Goal: Task Accomplishment & Management: Complete application form

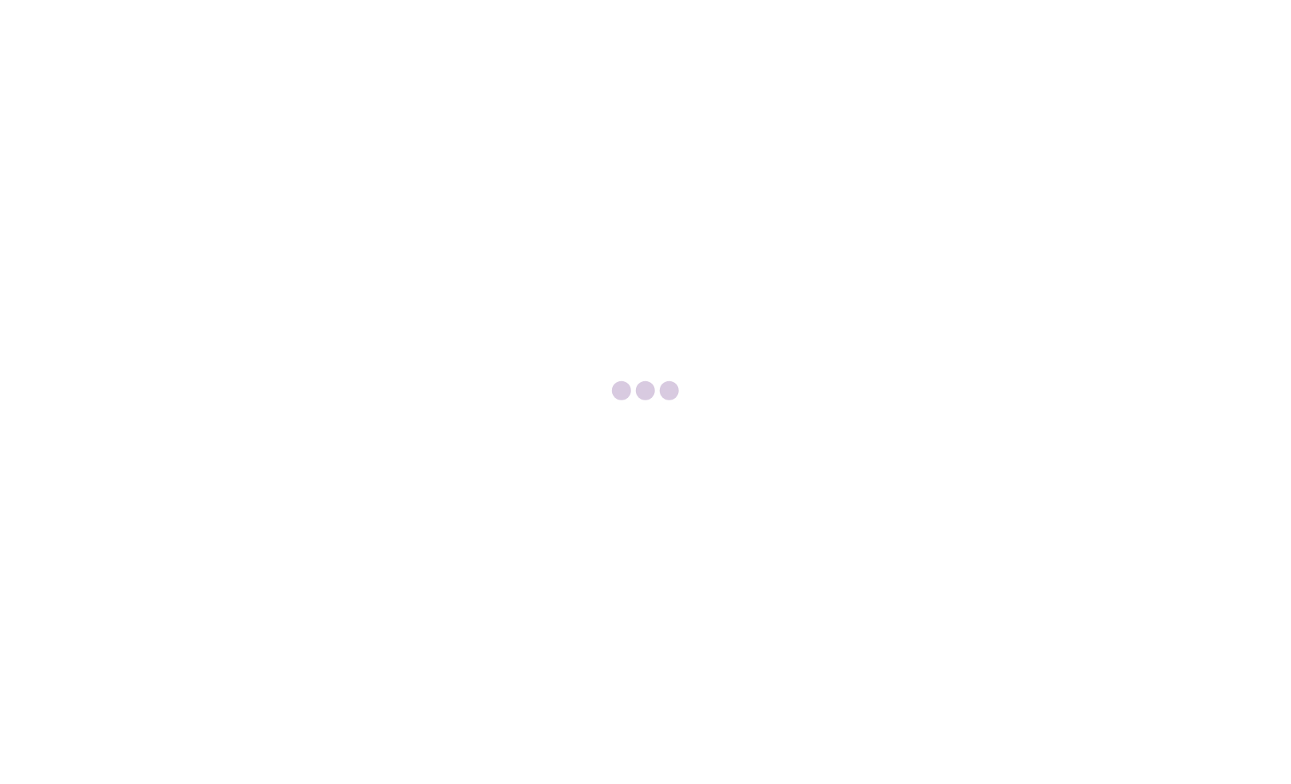
click at [84, 14] on div at bounding box center [645, 392] width 1291 height 784
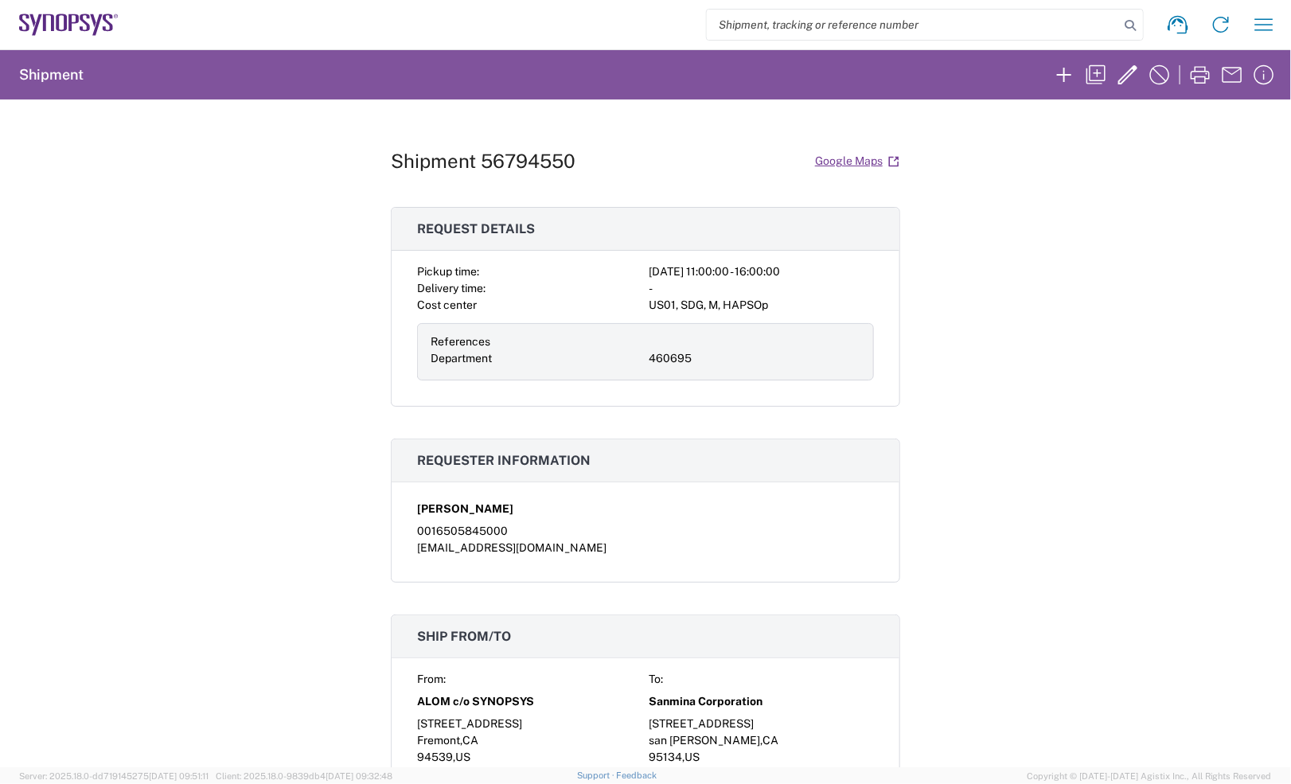
click at [90, 18] on icon at bounding box center [68, 25] width 99 height 22
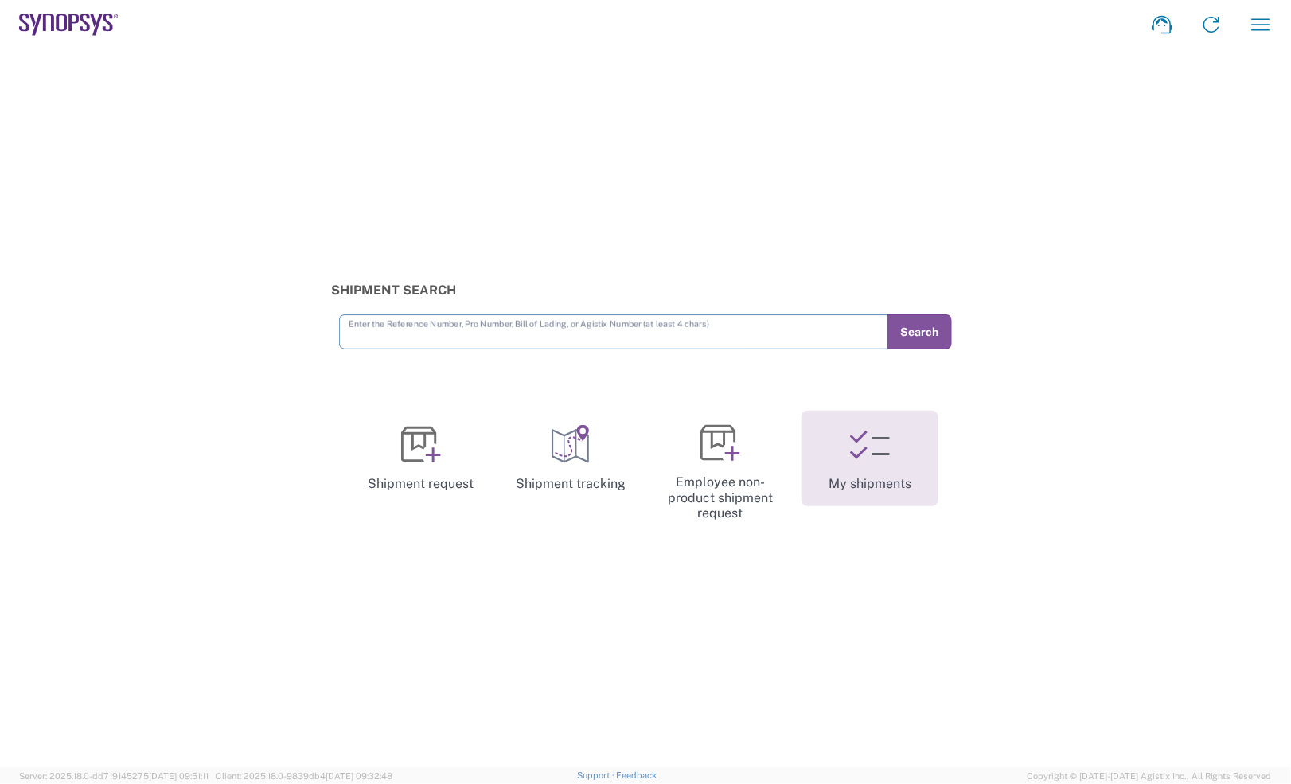
click at [920, 462] on link "My shipments" at bounding box center [869, 459] width 137 height 96
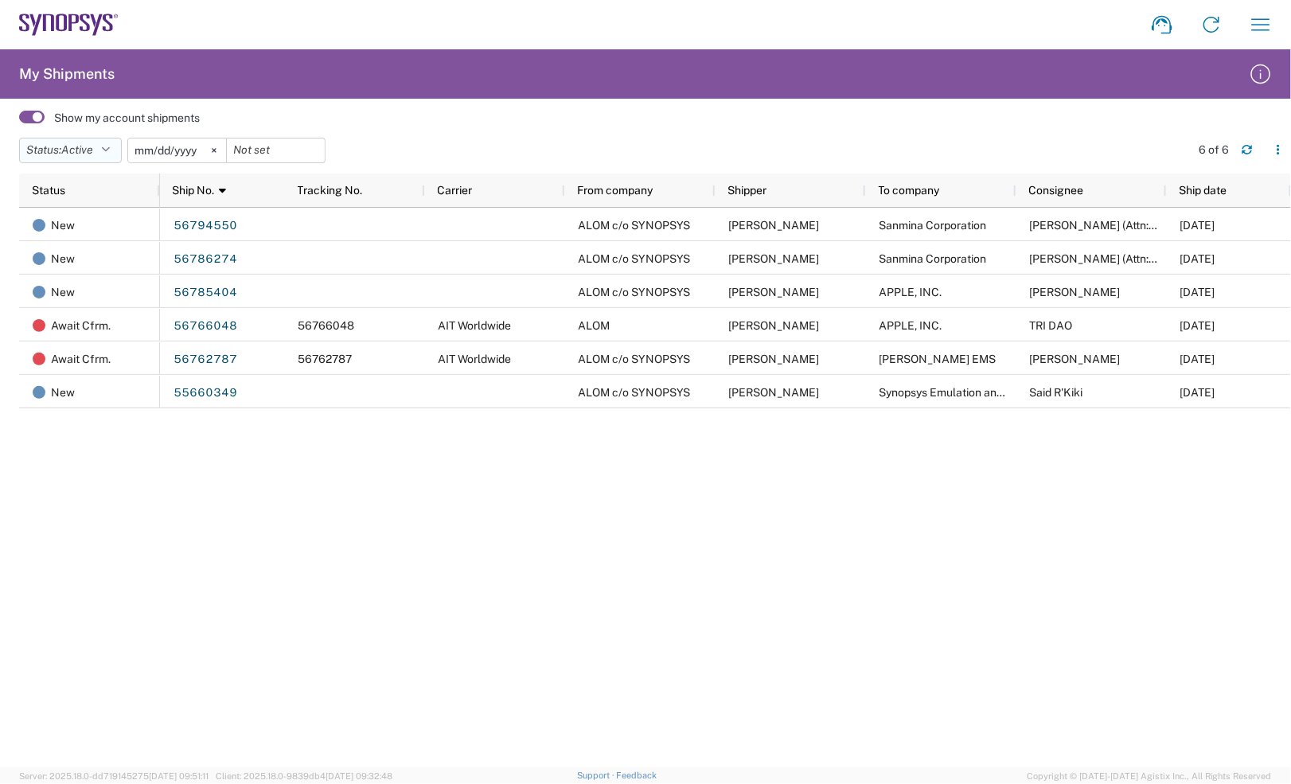
click at [122, 153] on button "Status: Active" at bounding box center [70, 150] width 103 height 25
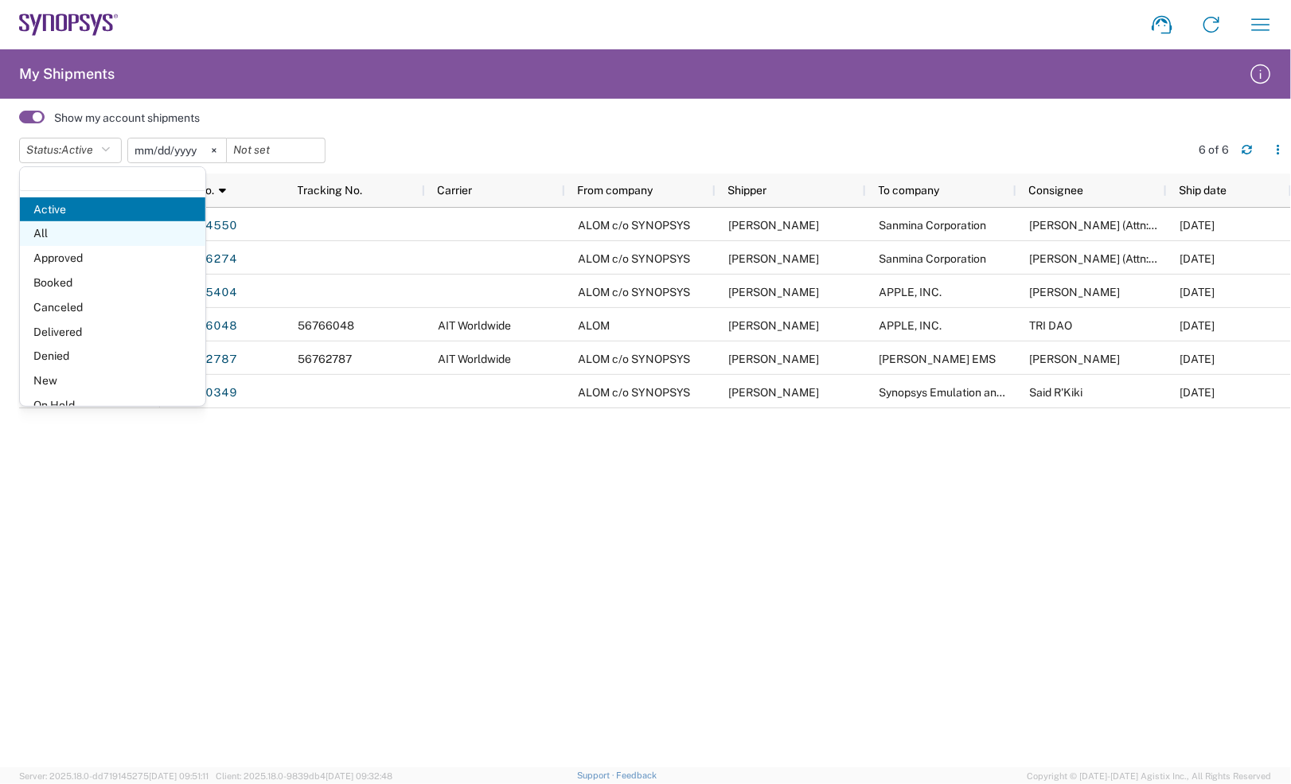
click at [99, 236] on span "All" at bounding box center [112, 233] width 185 height 25
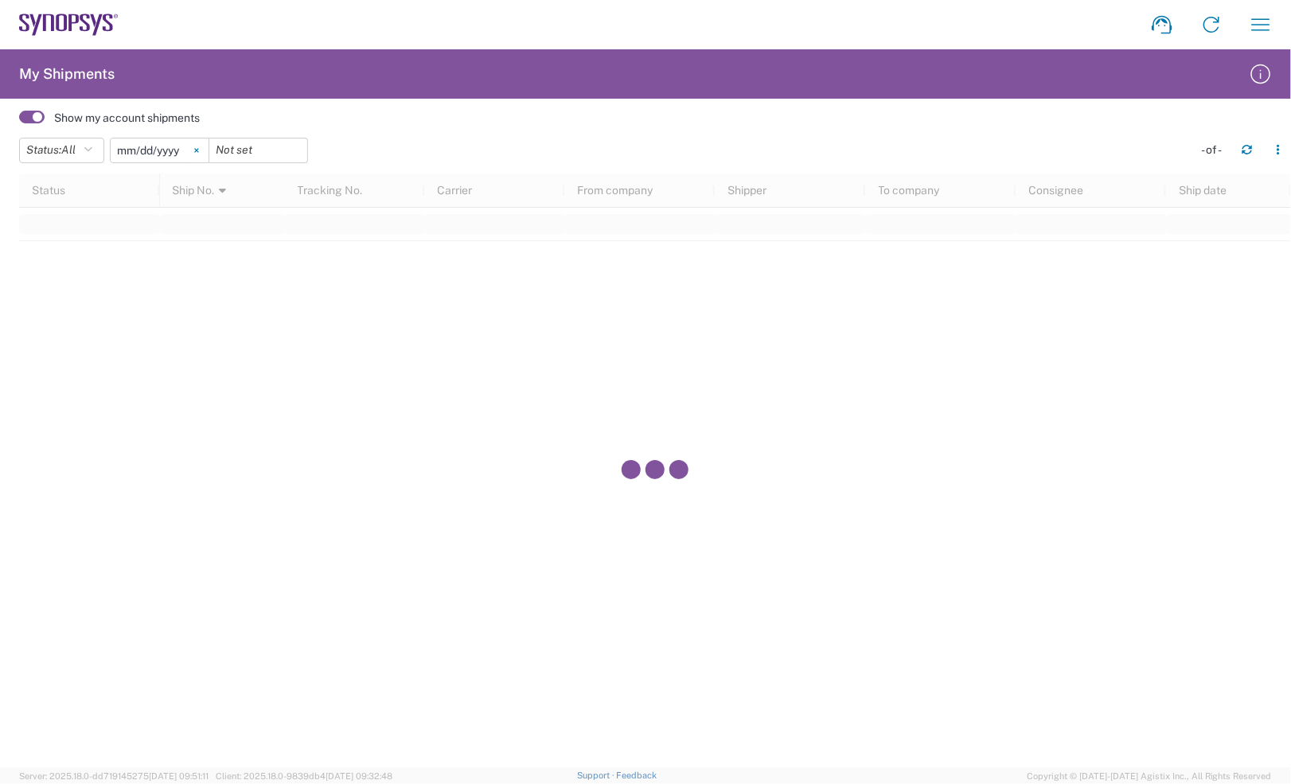
click at [199, 150] on icon at bounding box center [196, 150] width 5 height 5
click at [1267, 275] on div at bounding box center [655, 471] width 1272 height 594
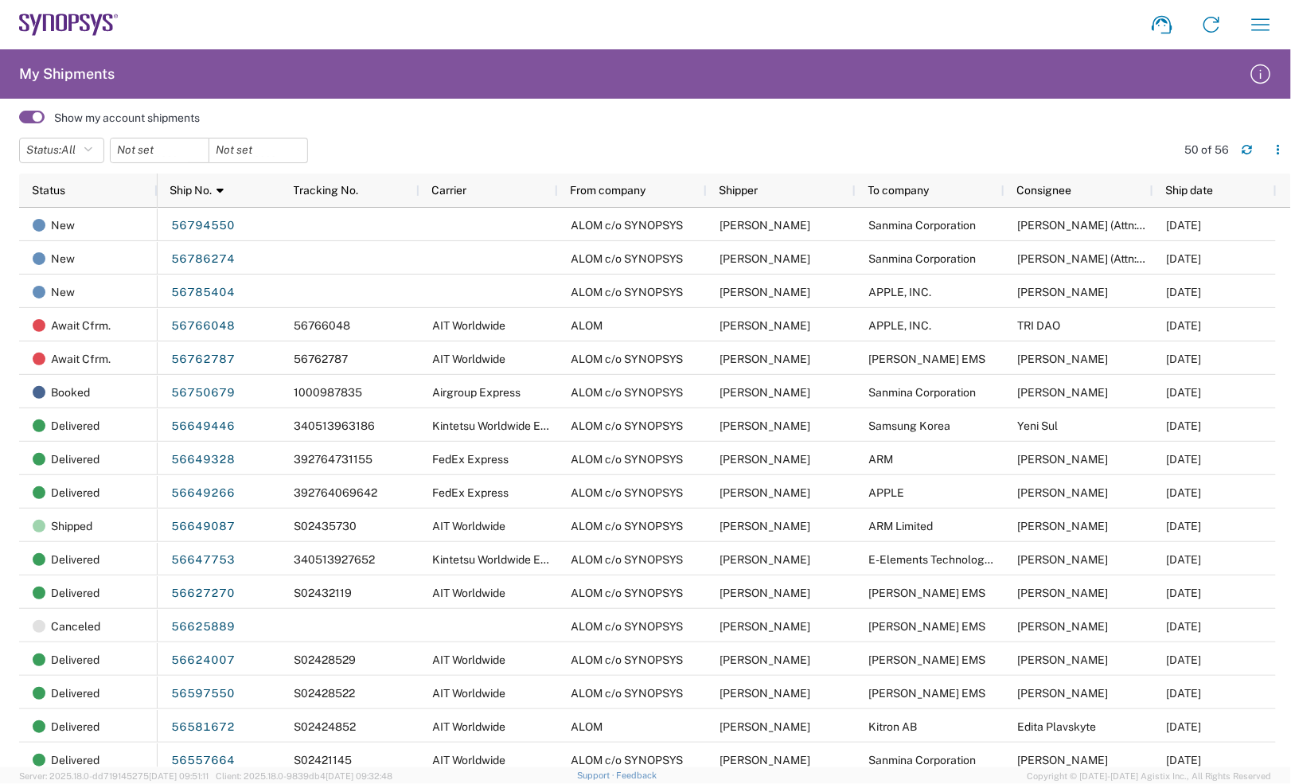
click at [963, 101] on agx-user-shipments "My Shipments Show my account shipments Status: All Active All Approved Booked C…" at bounding box center [645, 408] width 1291 height 718
click at [29, 111] on span at bounding box center [31, 117] width 25 height 13
click at [19, 122] on input "checkbox" at bounding box center [19, 122] width 0 height 0
click at [92, 18] on icon at bounding box center [68, 25] width 99 height 22
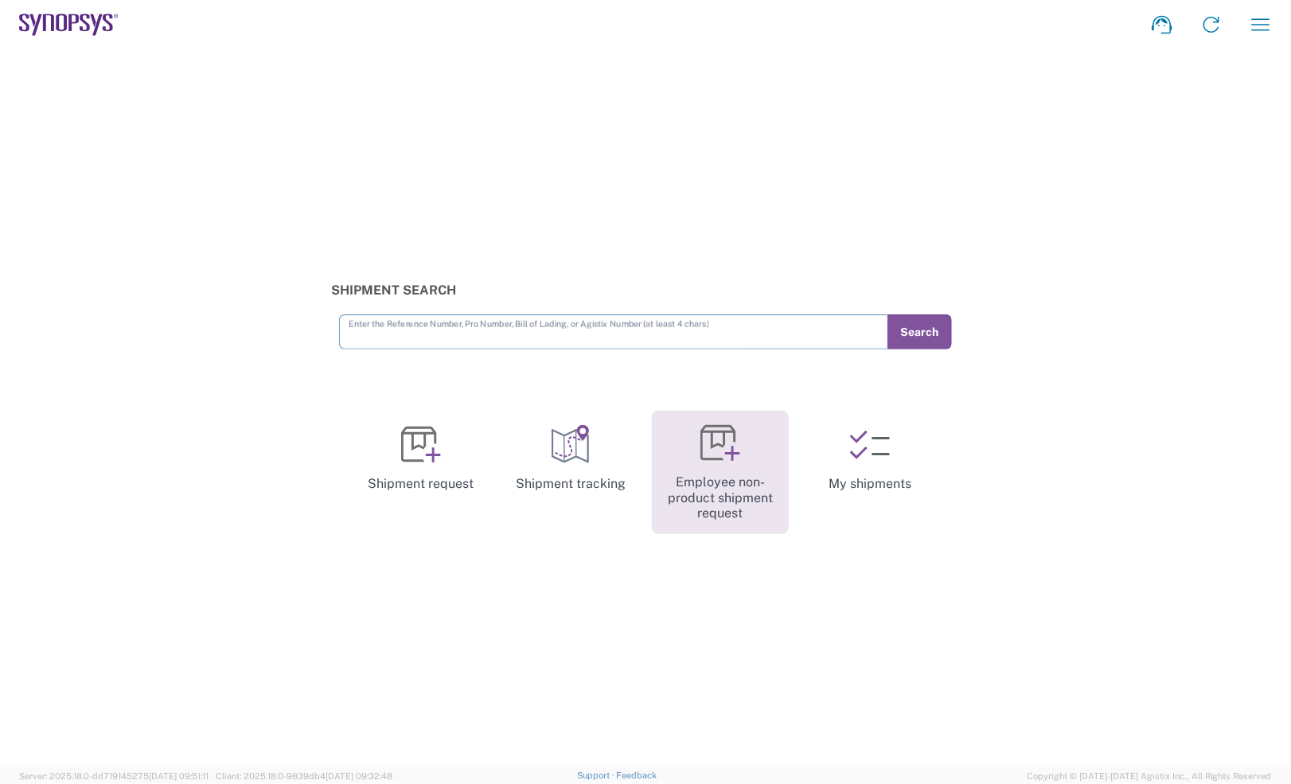
click at [706, 435] on icon at bounding box center [720, 443] width 40 height 40
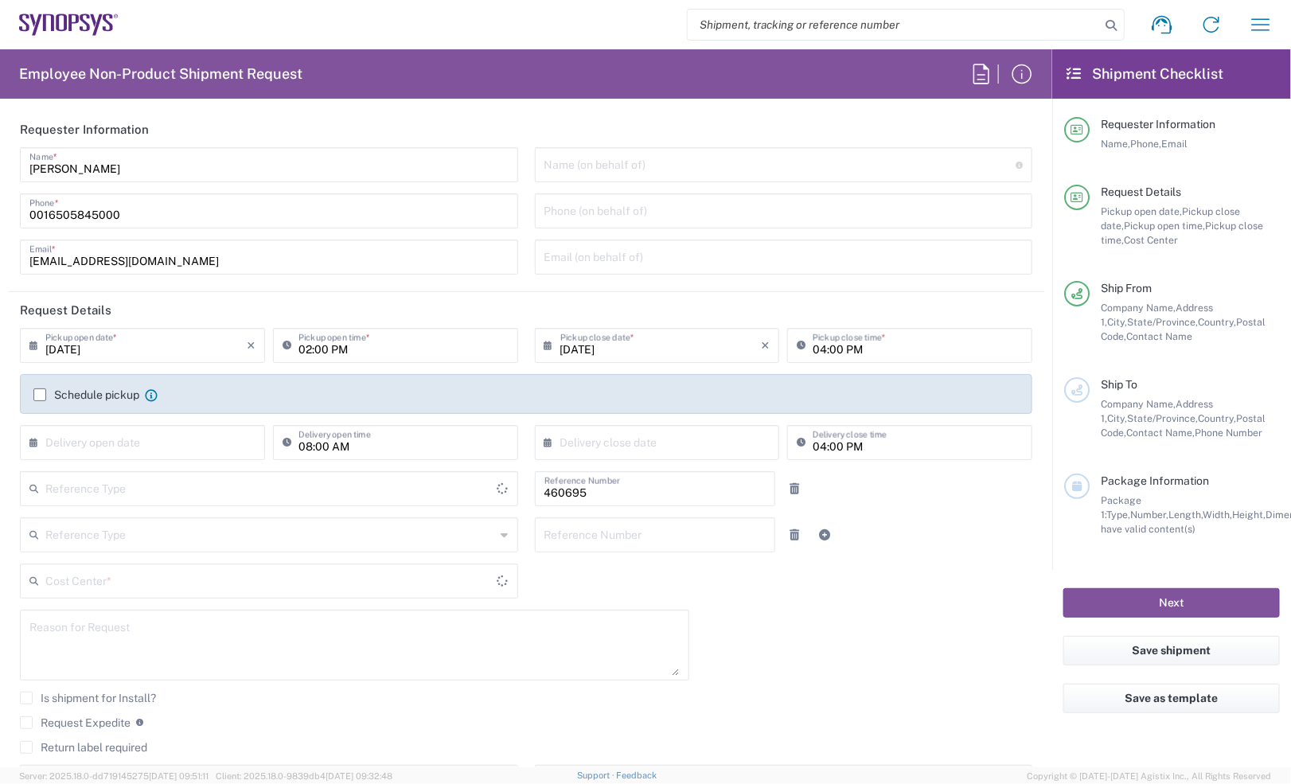
type input "Delivered at Place"
type input "US01, SDG, M, HAPSOp 460695"
type input "United States"
type input "Department"
type input "California"
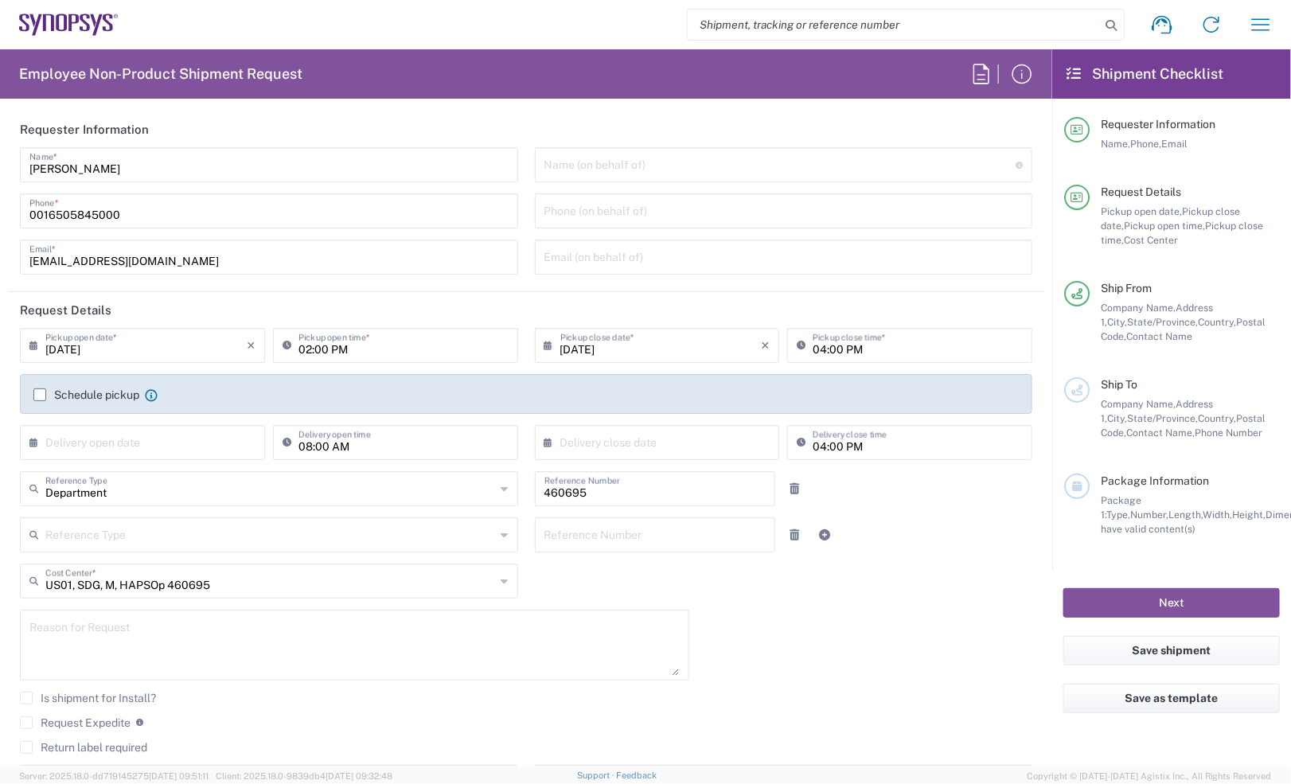
type input "United States"
click at [161, 334] on input "09/11/2025" at bounding box center [145, 344] width 201 height 28
type input "Headquarters USSV"
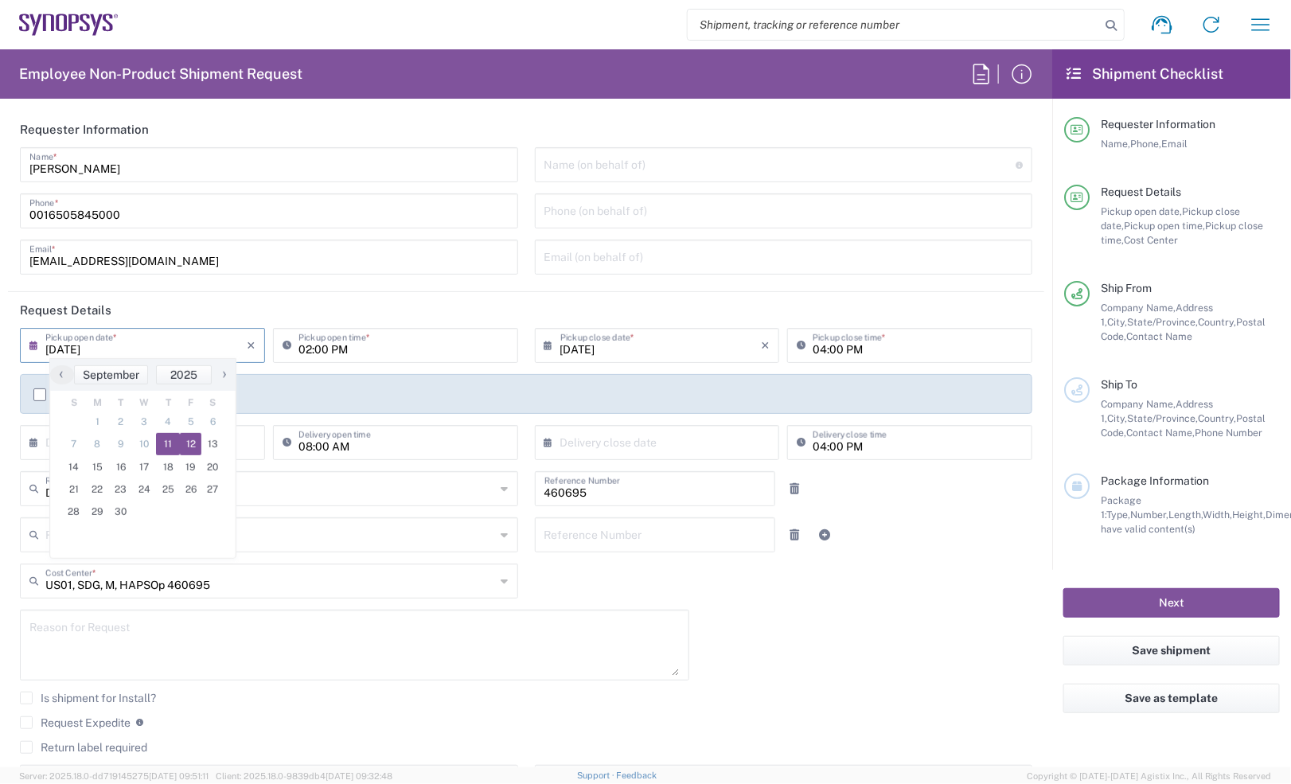
click at [193, 439] on span "12" at bounding box center [191, 444] width 22 height 22
type input "09/12/2025"
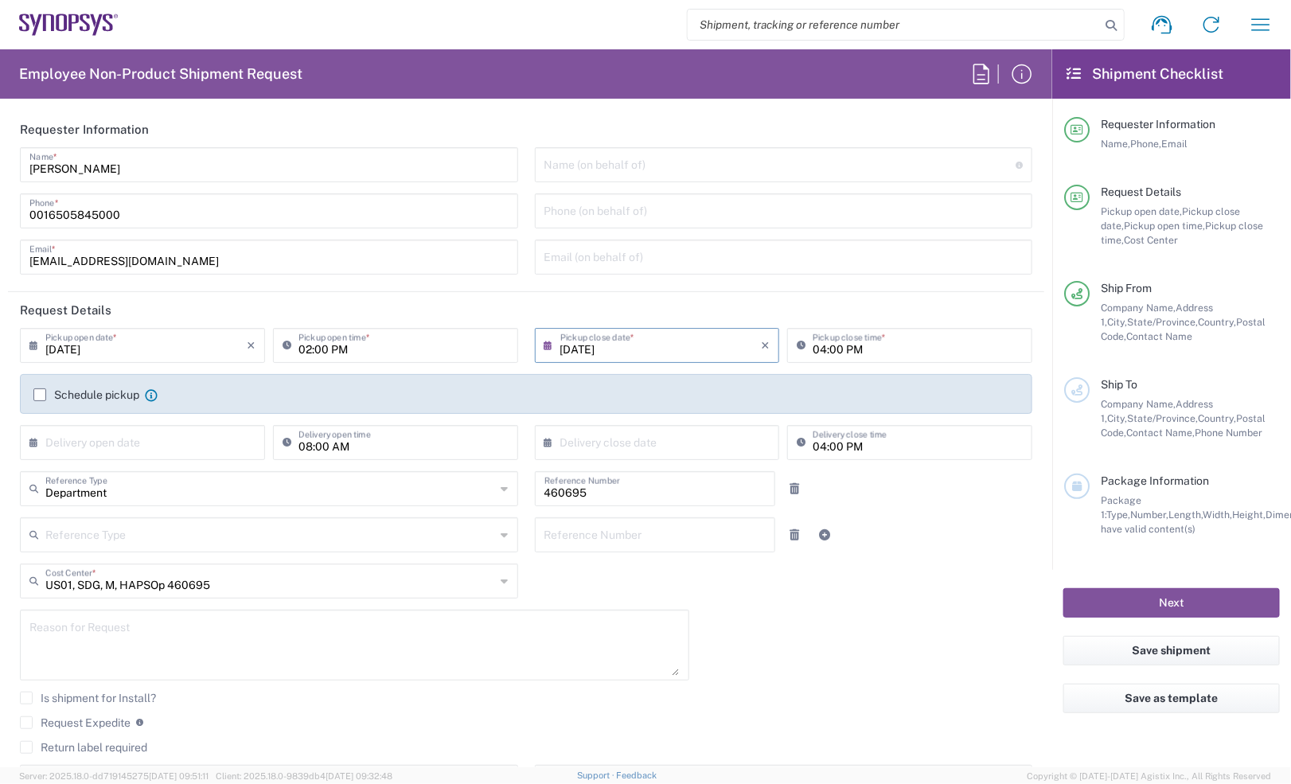
click at [560, 344] on input "09/12/2025" at bounding box center [660, 344] width 201 height 28
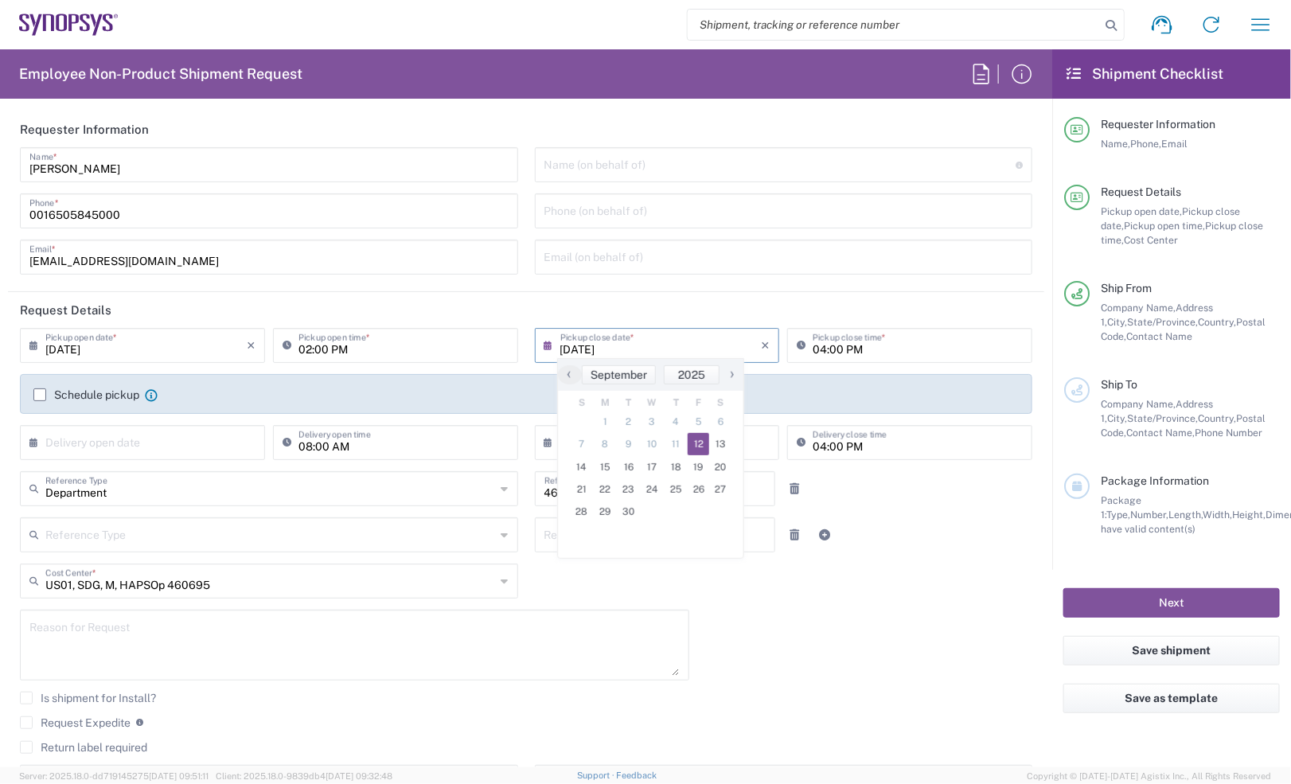
click at [692, 443] on span "12" at bounding box center [699, 444] width 22 height 22
click at [696, 442] on span "12" at bounding box center [699, 444] width 22 height 22
click at [785, 634] on div "09/12/2025 × Pickup open date * Cancel Apply 02:00 PM Pickup open time * 09/12/…" at bounding box center [526, 570] width 1029 height 485
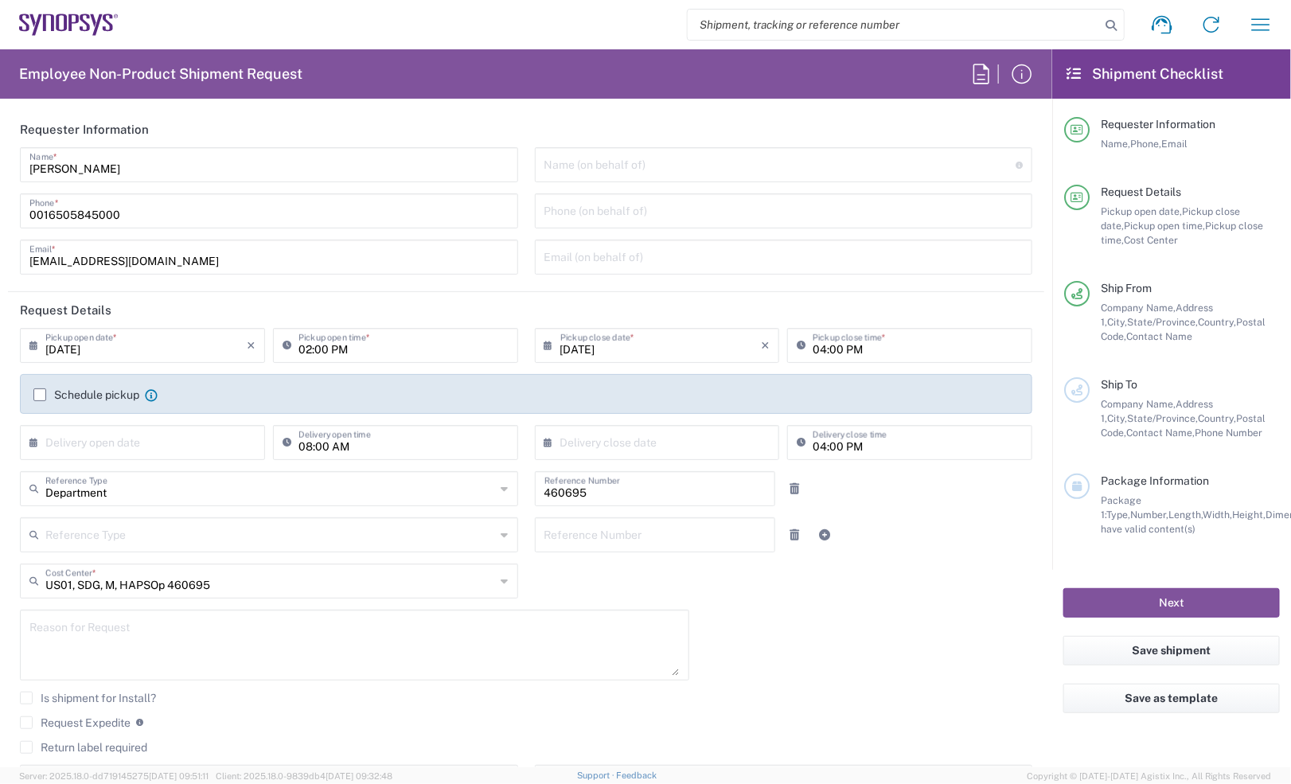
click at [965, 578] on div "09/12/2025 × Pickup open date * Cancel Apply 02:00 PM Pickup open time * 09/12/…" at bounding box center [526, 570] width 1029 height 485
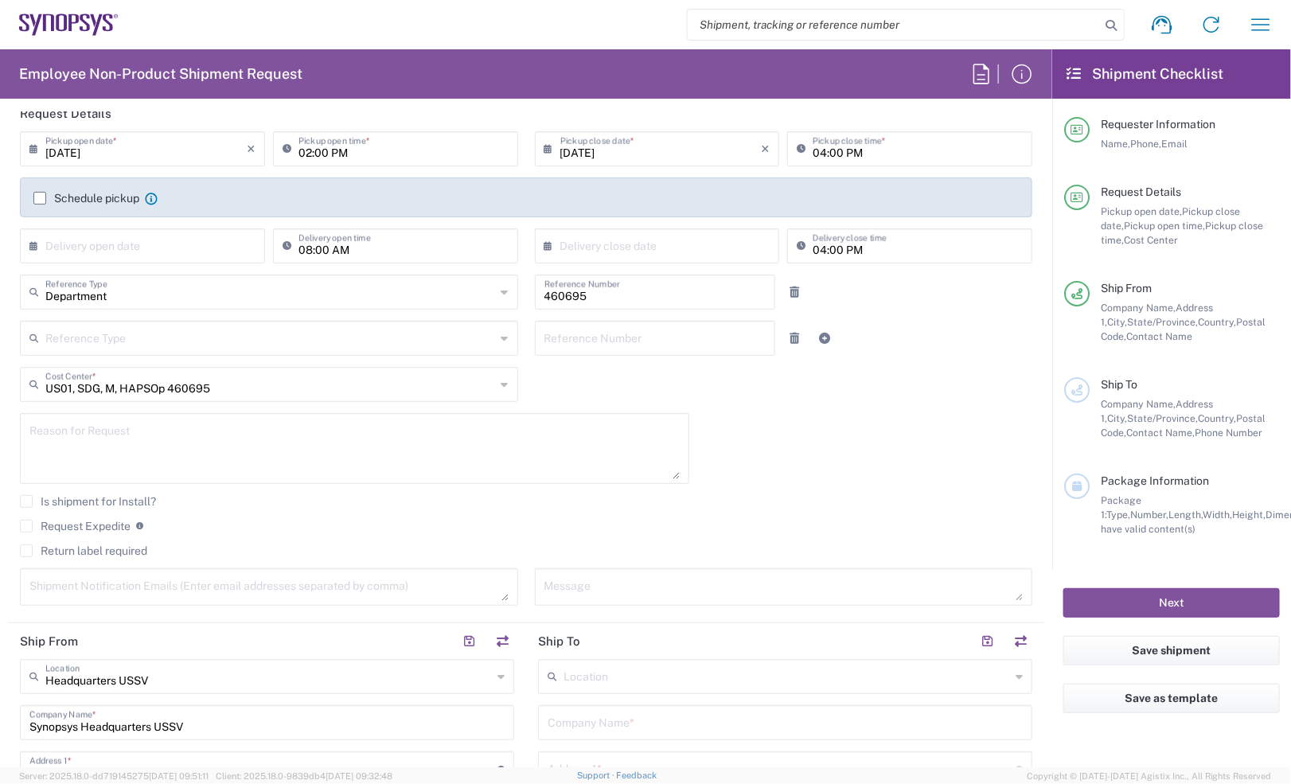
scroll to position [199, 0]
click at [33, 518] on label "Request Expedite" at bounding box center [75, 523] width 111 height 13
click at [26, 524] on input "Request Expedite" at bounding box center [26, 524] width 0 height 0
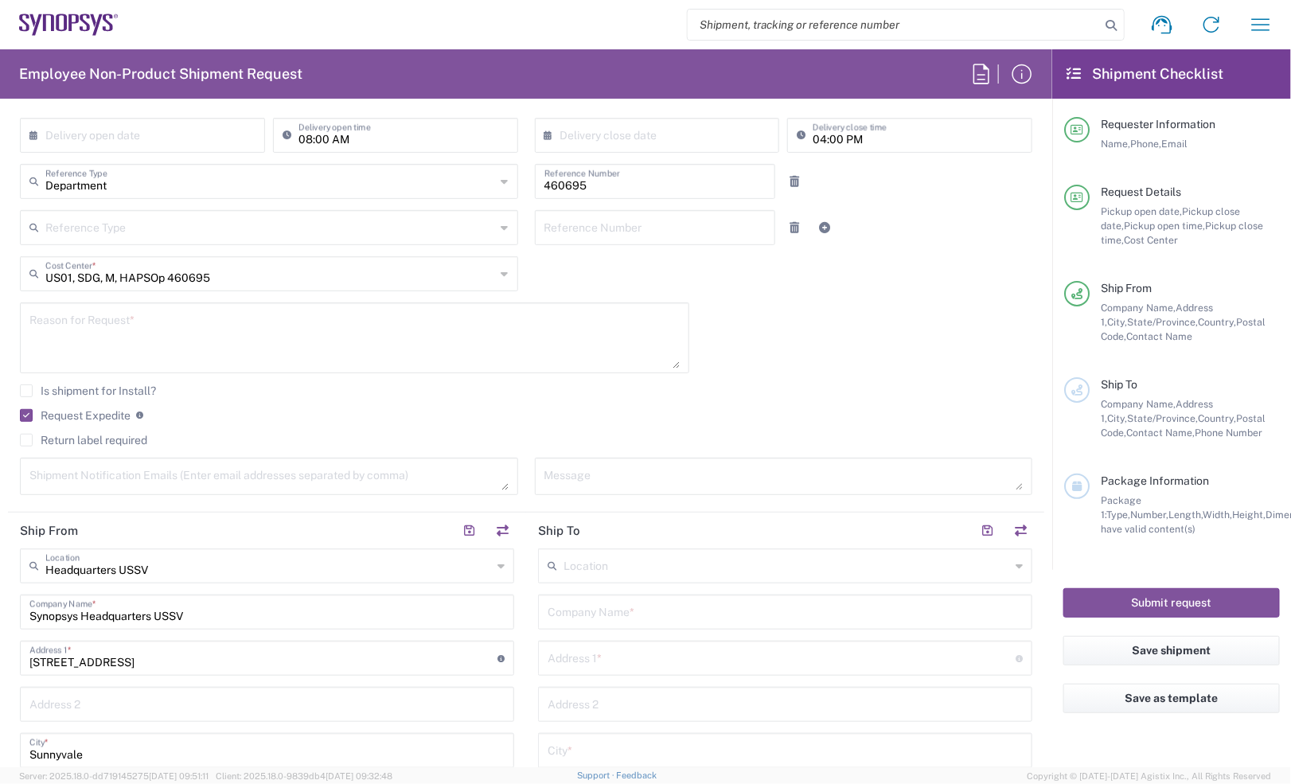
scroll to position [497, 0]
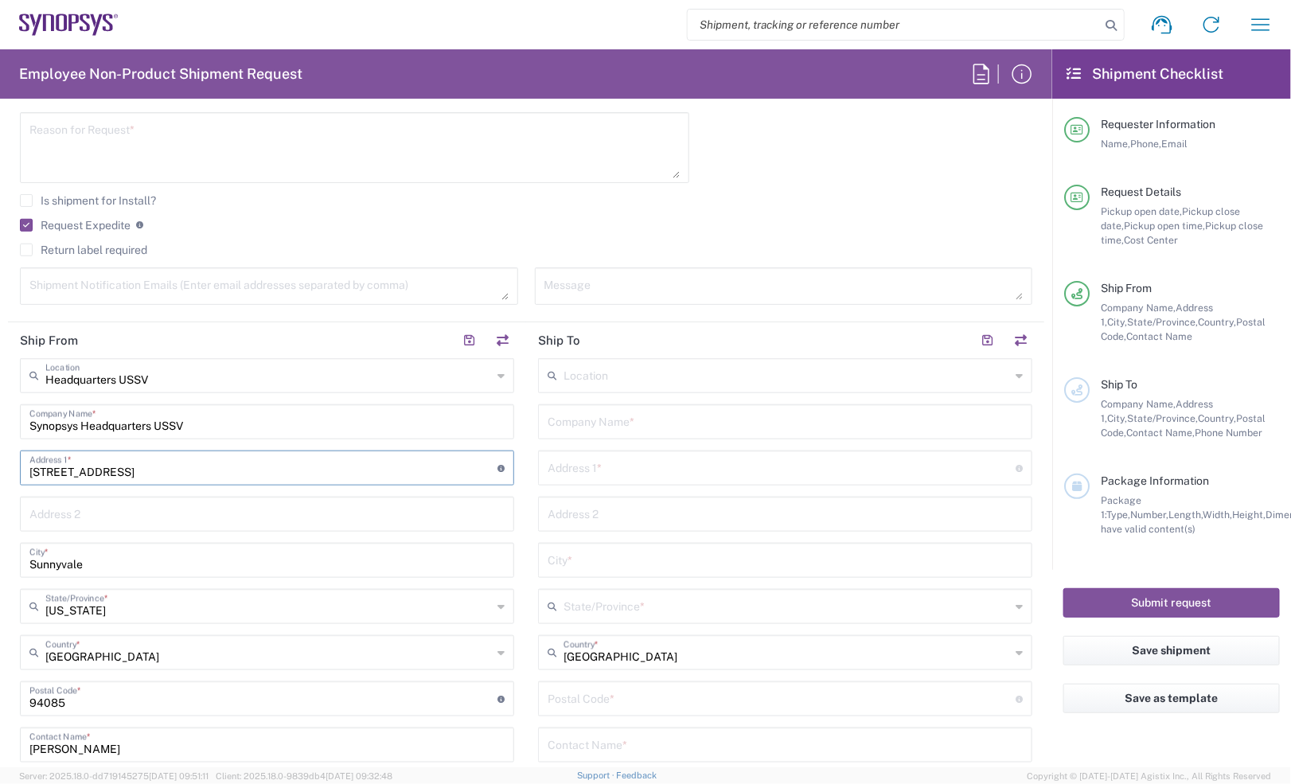
drag, startPoint x: 168, startPoint y: 456, endPoint x: -127, endPoint y: 455, distance: 295.3
click at [0, 455] on html "Shipment request Shipment tracking Employee non-product shipment request My shi…" at bounding box center [645, 392] width 1291 height 784
drag, startPoint x: 179, startPoint y: 439, endPoint x: 209, endPoint y: 424, distance: 33.1
click at [184, 431] on div "Headquarters USSV Location Headquarters USSV Aachen DE04 Agrate Brianza IT01 As…" at bounding box center [267, 647] width 494 height 579
drag, startPoint x: 223, startPoint y: 420, endPoint x: -18, endPoint y: 411, distance: 241.3
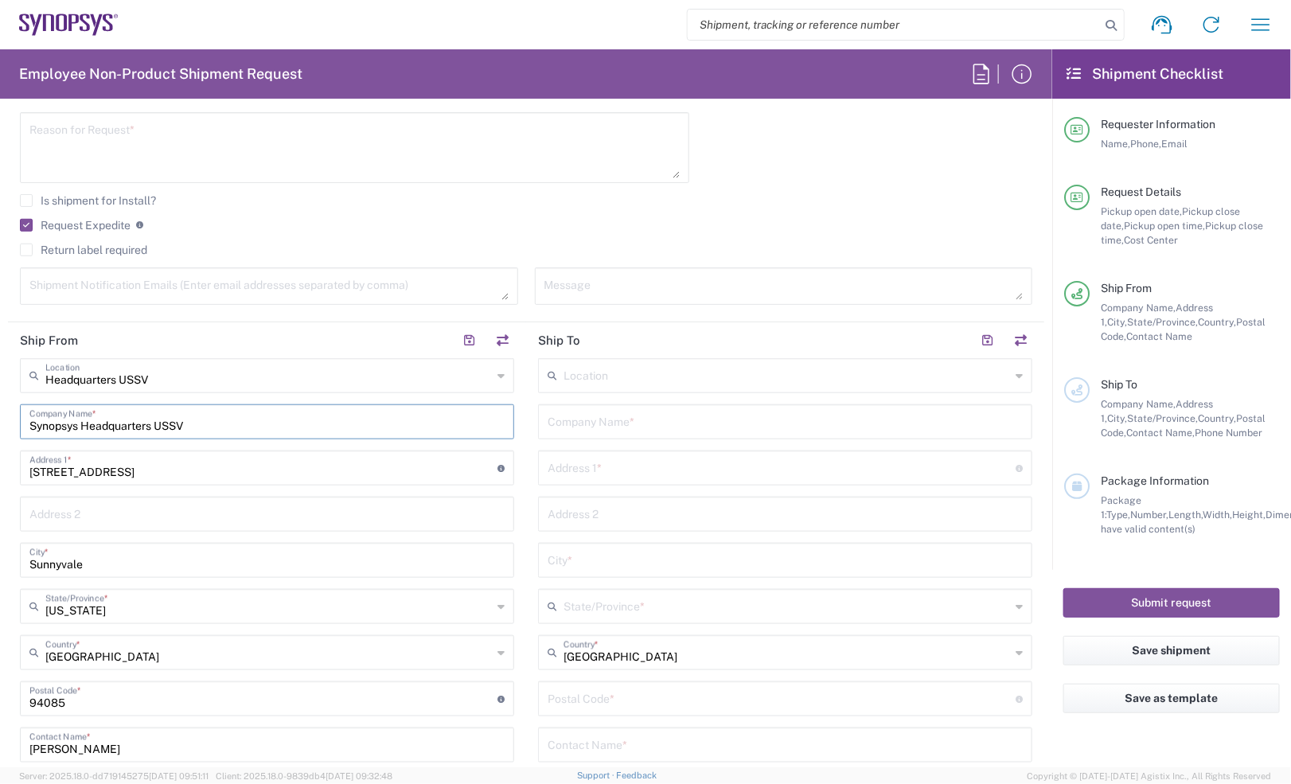
click at [0, 411] on html "Shipment request Shipment tracking Employee non-product shipment request My shi…" at bounding box center [645, 392] width 1291 height 784
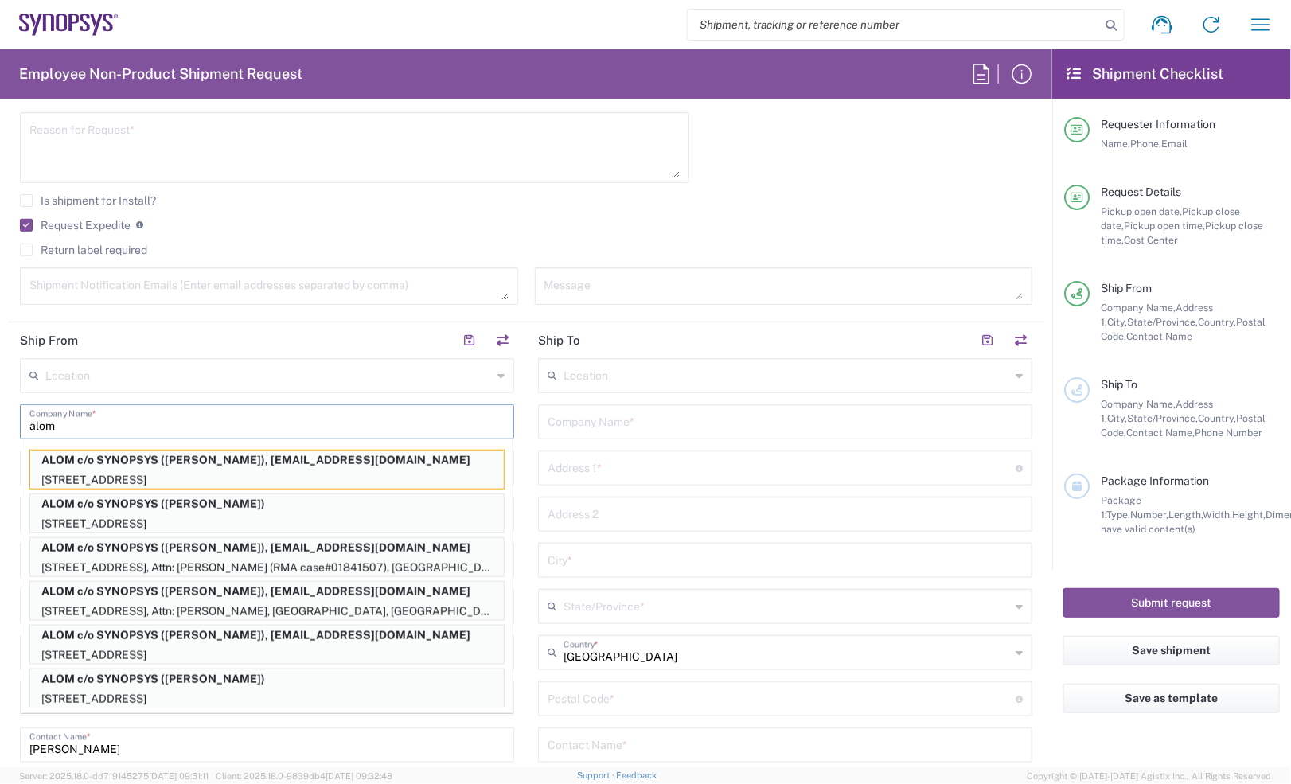
type input "ALOM c/o SYNOPSYS"
type input "van.dang@sanmina.com"
type input "California"
type input "United States"
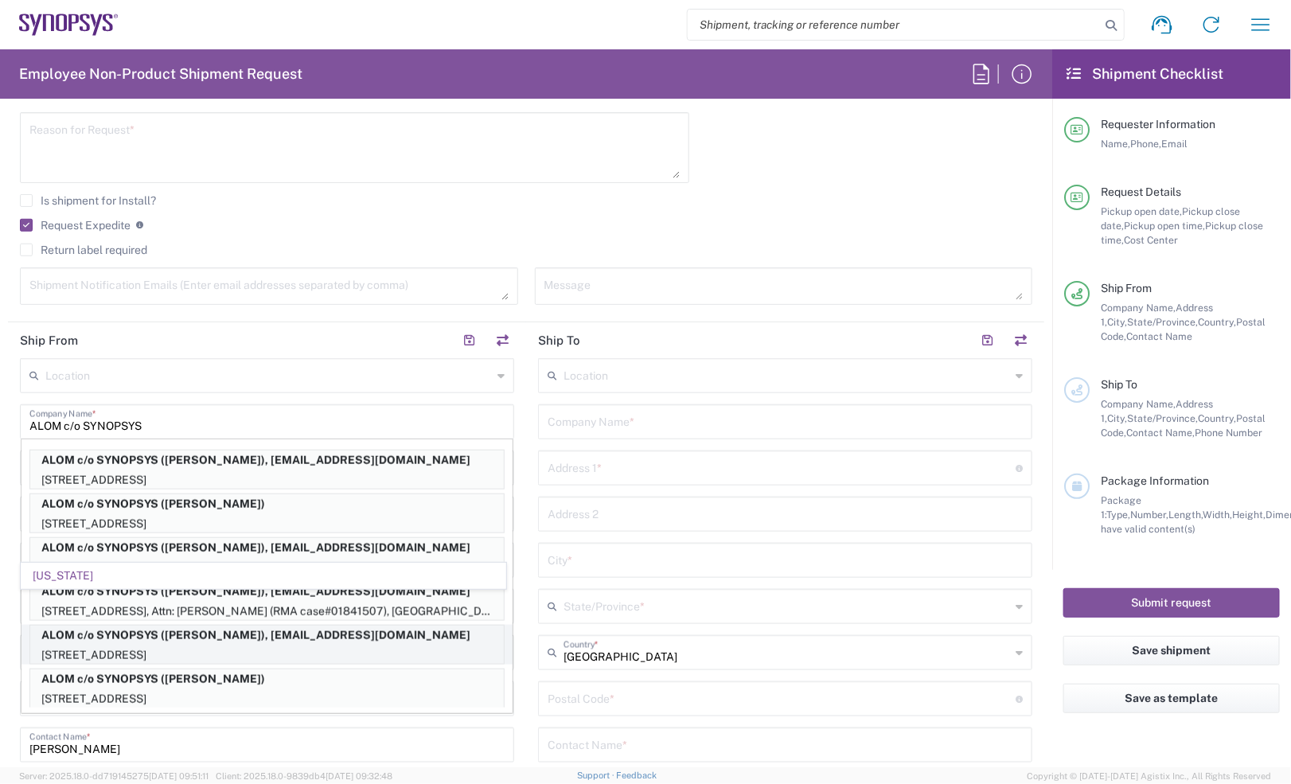
click at [236, 634] on p "ALOM c/o SYNOPSYS (Nirali Trivedi), synopsyssupport@alom.com" at bounding box center [267, 636] width 474 height 20
type input "[STREET_ADDRESS]"
type input "Fremont"
type input "94539"
type input "Nirali Trivedi"
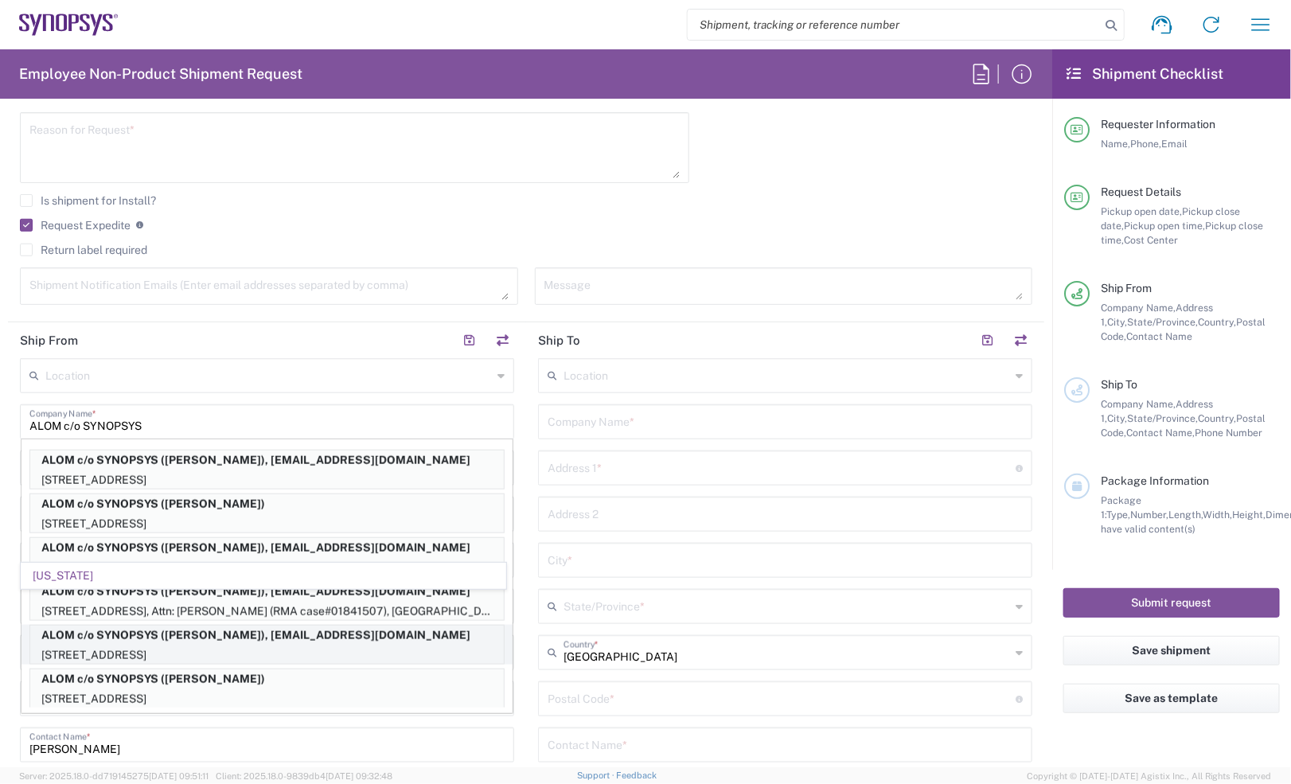
type input "4086498039"
type input "synopsyssupport@alom.com"
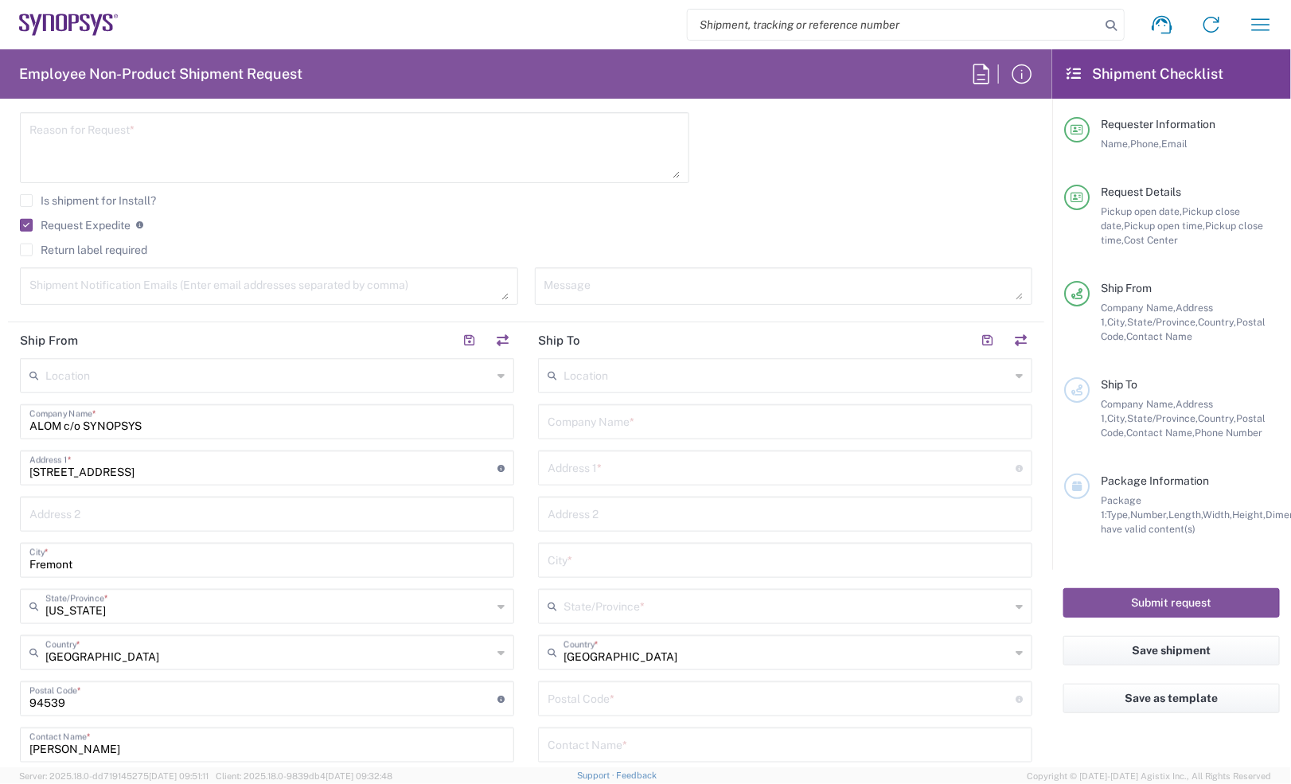
click at [439, 189] on div "Reason for Request *" at bounding box center [355, 153] width 686 height 82
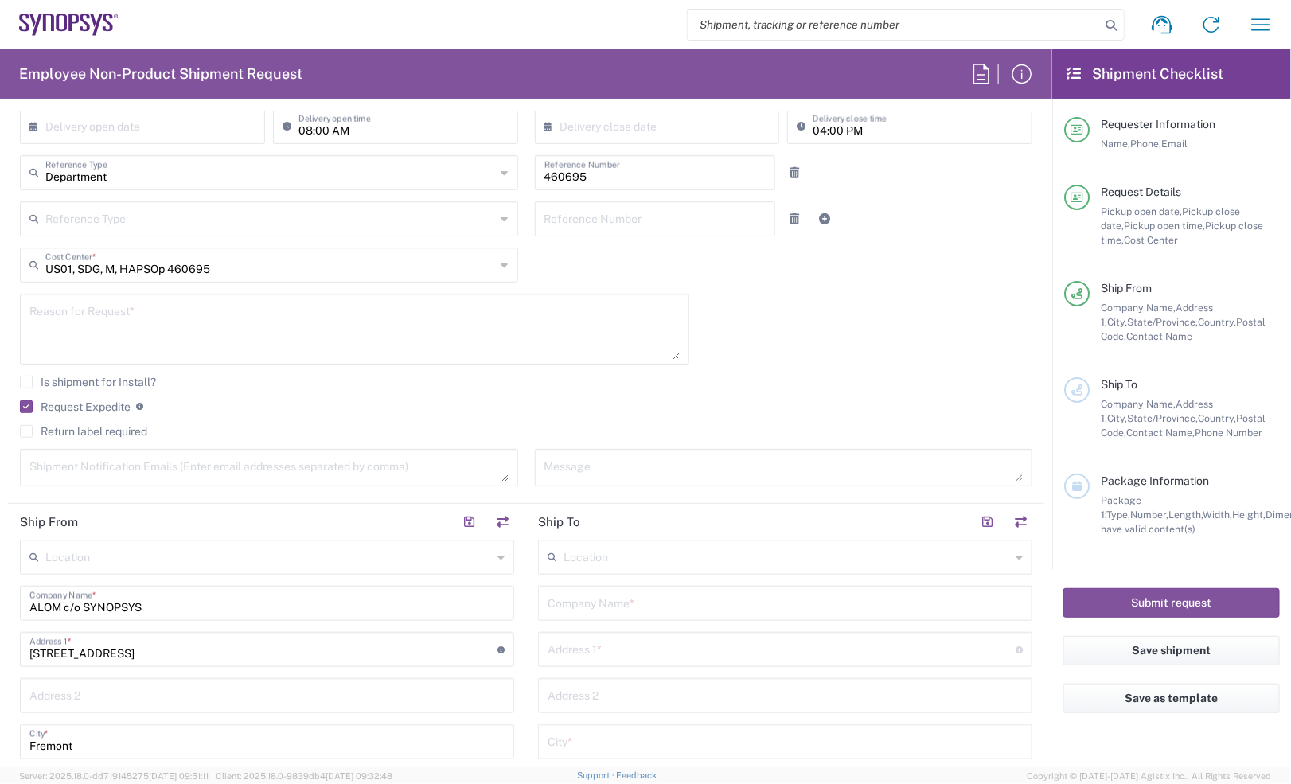
scroll to position [0, 0]
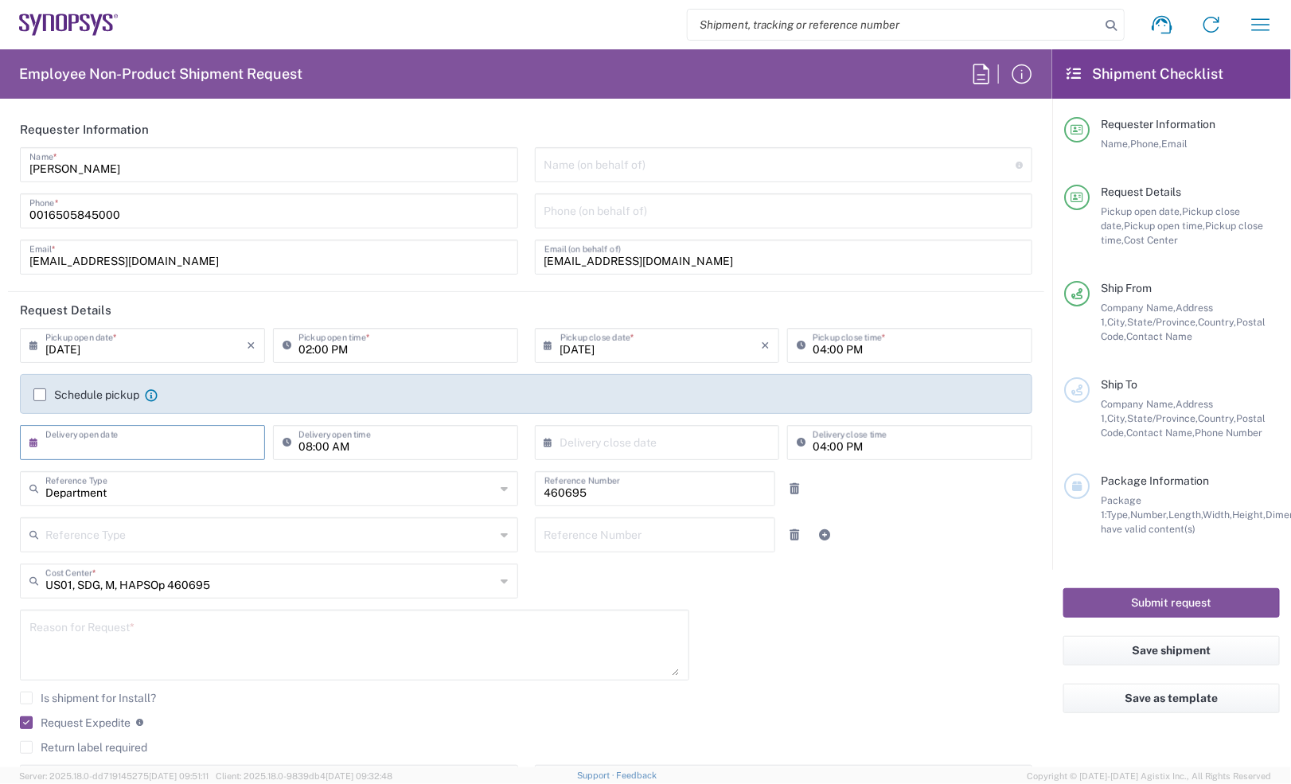
click at [136, 439] on input "text" at bounding box center [145, 441] width 201 height 28
click at [180, 541] on span "12" at bounding box center [191, 541] width 22 height 22
type input "09/12/2025"
click at [574, 454] on input "text" at bounding box center [660, 441] width 201 height 28
click at [700, 543] on span "12" at bounding box center [699, 541] width 22 height 22
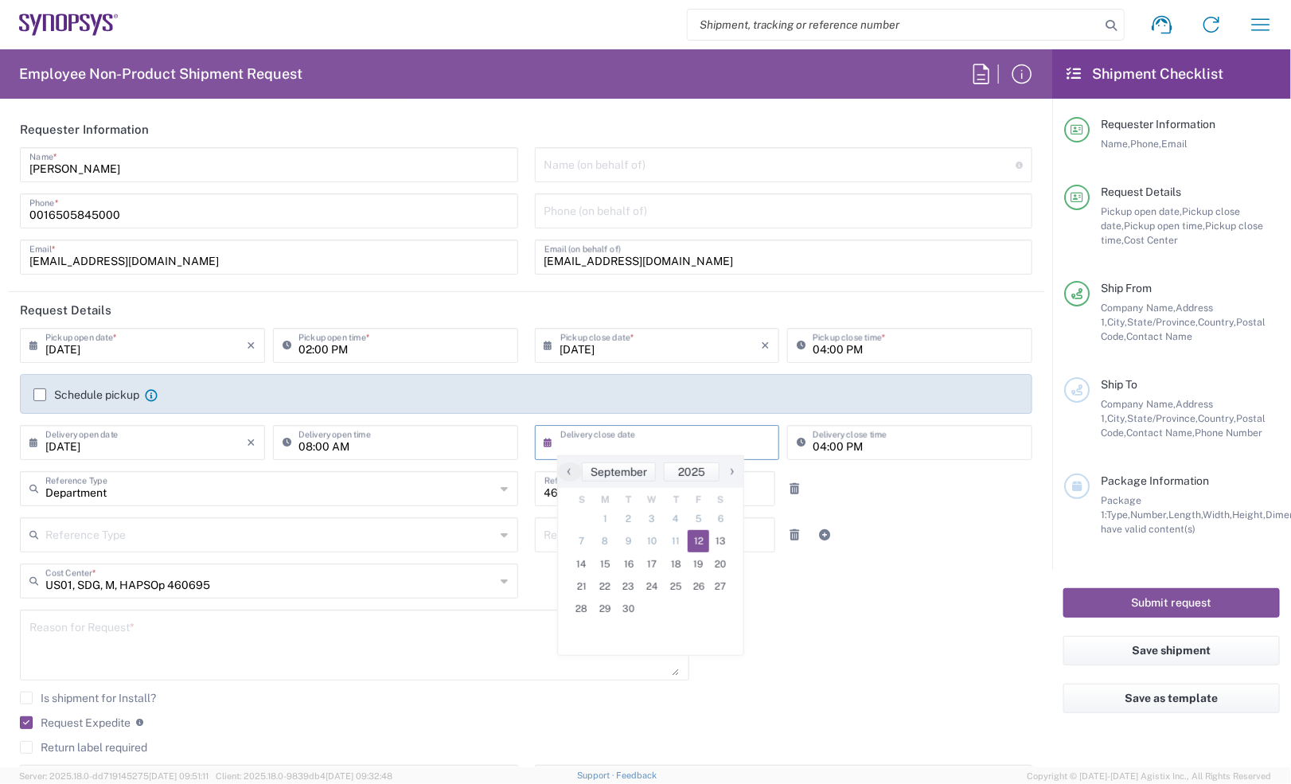
type input "09/12/2025"
click at [302, 349] on input "02:00 PM" at bounding box center [403, 344] width 210 height 28
click at [346, 343] on input "11:00 PM" at bounding box center [403, 344] width 210 height 28
type input "11:00 AM"
drag, startPoint x: 622, startPoint y: 299, endPoint x: 634, endPoint y: 302, distance: 12.4
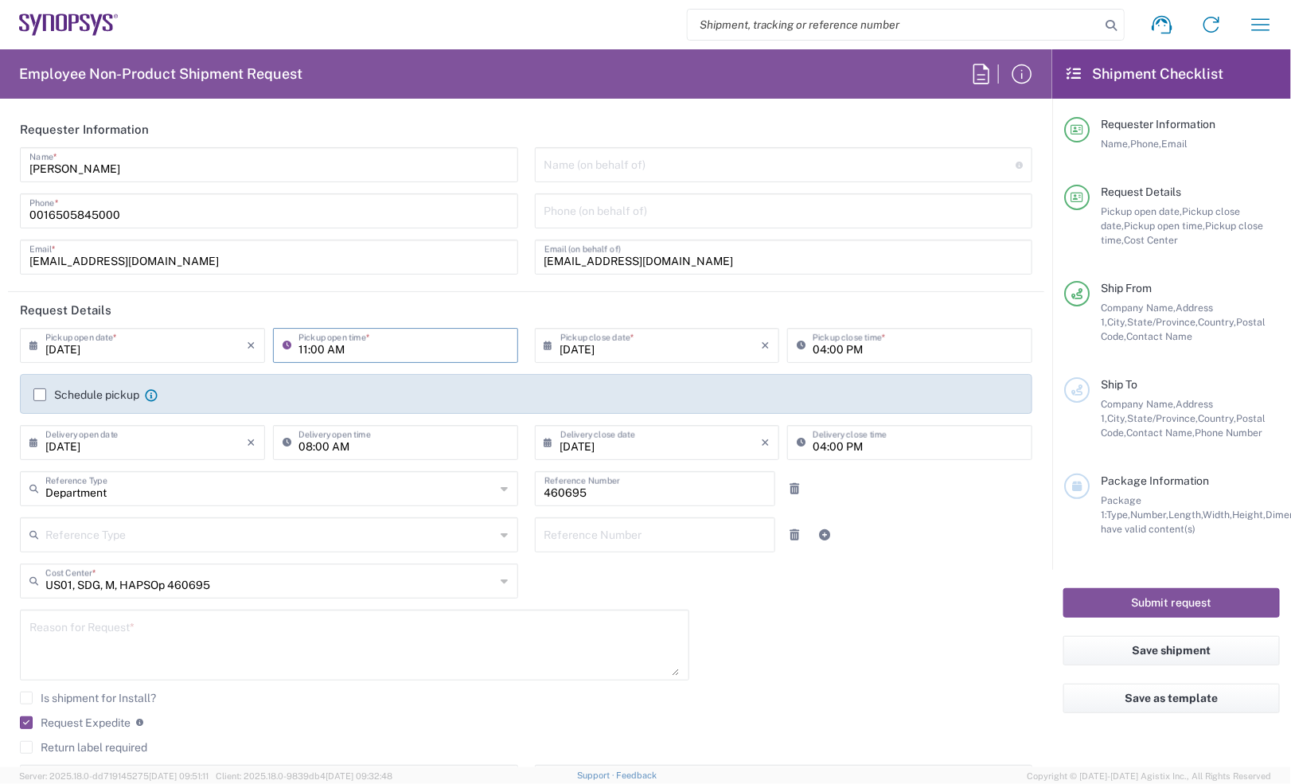
click at [622, 299] on header "Request Details" at bounding box center [526, 310] width 1036 height 36
click at [814, 352] on input "04:00 PM" at bounding box center [918, 344] width 210 height 28
type input "02:00 PM"
click at [326, 446] on input "08:00 AM" at bounding box center [403, 441] width 210 height 28
click at [358, 446] on input "02:00 AM" at bounding box center [403, 441] width 210 height 28
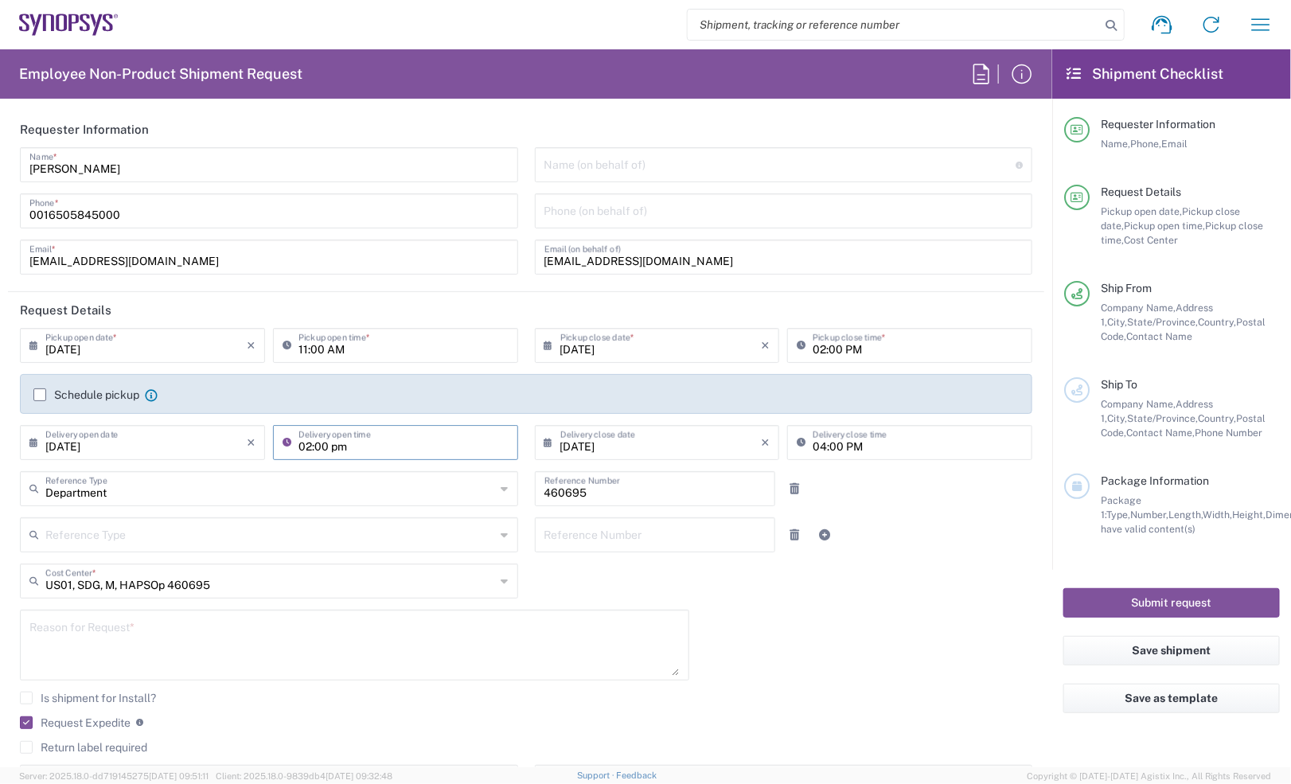
type input "02:00 PM"
click at [882, 439] on input "04:00 PM" at bounding box center [918, 441] width 210 height 28
click at [911, 528] on div "Reference Type Customer Ref Department Invoice Number Purchase Order RMA Refere…" at bounding box center [526, 540] width 1029 height 46
click at [813, 443] on input "04:00 PM" at bounding box center [918, 441] width 210 height 28
click at [813, 496] on div at bounding box center [826, 488] width 86 height 35
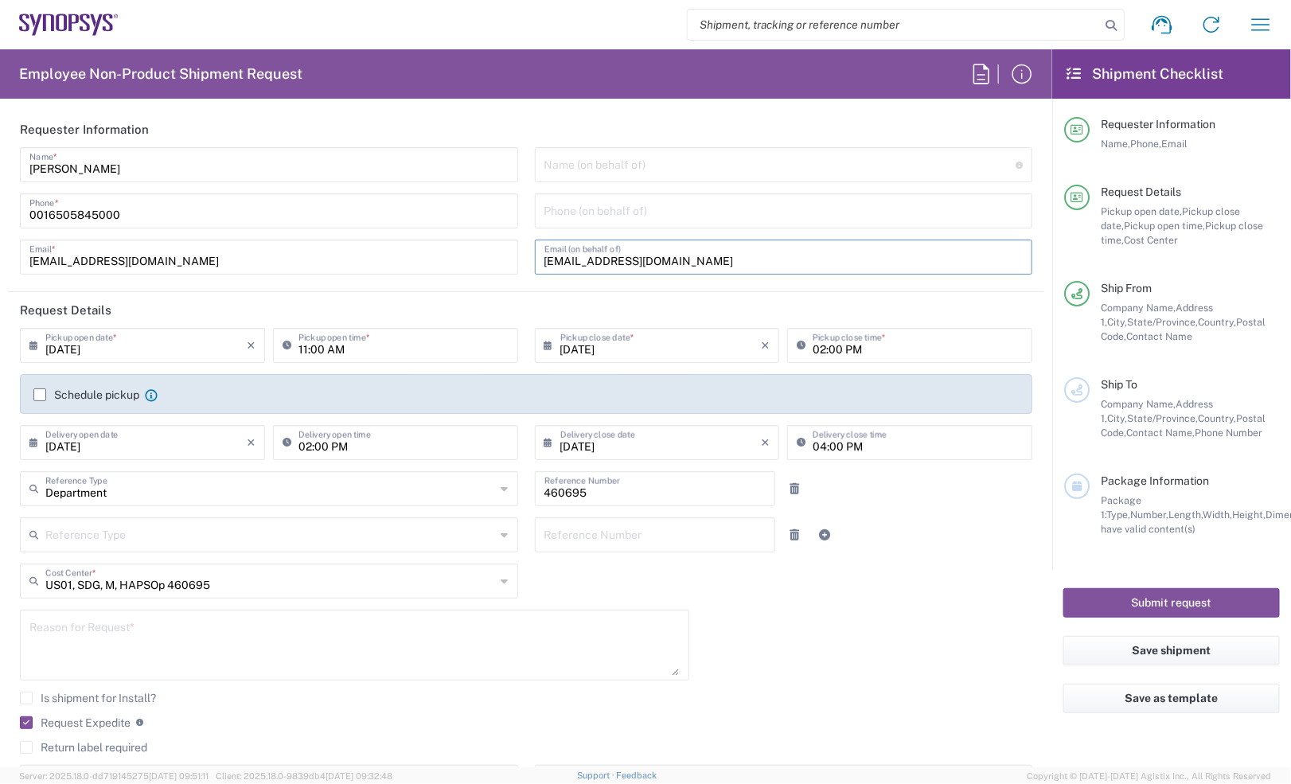
drag, startPoint x: 732, startPoint y: 257, endPoint x: 503, endPoint y: 244, distance: 229.6
click at [503, 244] on div "Jerry Domalanta Name * 0016505845000 Phone * jerryd@synopsys.com Email * Name (…" at bounding box center [526, 216] width 1029 height 138
click at [814, 602] on div "09/12/2025 × Pickup open date * Cancel Apply 11:00 AM Pickup open time * 09/12/…" at bounding box center [526, 570] width 1029 height 485
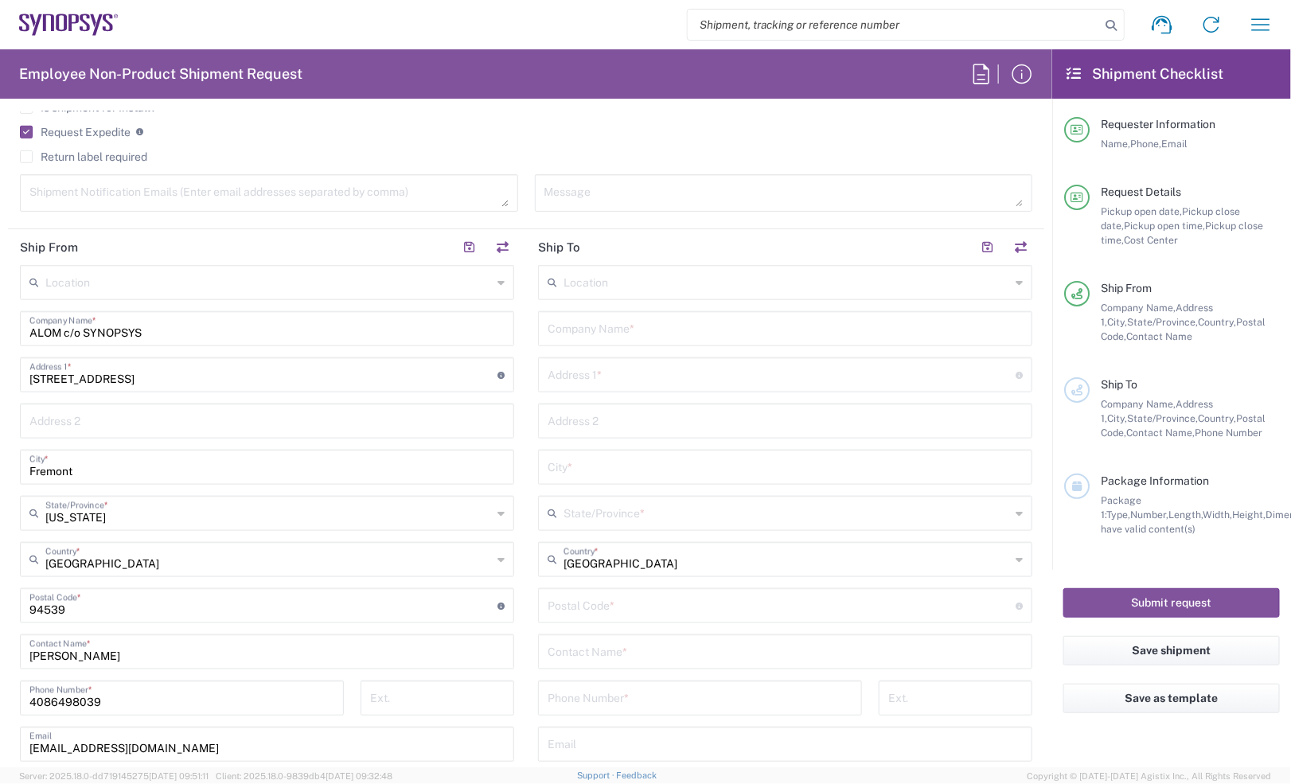
scroll to position [597, 0]
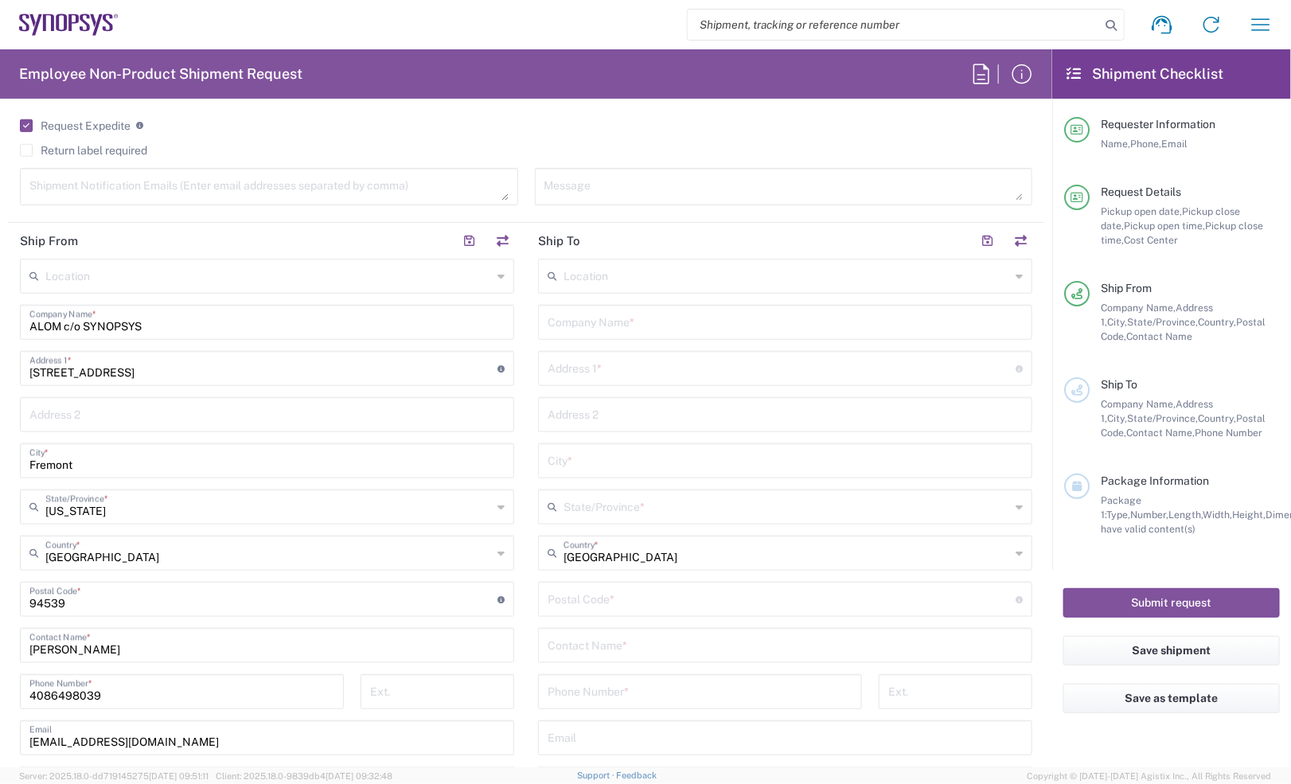
click at [571, 275] on input "text" at bounding box center [786, 275] width 446 height 28
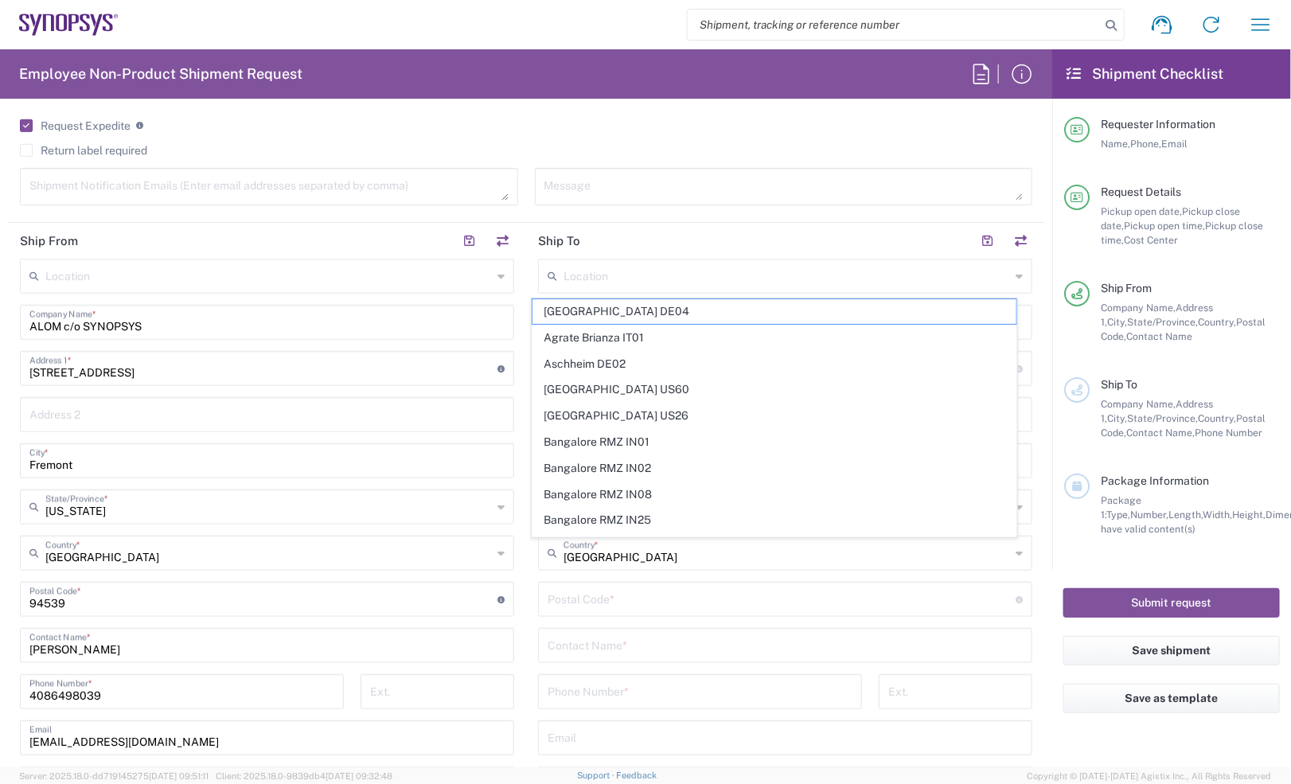
click at [753, 205] on div "Message" at bounding box center [784, 186] width 498 height 37
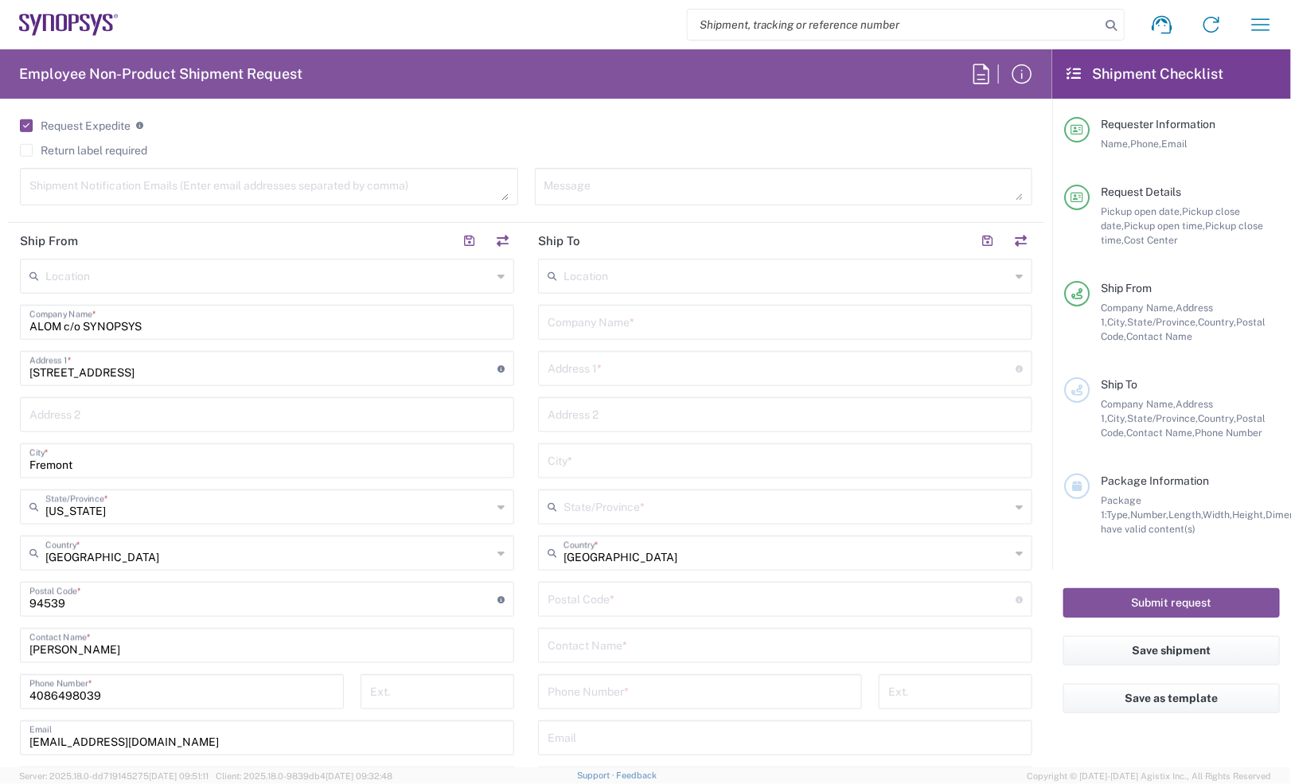
click at [657, 325] on input "text" at bounding box center [785, 321] width 475 height 28
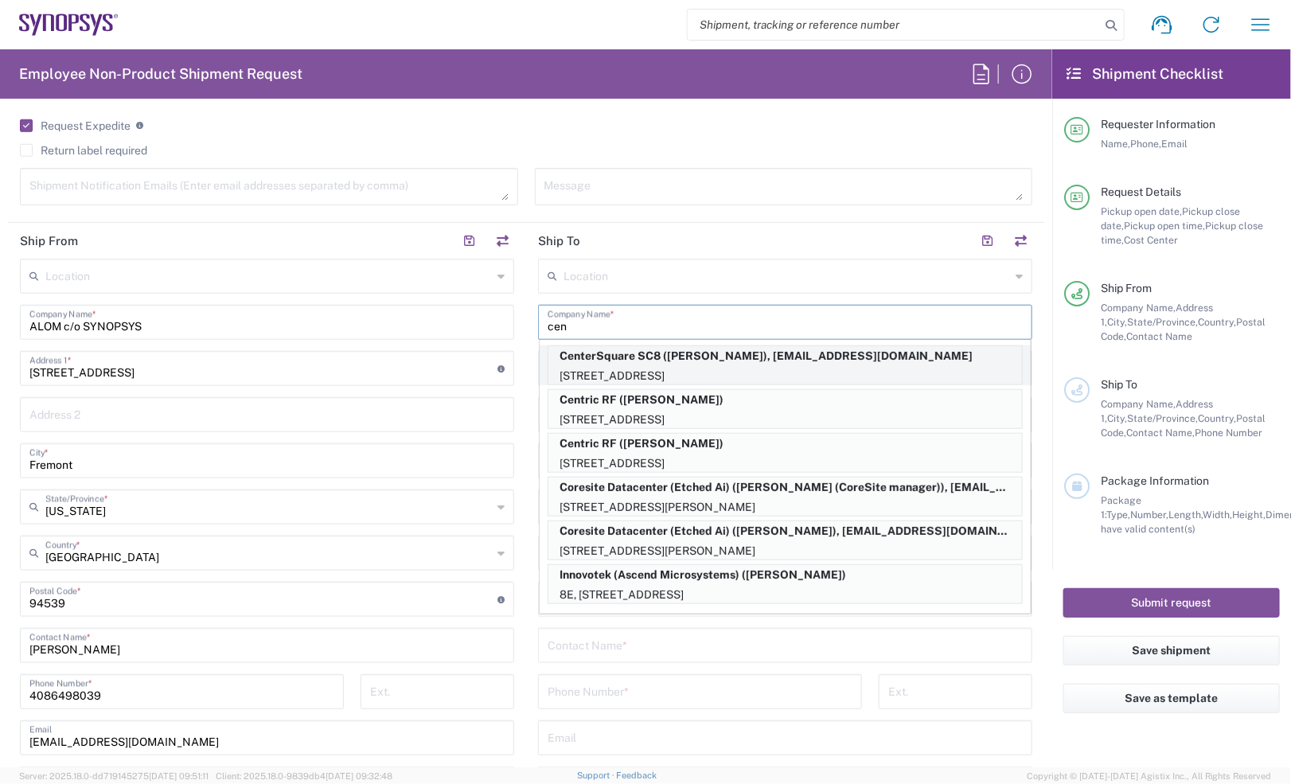
scroll to position [696, 0]
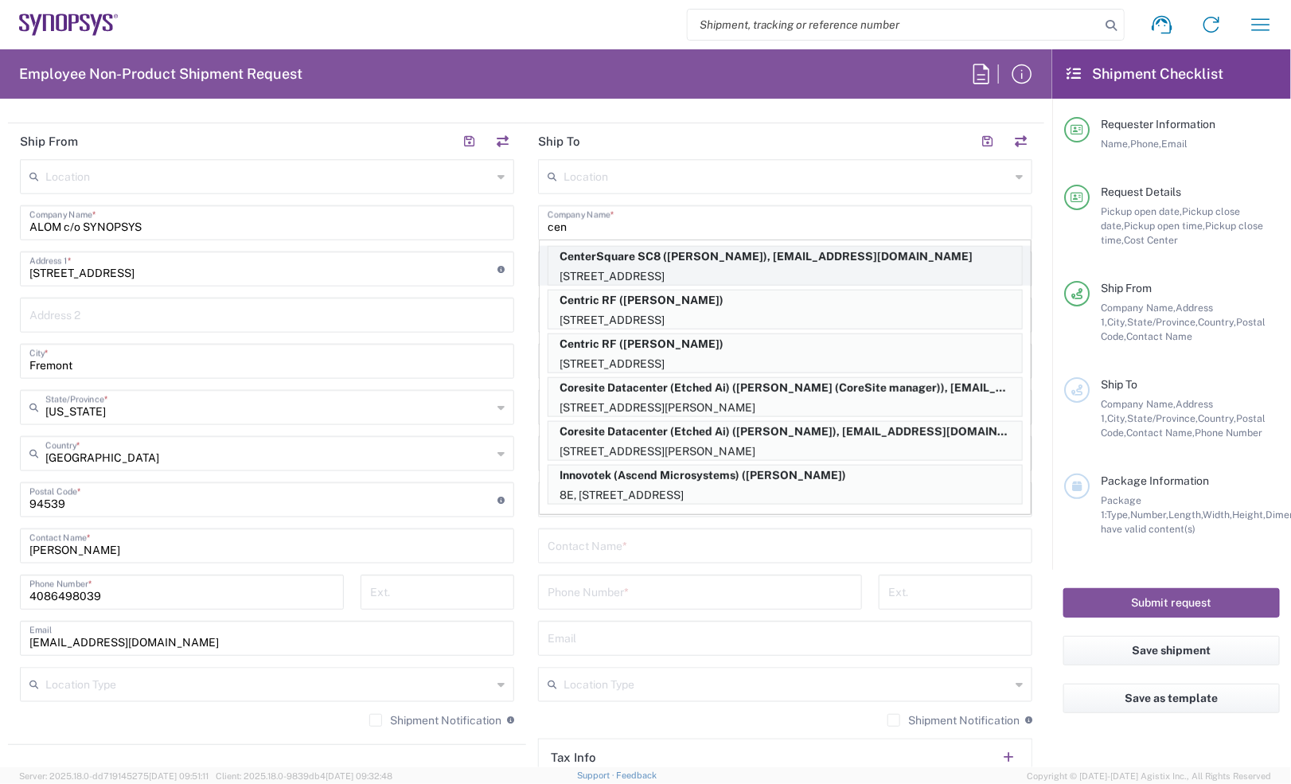
click at [801, 255] on p "CenterSquare SC8 (George Garcia), ggarcia@synopsys.com" at bounding box center [785, 257] width 474 height 20
type input "CenterSquare SC8"
type input "4700 Old Ironsides Dr"
type input "Santa Clara"
type input "California"
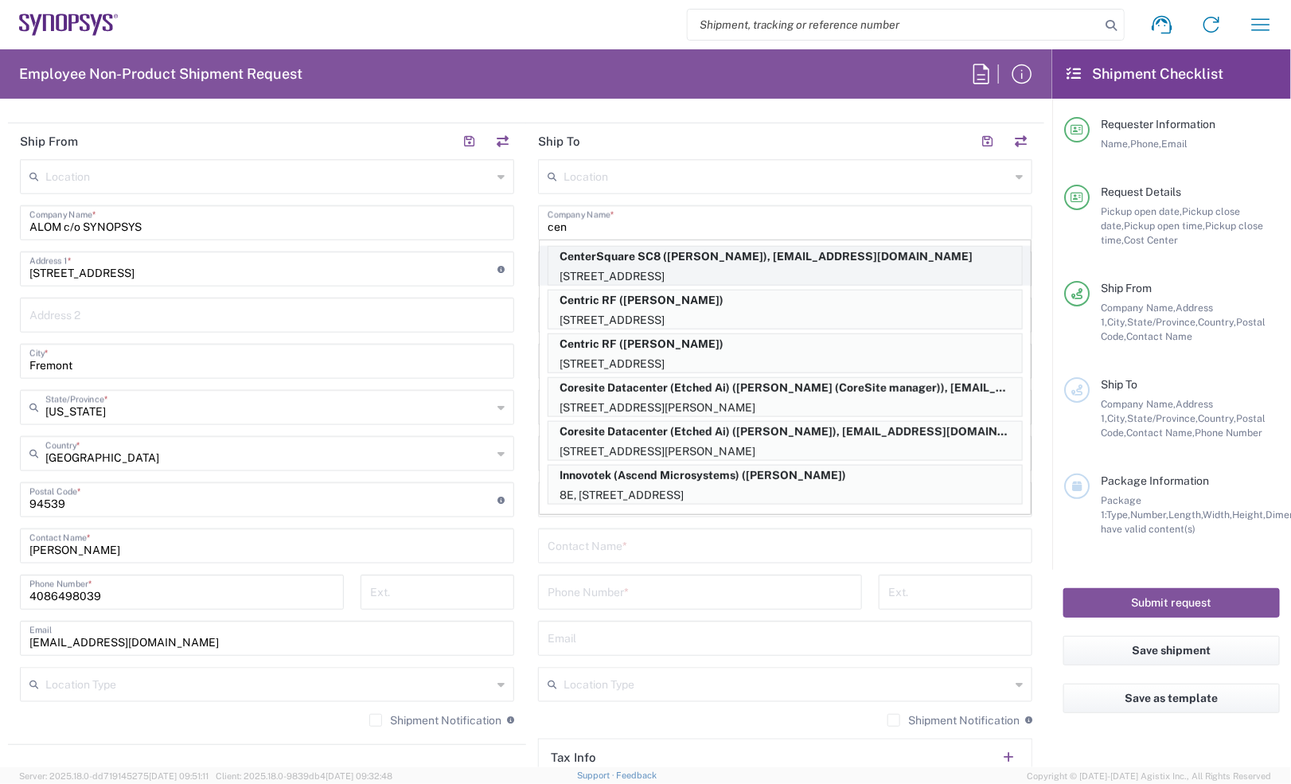
type input "95054"
type input "George Garcia"
type input "650 2800013"
type input "ggarcia@synopsys.com"
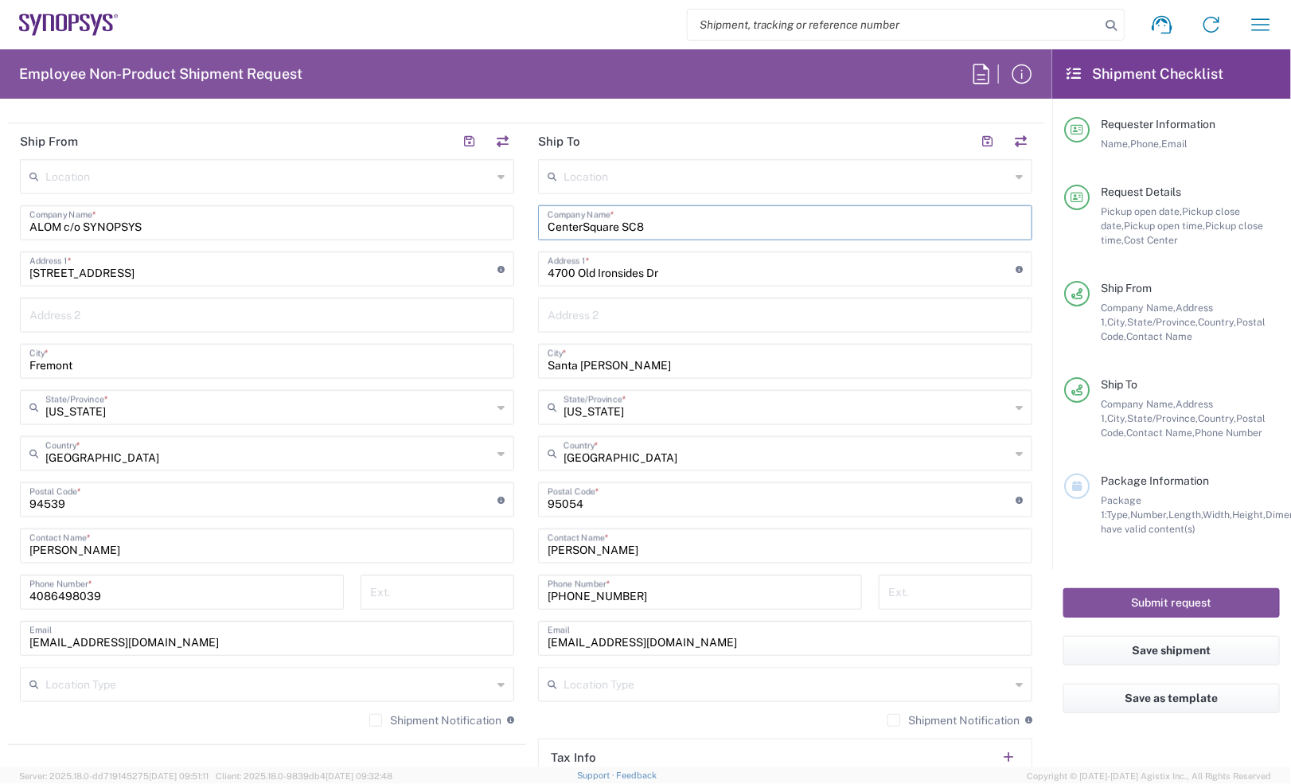
drag, startPoint x: 724, startPoint y: 235, endPoint x: 471, endPoint y: 225, distance: 253.3
click at [471, 225] on div "Ship From Location Aachen DE04 Agrate Brianza IT01 Aschheim DE02 Atlanta US60 A…" at bounding box center [526, 478] width 1036 height 711
paste input "c/o Synopsys"
type input "CenterSquare c/o Synopsys"
drag, startPoint x: 681, startPoint y: 271, endPoint x: 532, endPoint y: 263, distance: 149.8
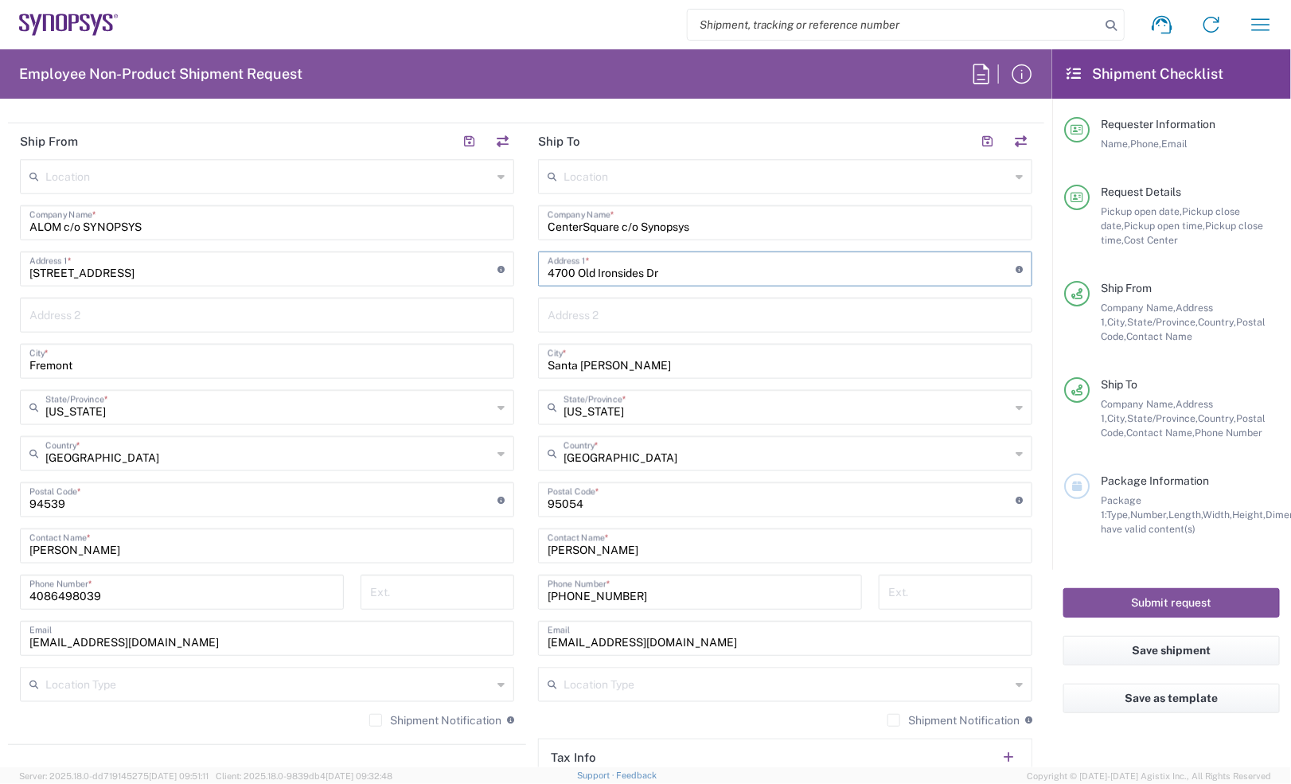
click at [538, 263] on div "4700 Old Ironsides Dr Address 1 * For cross streets use street names with '&' o…" at bounding box center [785, 268] width 494 height 35
paste input "text"
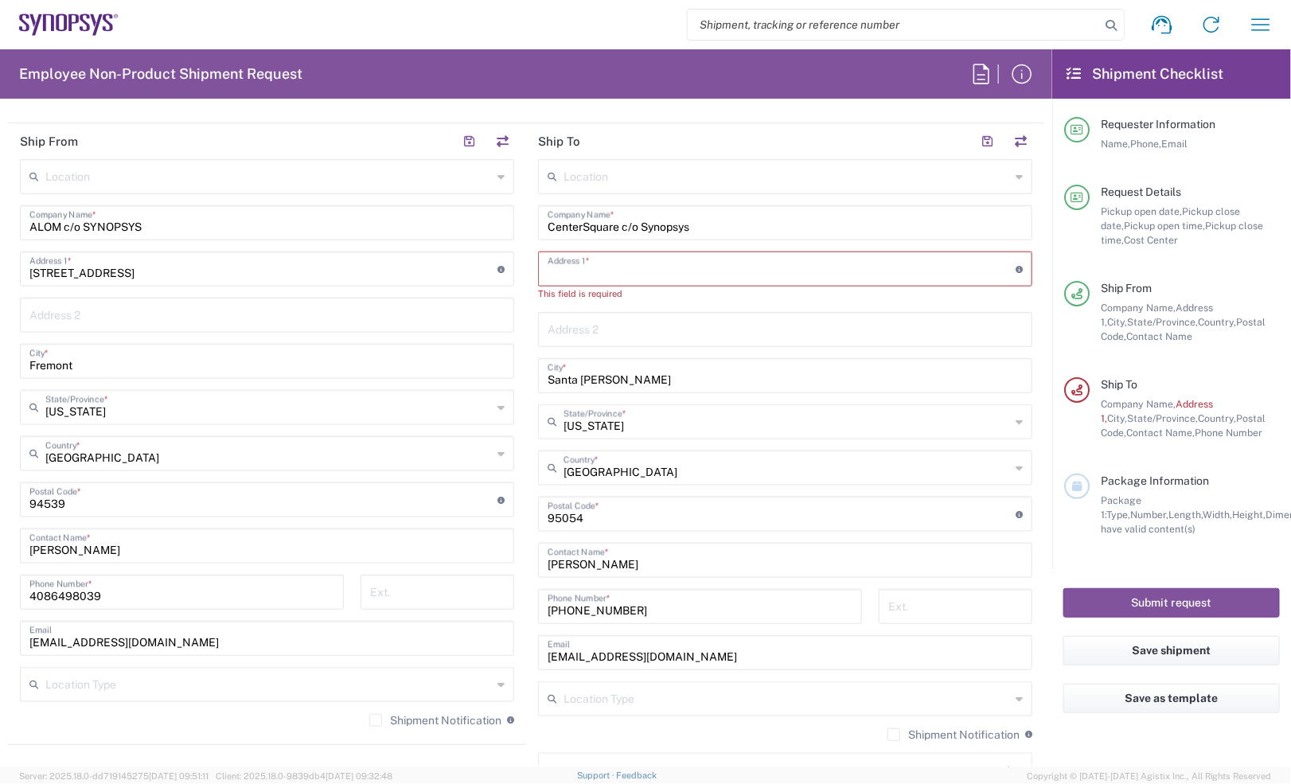
drag, startPoint x: 684, startPoint y: 255, endPoint x: 643, endPoint y: 272, distance: 44.6
click at [684, 255] on input "text" at bounding box center [782, 268] width 468 height 28
click at [614, 275] on input "text" at bounding box center [782, 268] width 468 height 28
paste input "4650 Old Ironside Dr"
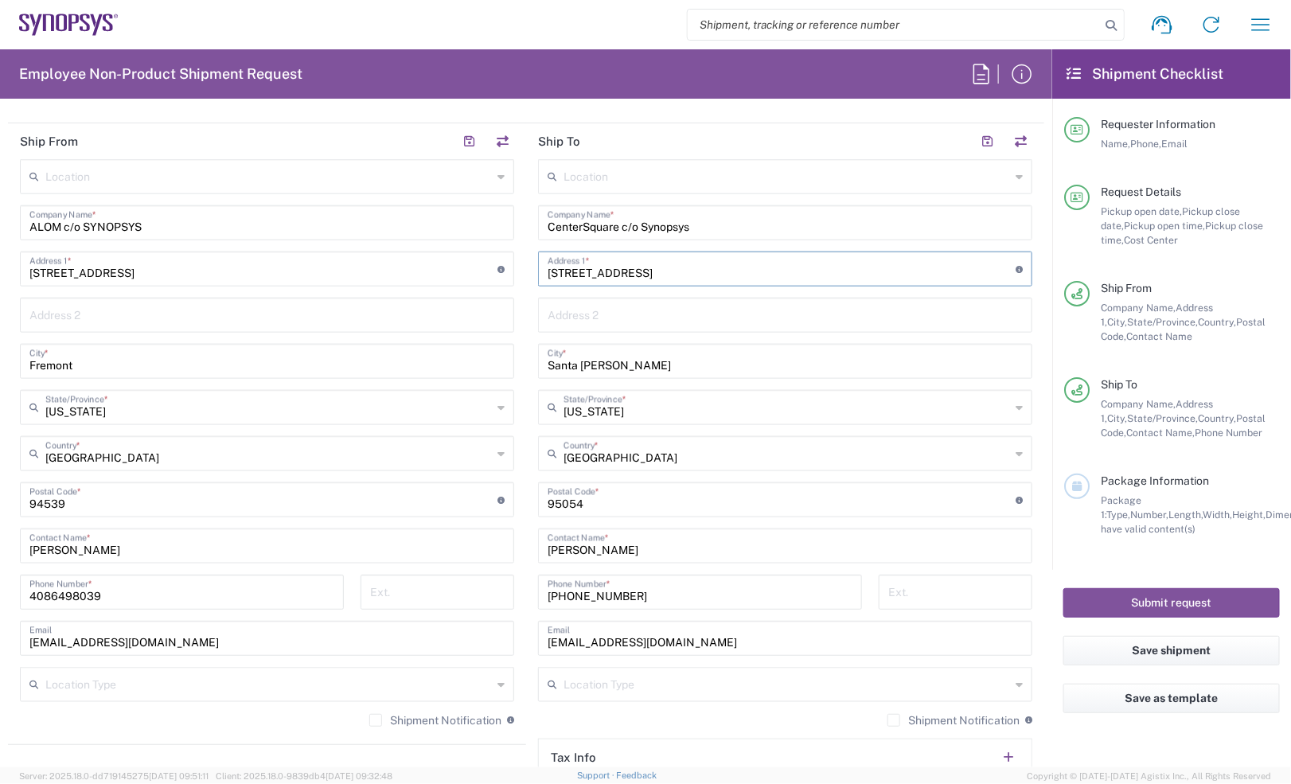
type input "4650 Old Ironside Dr"
drag, startPoint x: 662, startPoint y: 543, endPoint x: 483, endPoint y: 536, distance: 179.2
click at [483, 536] on div "Ship From Location Aachen DE04 Agrate Brianza IT01 Aschheim DE02 Atlanta US60 A…" at bounding box center [526, 478] width 1036 height 711
paste input "Nizar Hamil"
type input "Nizar Hamila"
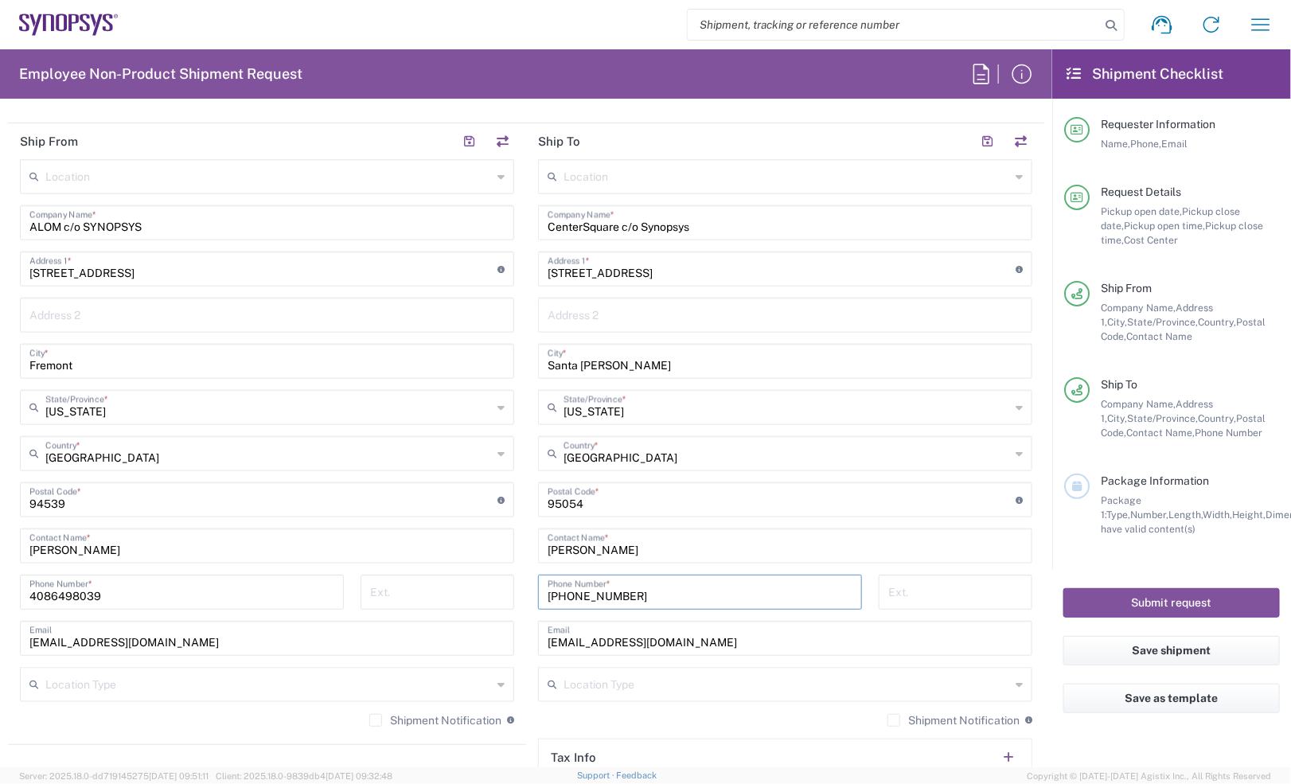
drag, startPoint x: 622, startPoint y: 598, endPoint x: 513, endPoint y: 593, distance: 108.3
click at [513, 593] on div "Ship From Location Aachen DE04 Agrate Brianza IT01 Aschheim DE02 Atlanta US60 A…" at bounding box center [526, 478] width 1036 height 711
paste input "+1.650.691.3098"
type input "+1.650.691.3098"
drag, startPoint x: 675, startPoint y: 649, endPoint x: 516, endPoint y: 643, distance: 159.3
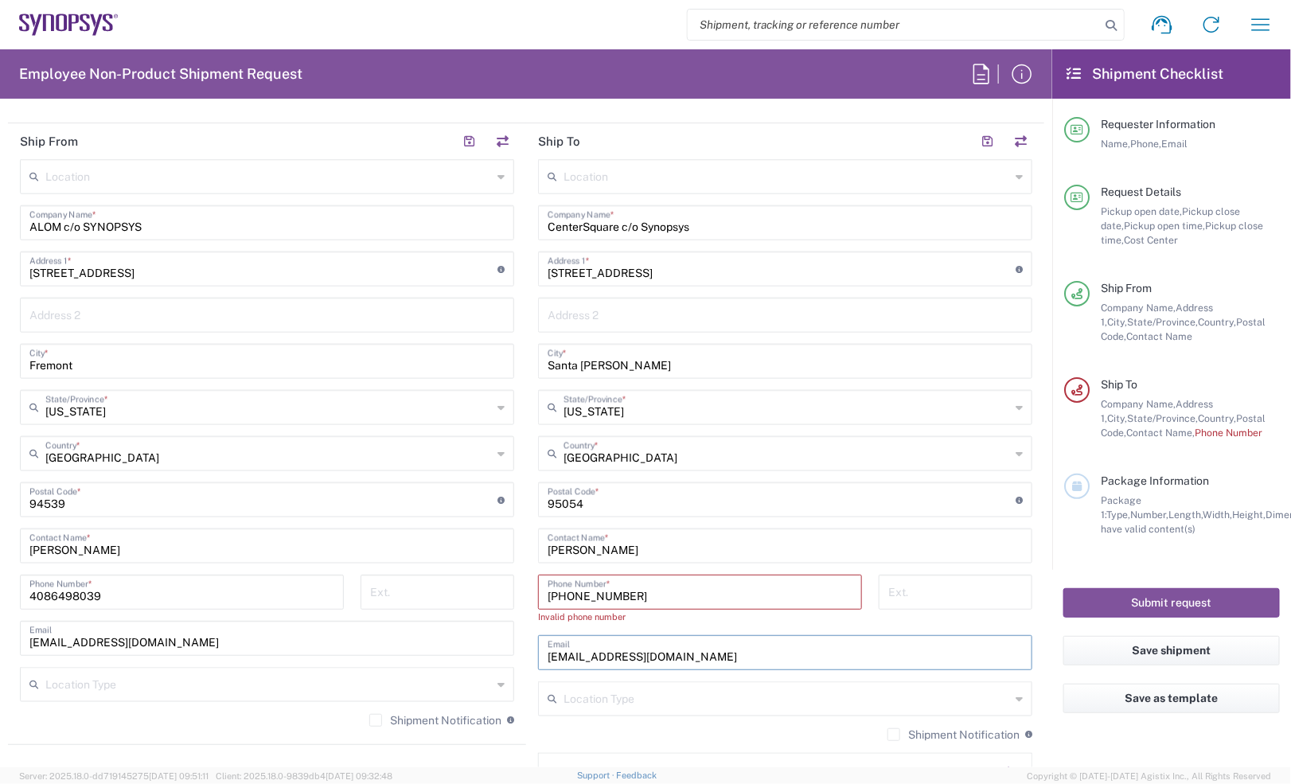
click at [517, 645] on div "Ship From Location Aachen DE04 Agrate Brianza IT01 Aschheim DE02 Atlanta US60 A…" at bounding box center [526, 485] width 1036 height 725
paste input "nhamil"
type input "nhamila@synopsys.com"
click at [548, 597] on input "+1.650.691.3098" at bounding box center [700, 591] width 305 height 28
click at [762, 697] on input "text" at bounding box center [786, 698] width 446 height 28
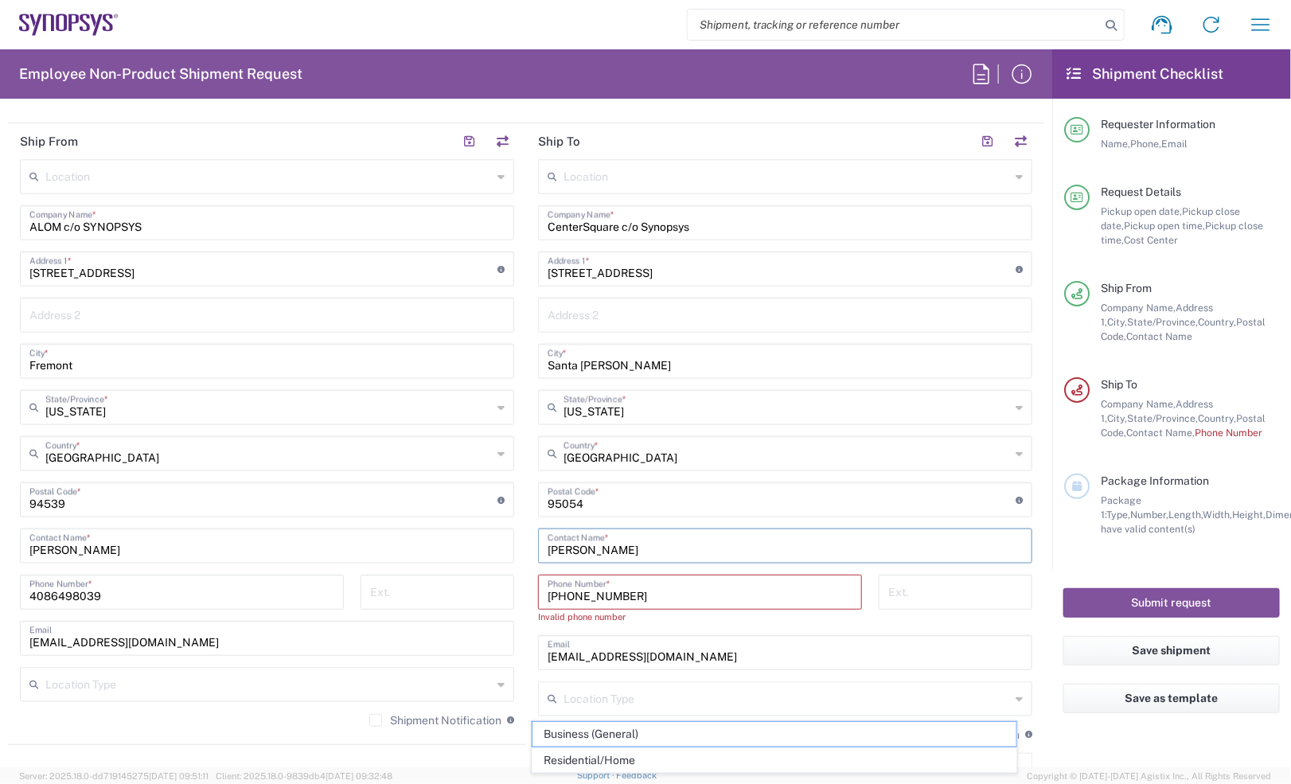
click at [626, 551] on input "Nizar Hamila" at bounding box center [785, 545] width 475 height 28
click at [595, 598] on input "1.650.691.3098" at bounding box center [700, 591] width 305 height 28
click at [569, 595] on input "1.650.6913098" at bounding box center [700, 591] width 305 height 28
click at [548, 595] on input "1.6506913098" at bounding box center [700, 591] width 305 height 28
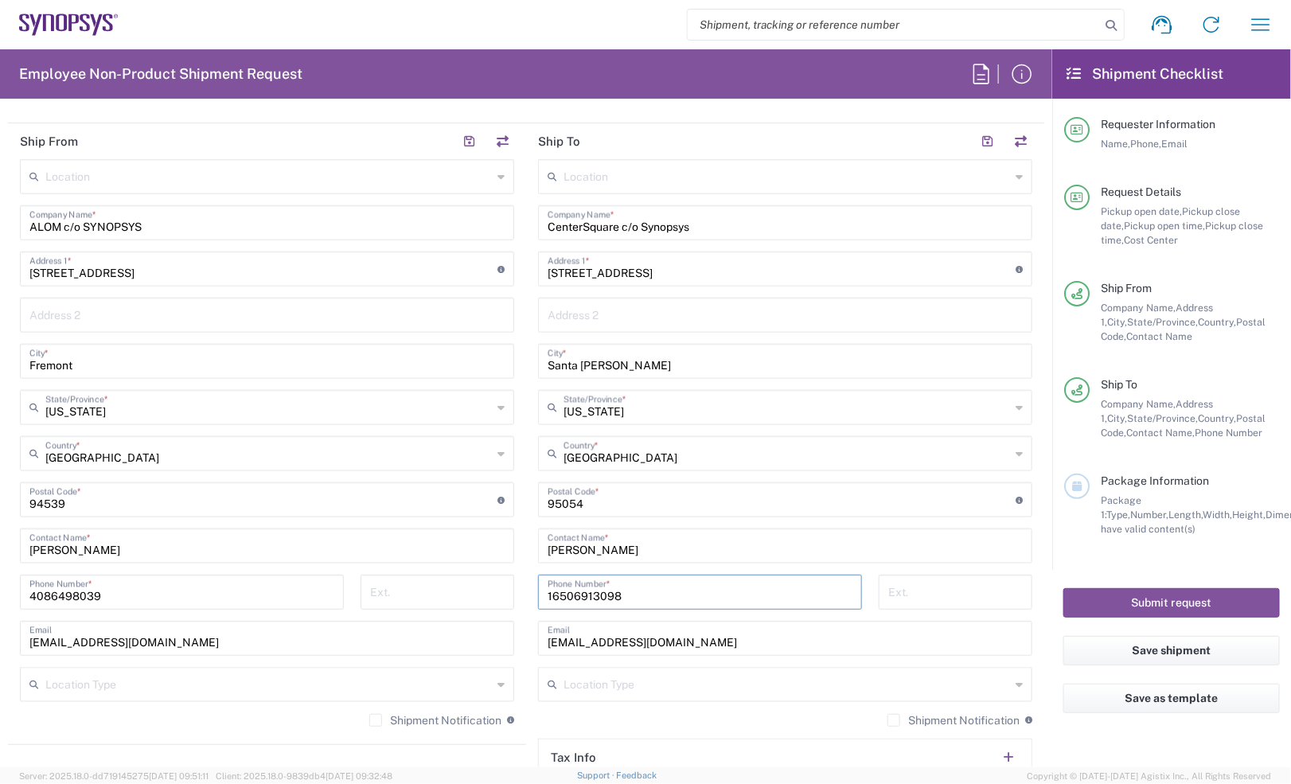
type input "16506913098"
click at [887, 721] on label "Shipment Notification" at bounding box center [953, 720] width 132 height 13
click at [894, 720] on input "Shipment Notification" at bounding box center [894, 720] width 0 height 0
click at [380, 726] on label "Shipment Notification" at bounding box center [435, 720] width 132 height 13
click at [376, 720] on input "Shipment Notification" at bounding box center [376, 720] width 0 height 0
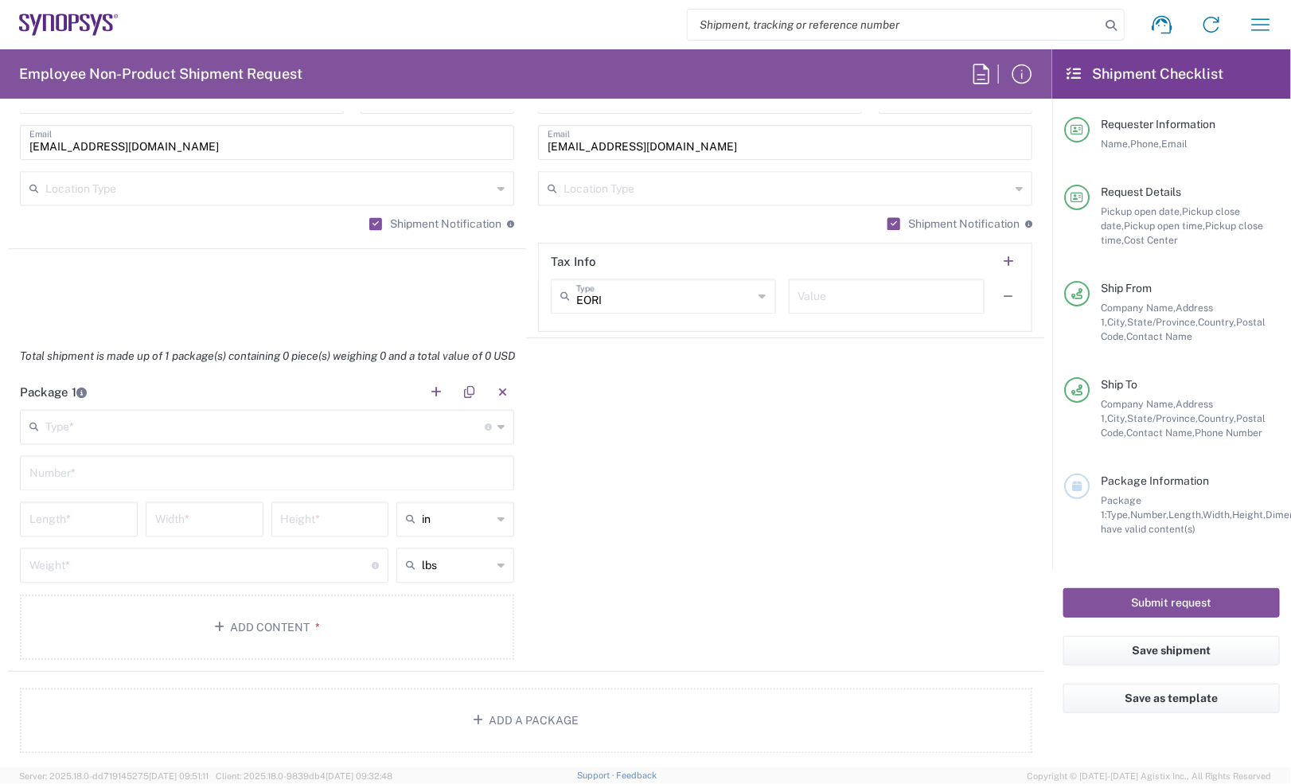
scroll to position [1194, 0]
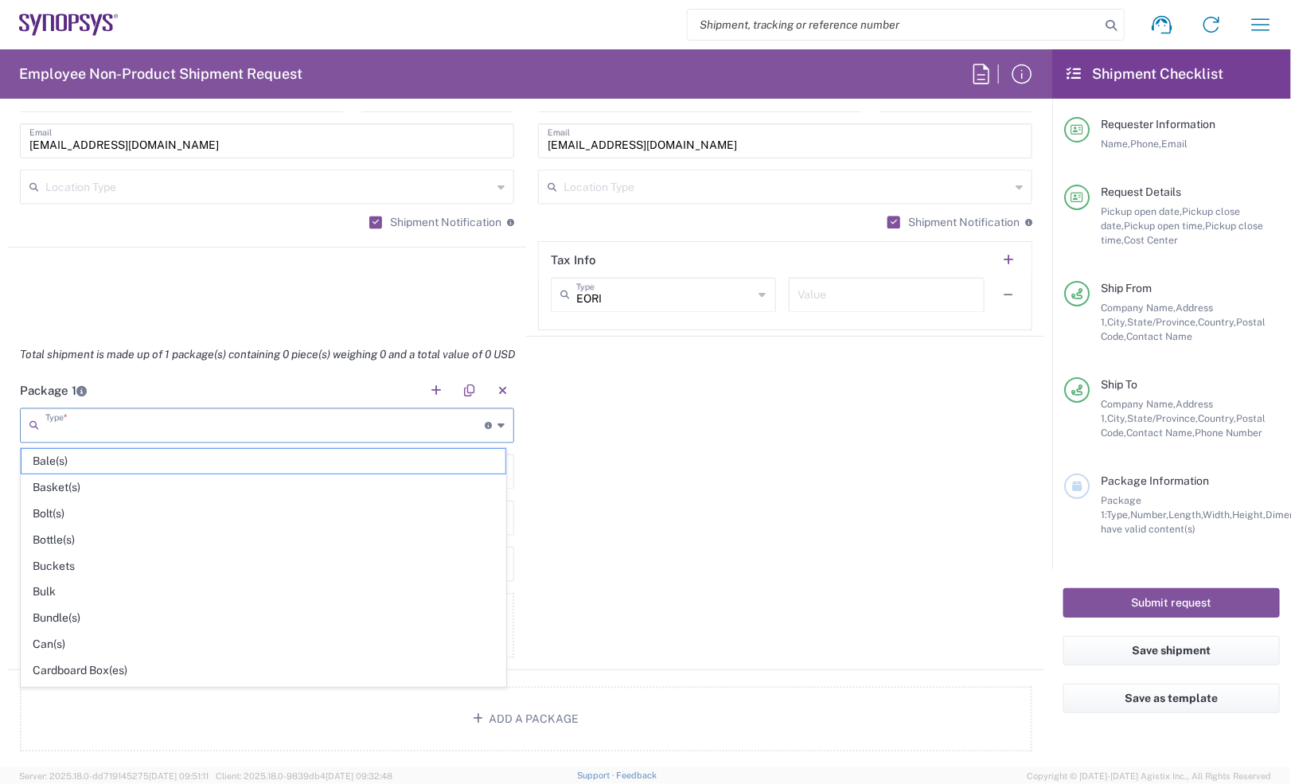
click at [189, 438] on input "text" at bounding box center [264, 425] width 439 height 28
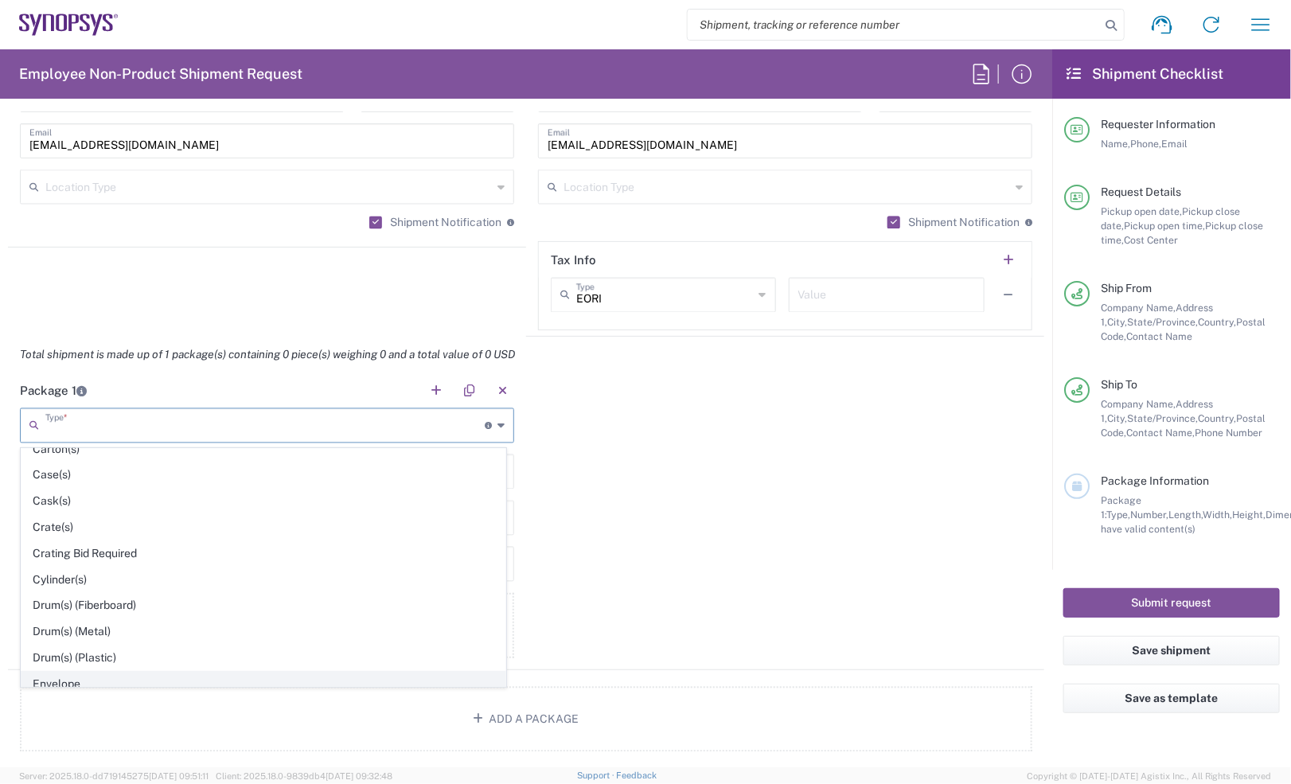
scroll to position [768, 0]
click at [130, 677] on span "Your Packaging" at bounding box center [263, 674] width 484 height 25
type input "Your Packaging"
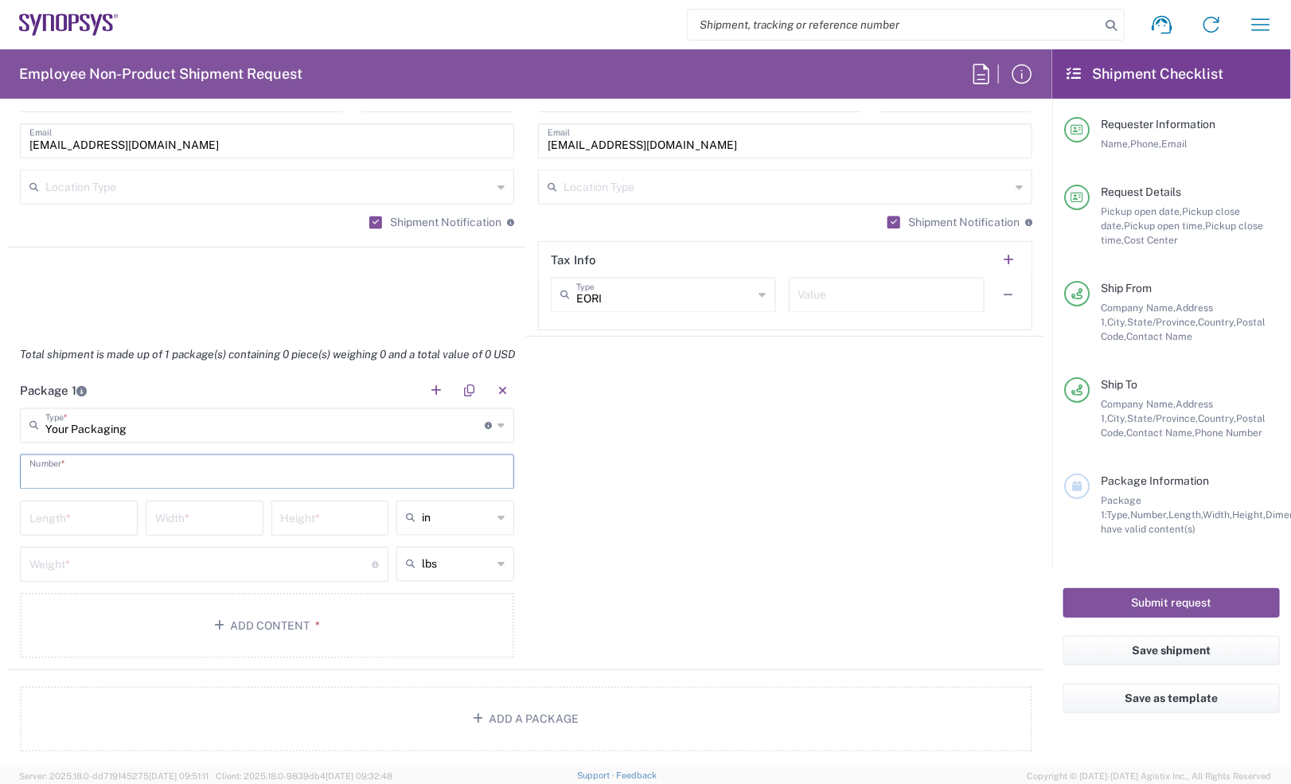
click at [121, 470] on input "text" at bounding box center [266, 471] width 475 height 28
type input "1"
click at [106, 520] on input "number" at bounding box center [78, 517] width 99 height 28
type input "48"
type input "40"
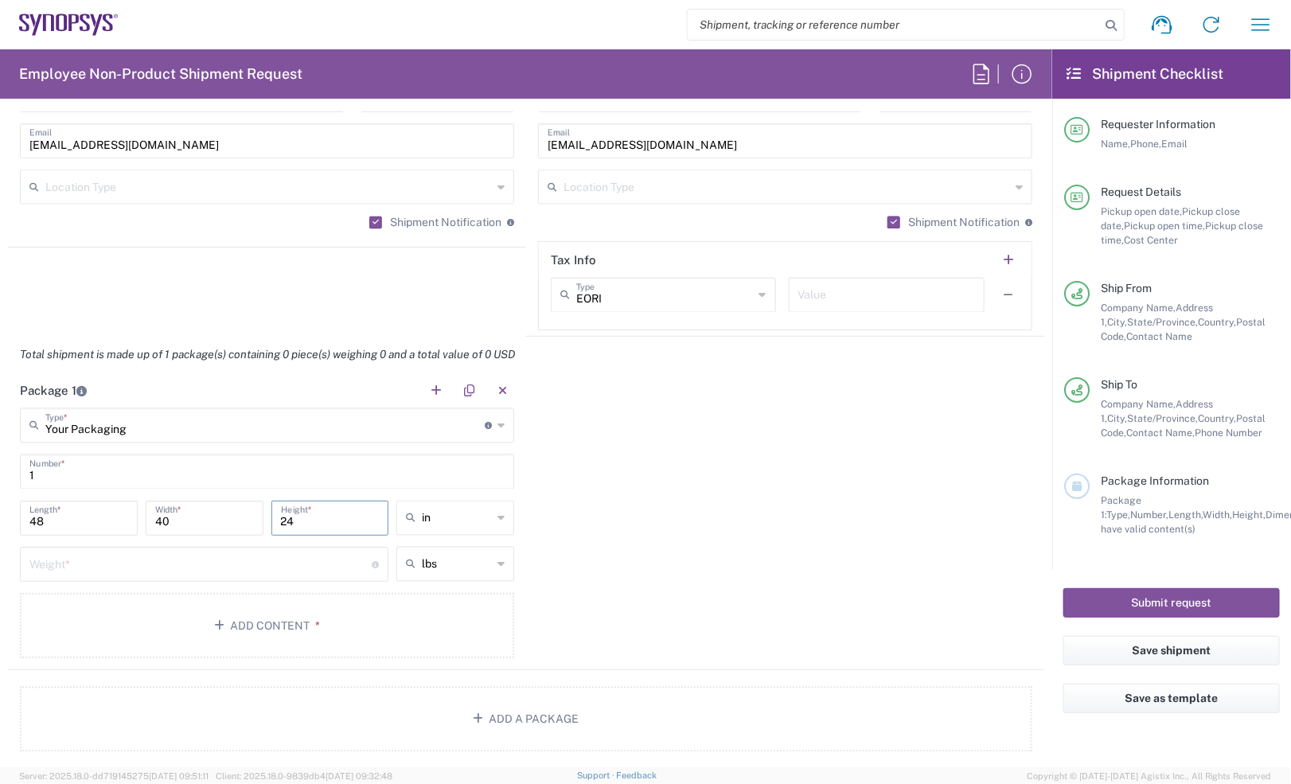
type input "24"
click at [119, 579] on div "Weight * Total weight of package(s) in pounds or kilograms" at bounding box center [204, 564] width 368 height 35
type input "50"
click at [205, 613] on button "Add Content *" at bounding box center [267, 625] width 494 height 65
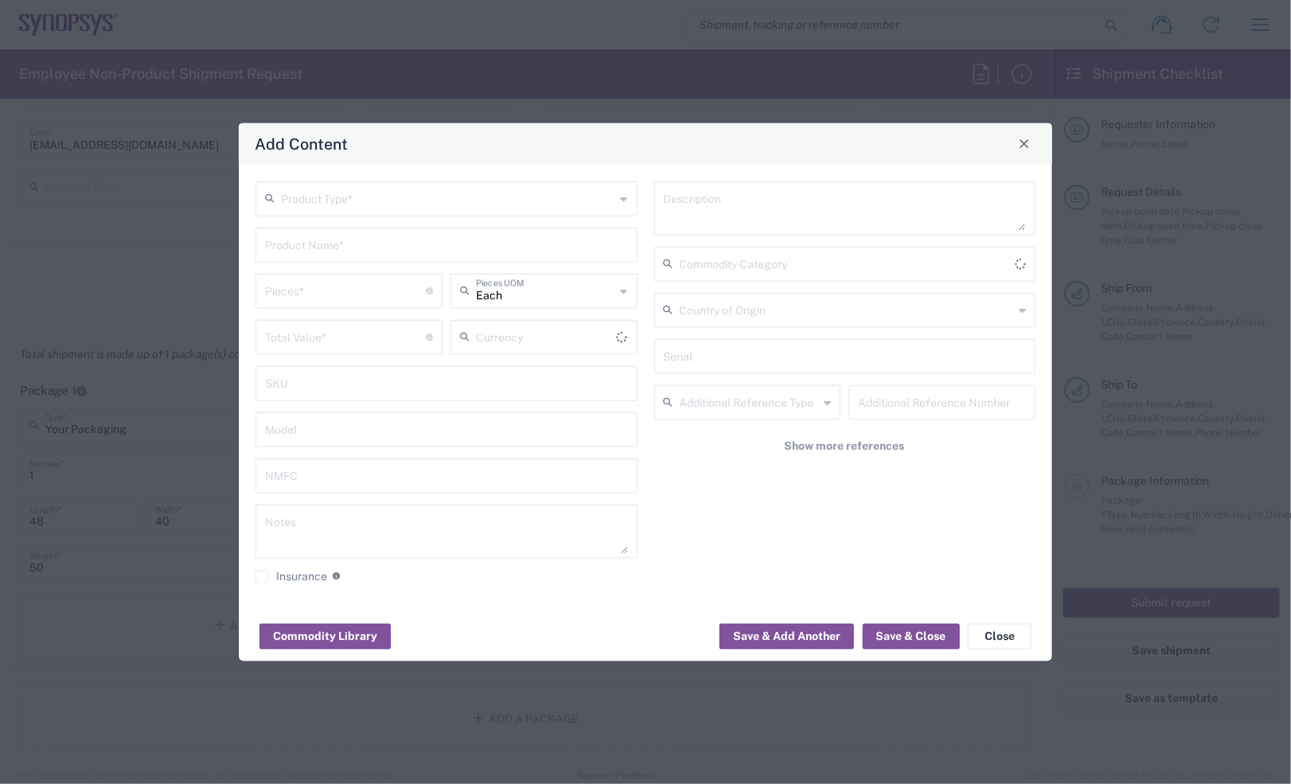
type input "US Dollar"
click at [382, 211] on div "Product Type *" at bounding box center [446, 198] width 382 height 35
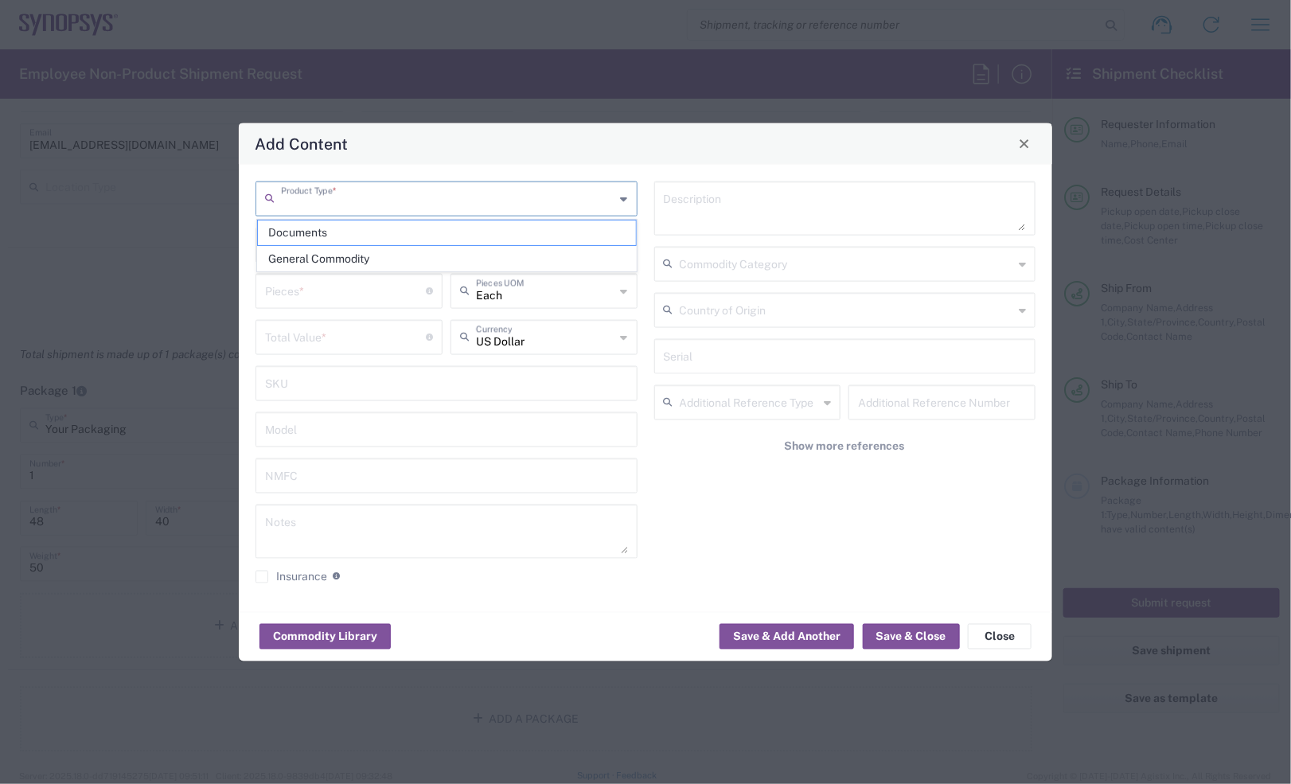
click at [390, 196] on input "text" at bounding box center [448, 197] width 334 height 28
click at [353, 255] on span "General Commodity" at bounding box center [447, 259] width 378 height 25
type input "General Commodity"
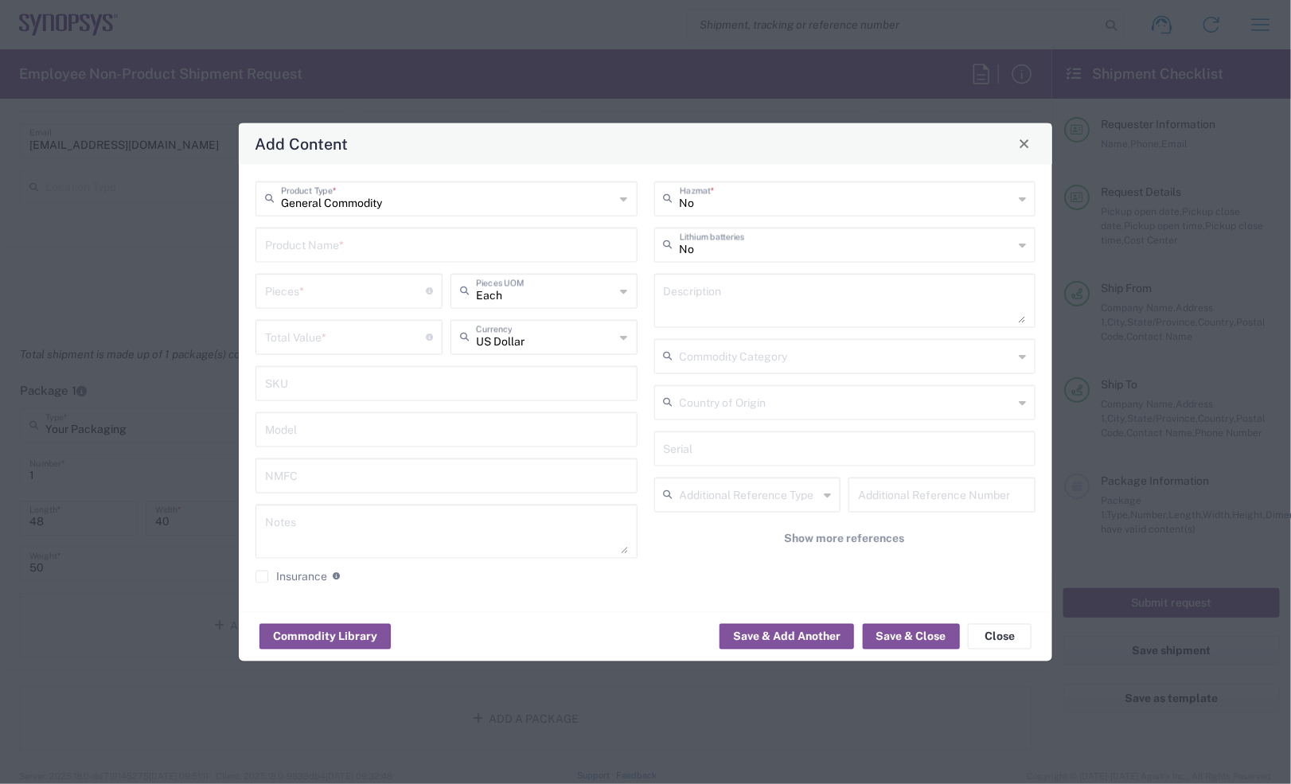
click at [341, 251] on input "text" at bounding box center [446, 243] width 363 height 28
click at [422, 279] on div "HW0901-000" at bounding box center [446, 281] width 379 height 27
type input "HW0901-000"
type input "36228.28"
type textarea "ZeBu EP1 Elite Module 4F -1 HW"
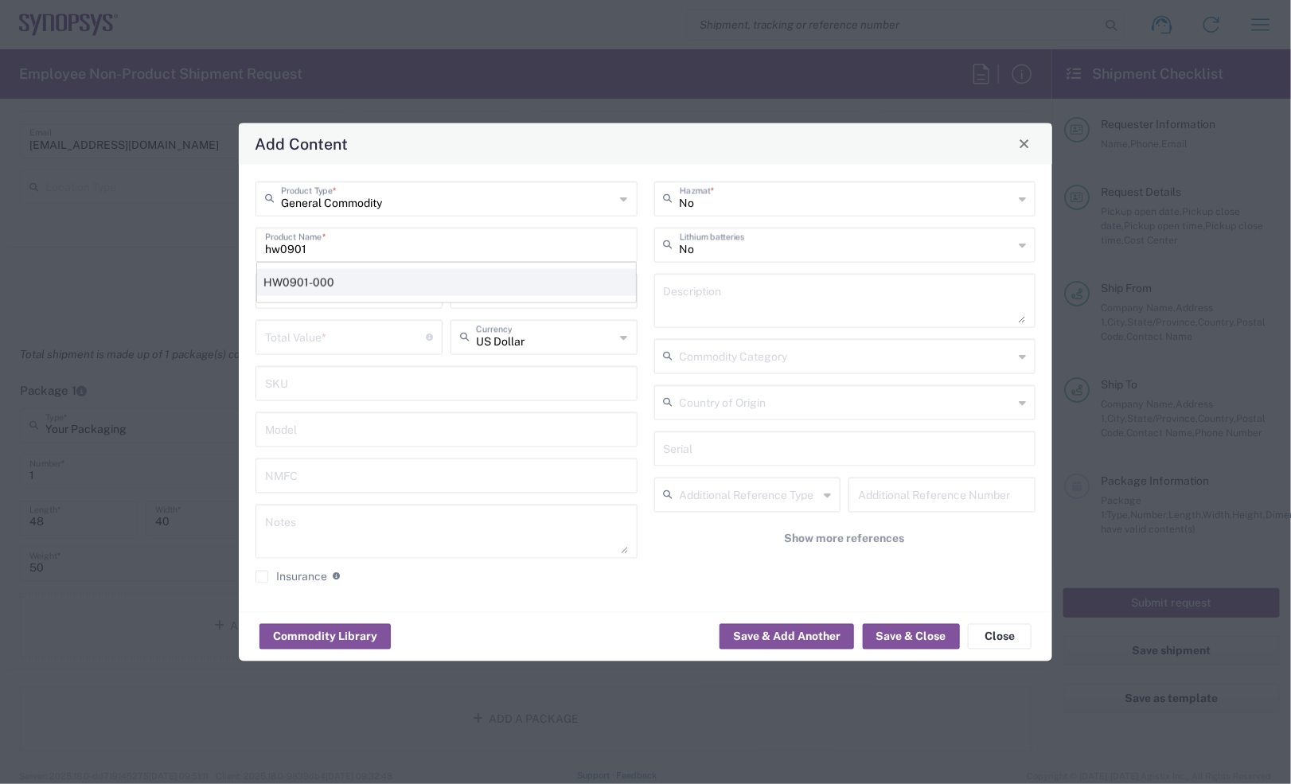
type input "Sweden"
type input "K094912"
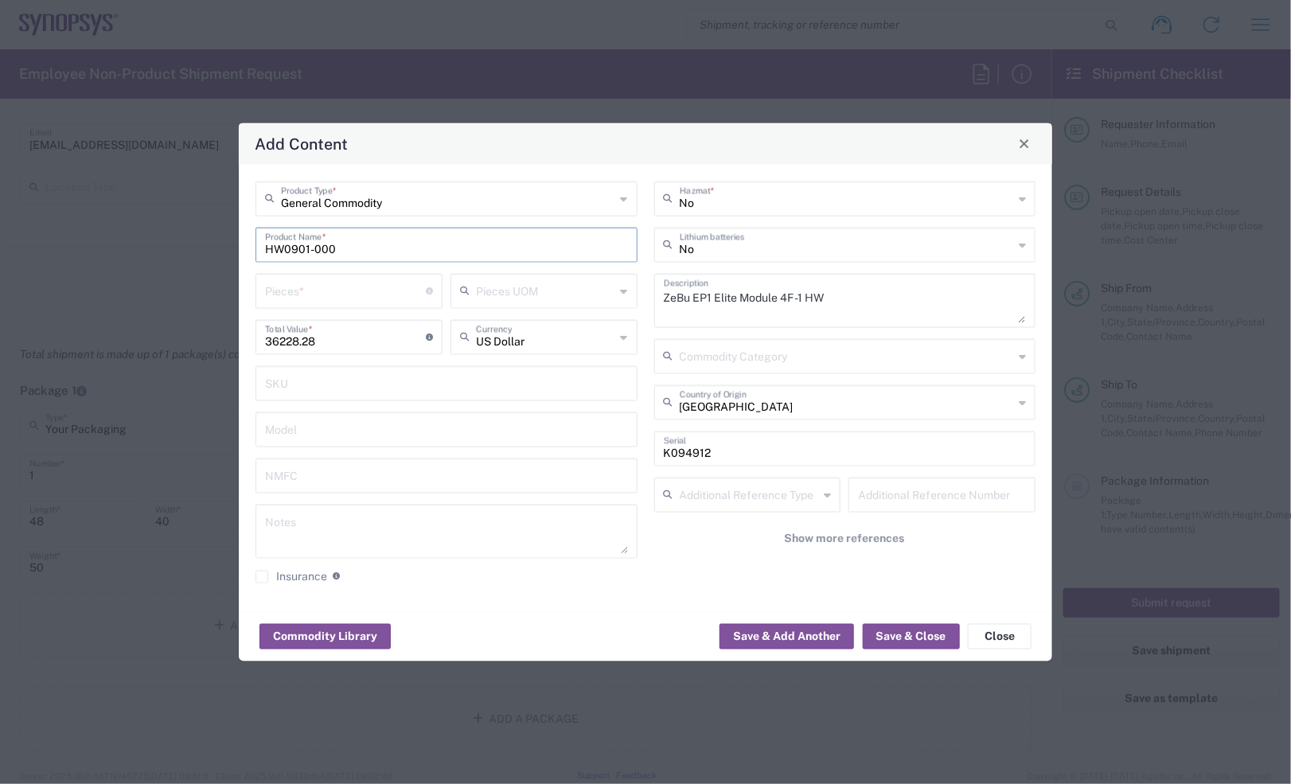
click at [319, 291] on input "number" at bounding box center [345, 289] width 161 height 28
type input "1"
drag, startPoint x: 888, startPoint y: 630, endPoint x: 356, endPoint y: 281, distance: 636.8
click at [356, 281] on agx-package-content-widget "General Commodity Product Type * HW0901-000 Product Name * 1 Pieces * Number of…" at bounding box center [645, 412] width 813 height 497
drag, startPoint x: 330, startPoint y: 337, endPoint x: 172, endPoint y: 337, distance: 158.4
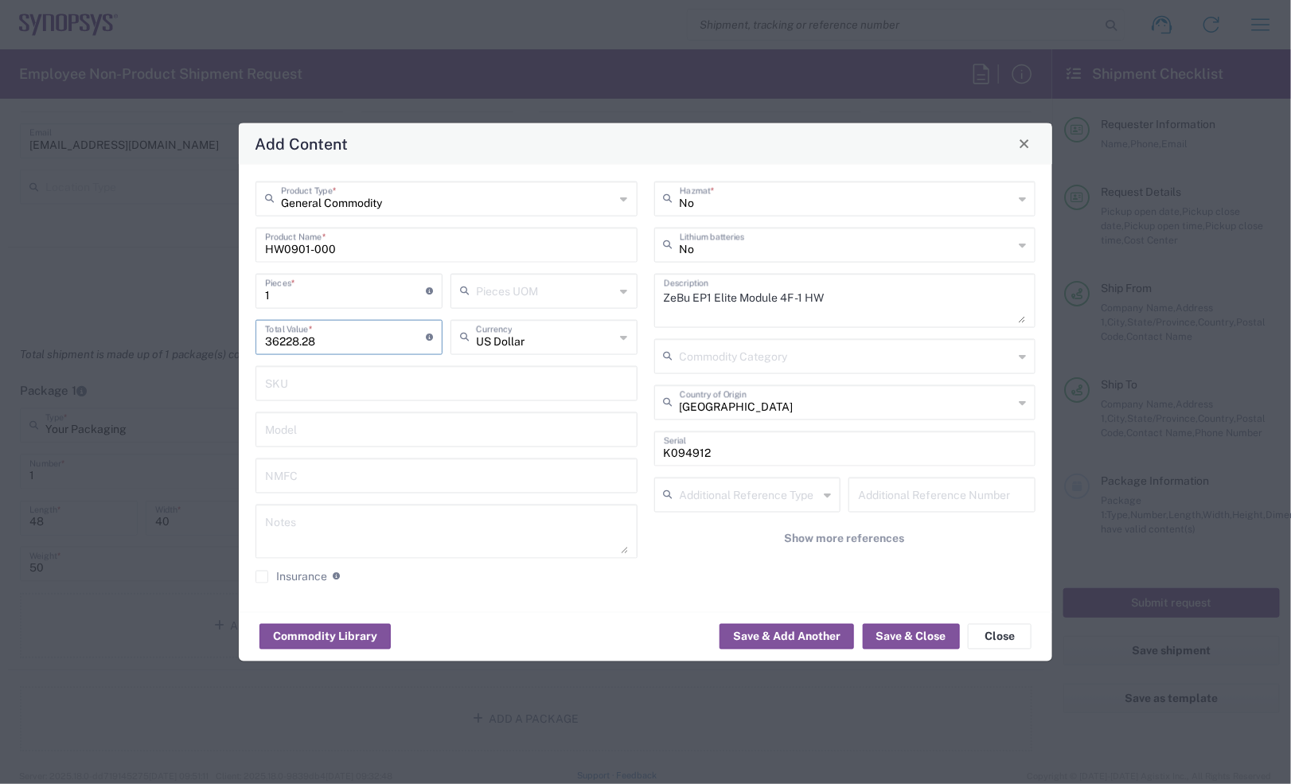
click at [172, 337] on div "Add Content General Commodity Product Type * HW0901-000 Product Name * 1 Pieces…" at bounding box center [645, 392] width 1291 height 784
click at [307, 527] on textarea at bounding box center [446, 531] width 363 height 45
paste textarea "36228.28"
type textarea "36228.28ea"
drag, startPoint x: 229, startPoint y: 288, endPoint x: 187, endPoint y: 297, distance: 43.1
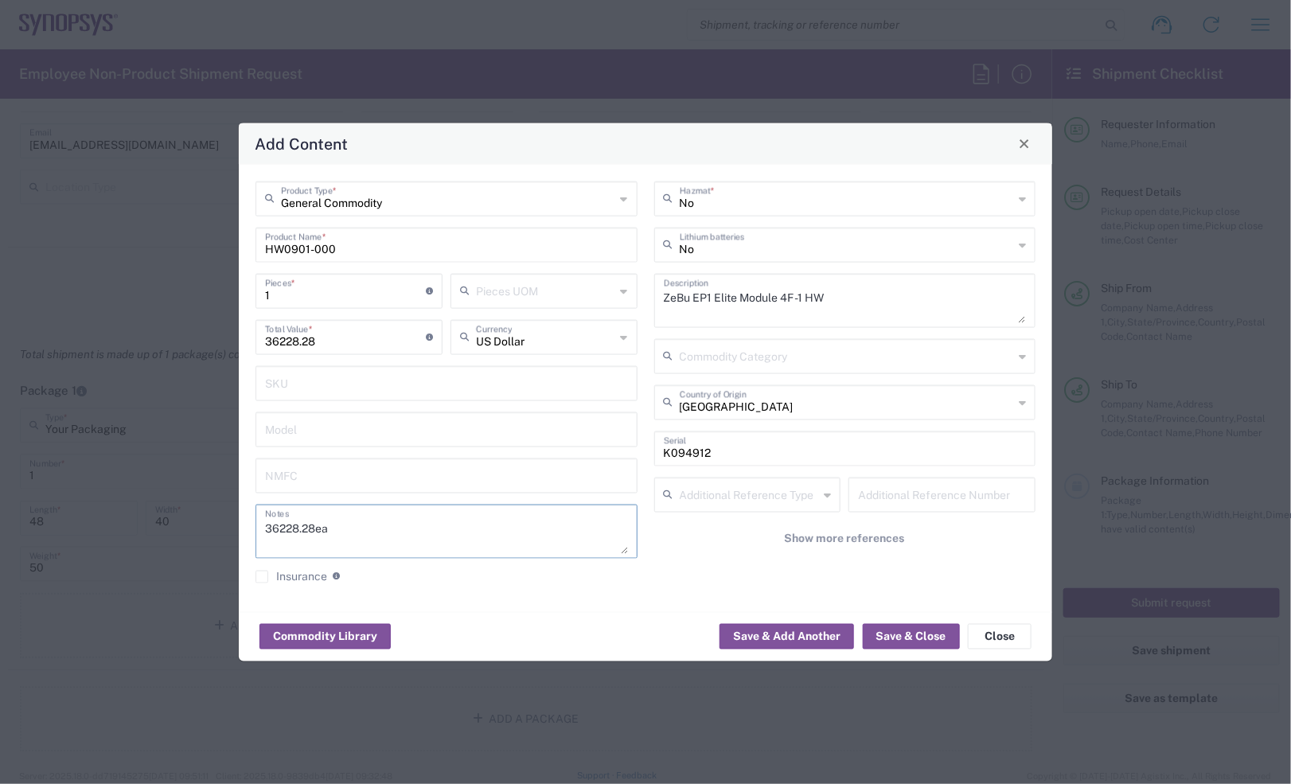
click at [196, 292] on div "Add Content General Commodity Product Type * HW0901-000 Product Name * 1 Pieces…" at bounding box center [645, 392] width 1291 height 784
type input "2"
type input "72456.56"
type input "2"
click at [922, 626] on button "Save & Close" at bounding box center [911, 636] width 97 height 25
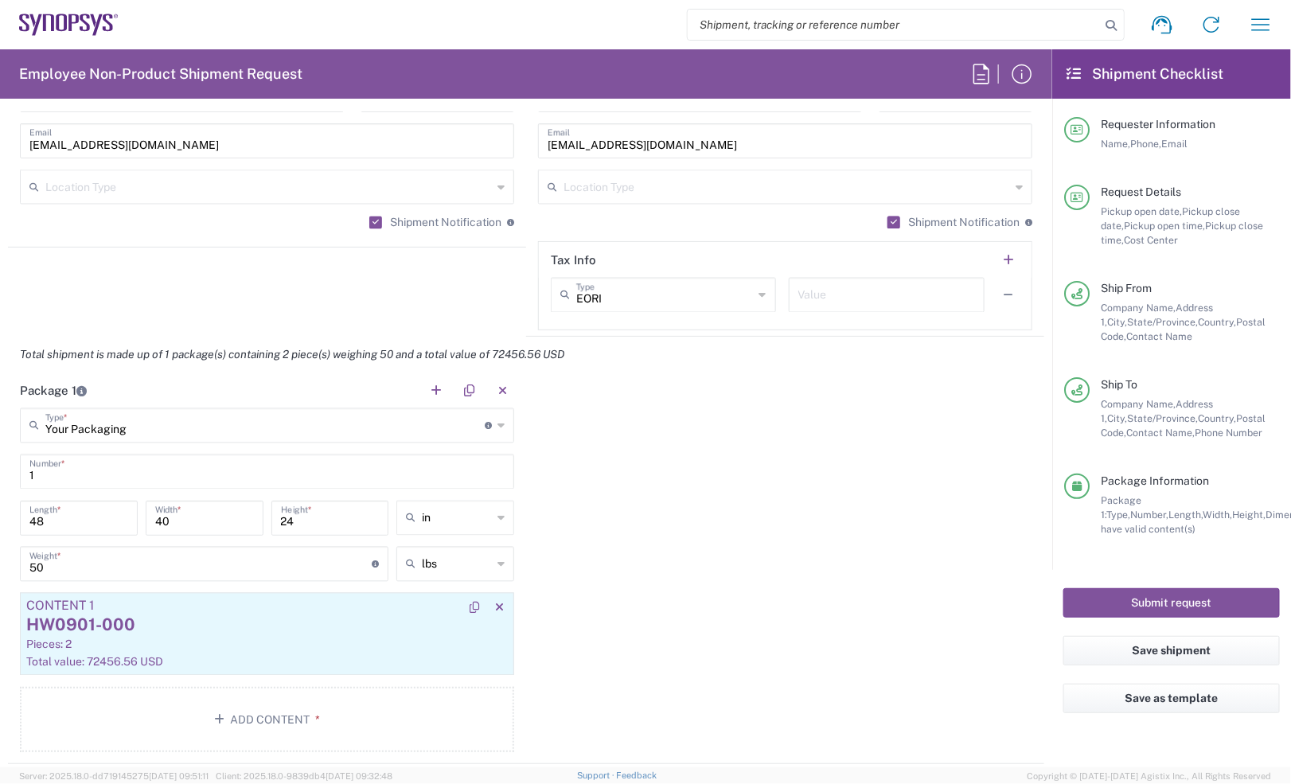
click at [243, 603] on div "Content 1" at bounding box center [267, 606] width 482 height 14
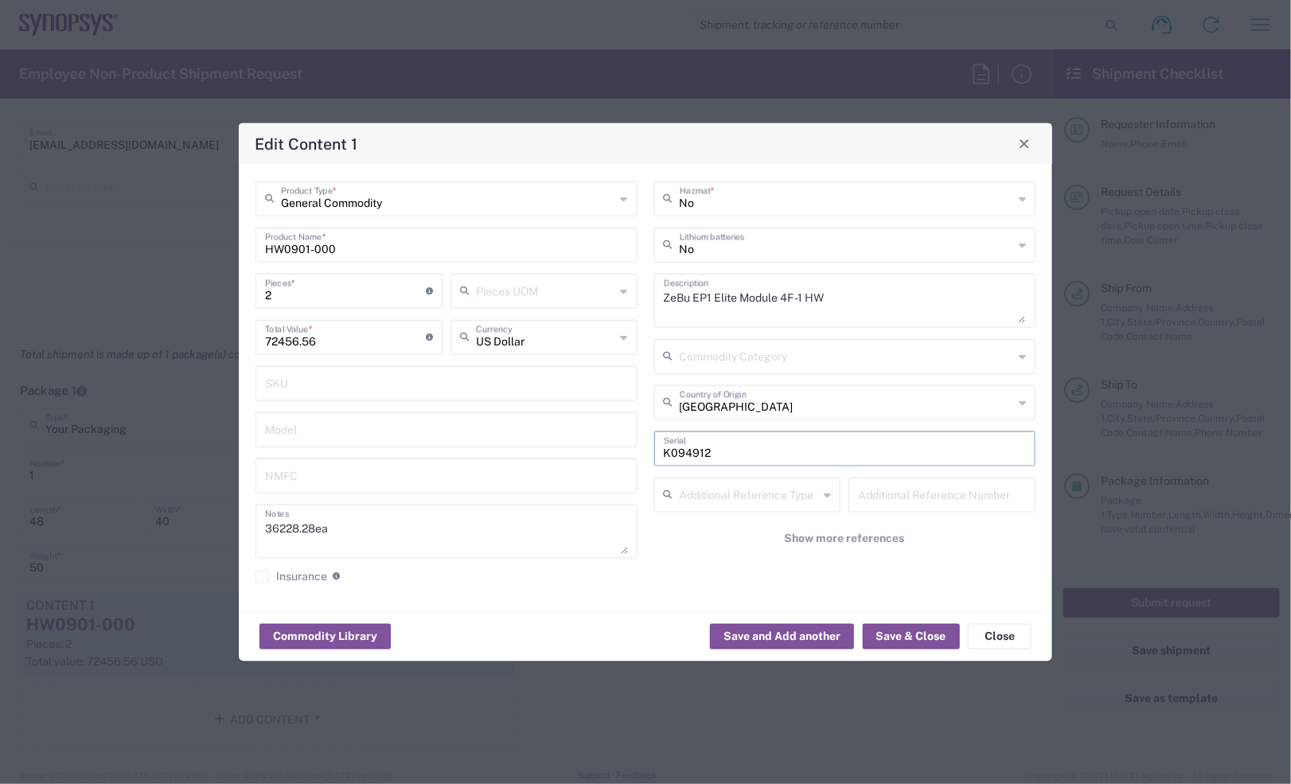
drag, startPoint x: 713, startPoint y: 451, endPoint x: 637, endPoint y: 454, distance: 76.4
click at [637, 454] on div "General Commodity Product Type * HW0901-000 Product Name * 2 Pieces * Number of…" at bounding box center [646, 388] width 797 height 414
click at [896, 634] on button "Save & Close" at bounding box center [911, 636] width 97 height 25
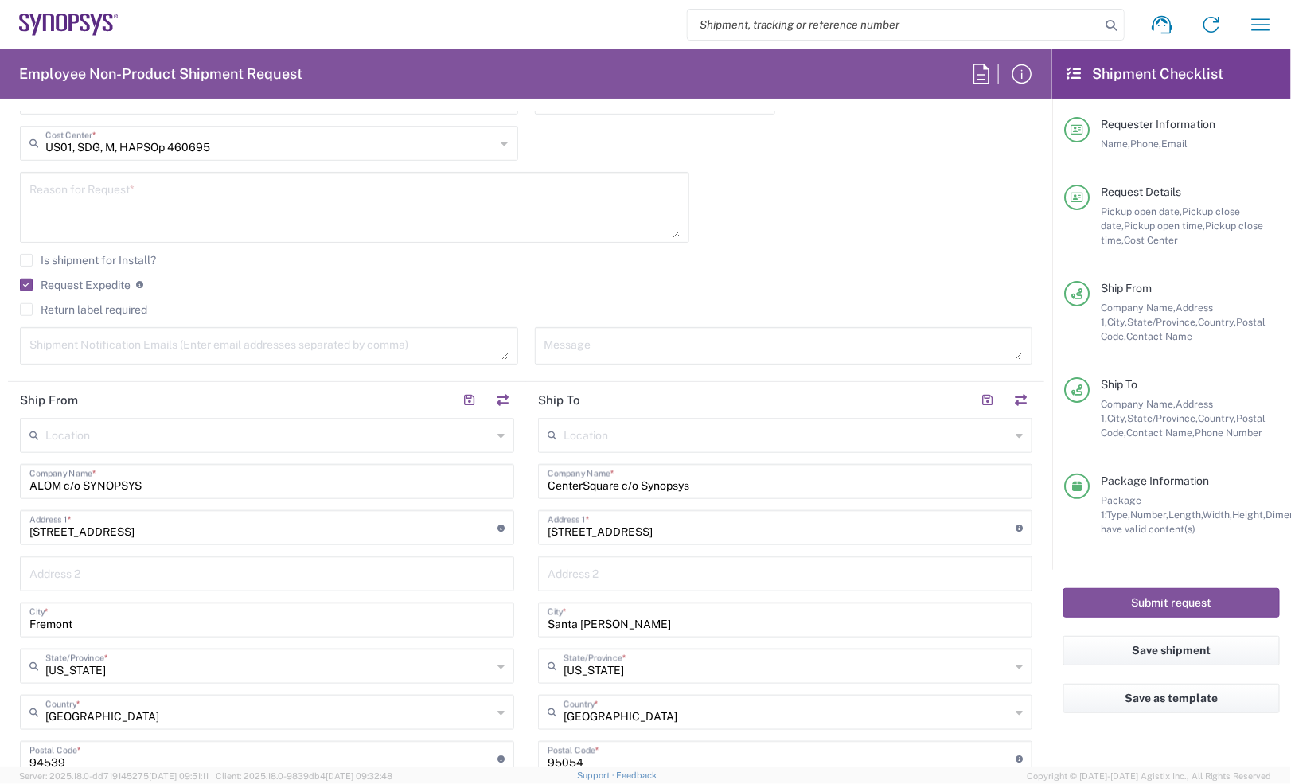
scroll to position [199, 0]
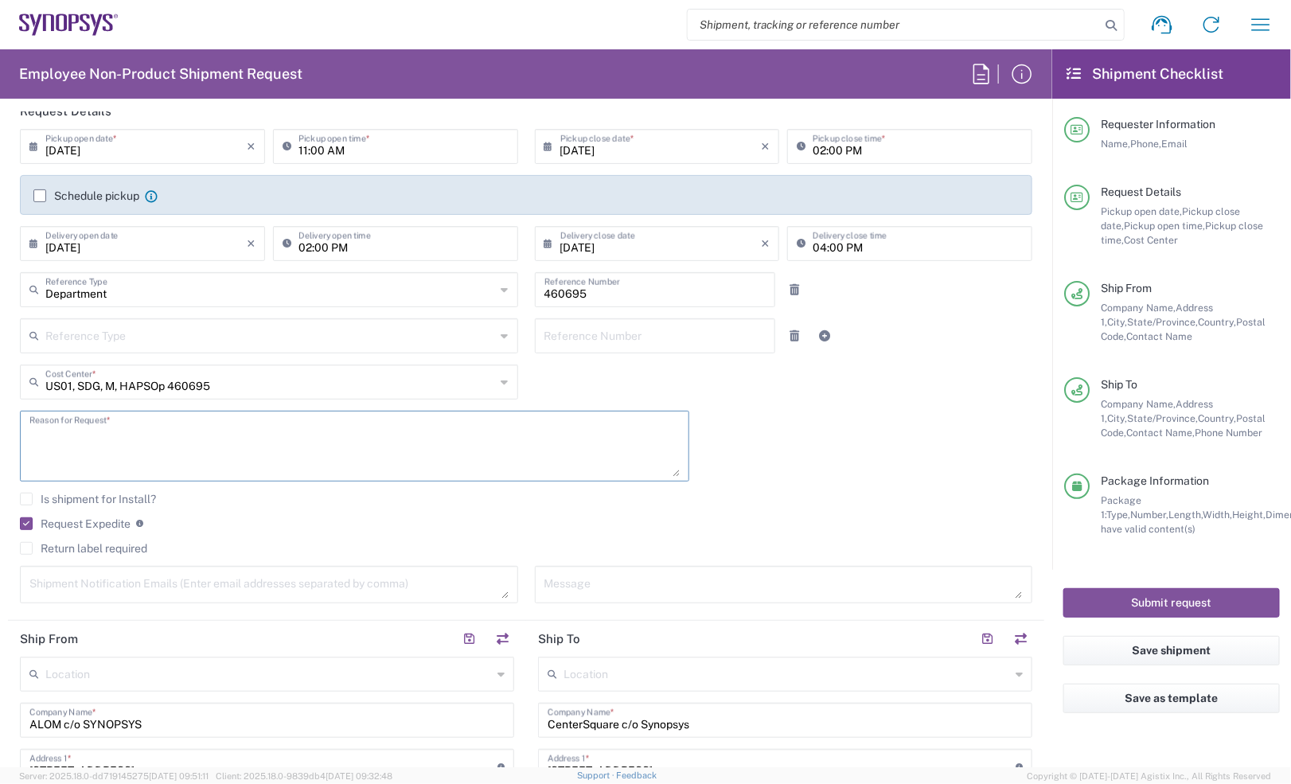
click at [88, 431] on textarea at bounding box center [354, 445] width 650 height 61
type textarea "i"
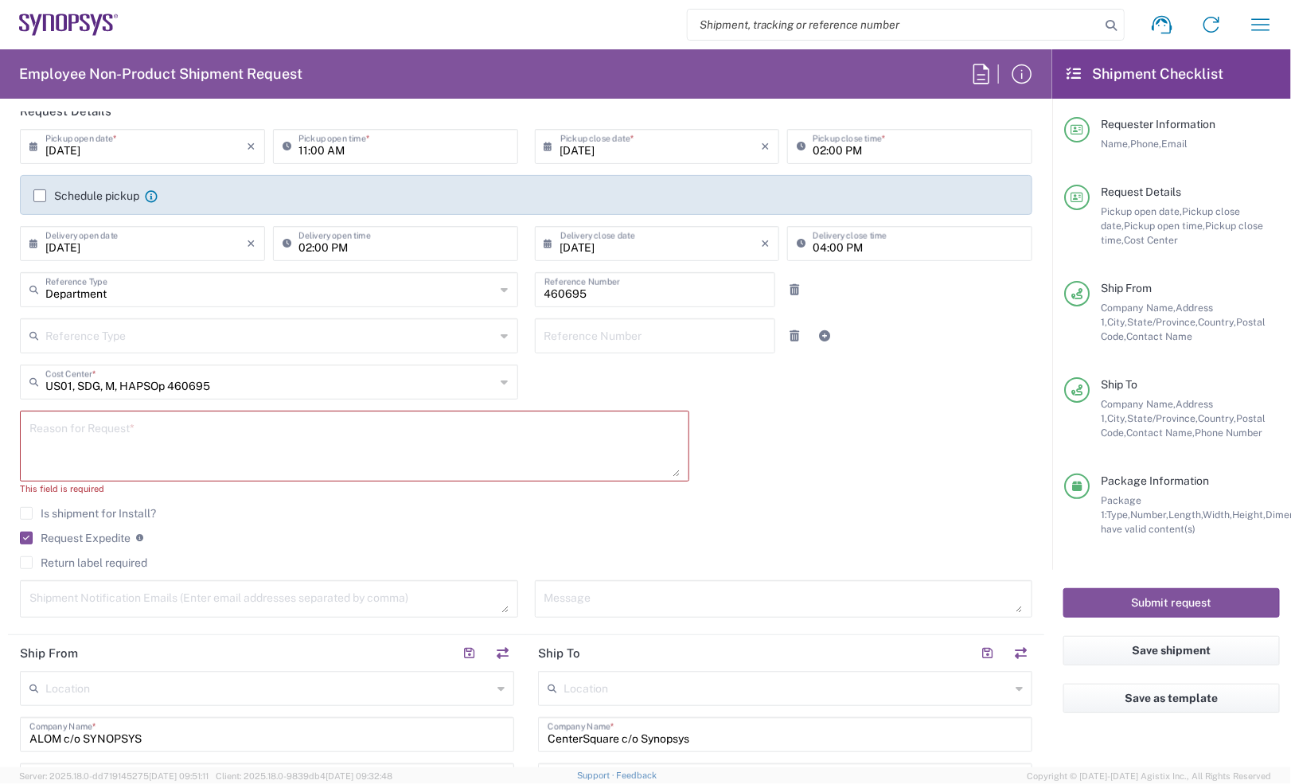
click at [22, 430] on div "Reason for Request *" at bounding box center [354, 446] width 669 height 71
click at [116, 439] on textarea at bounding box center [354, 445] width 650 height 61
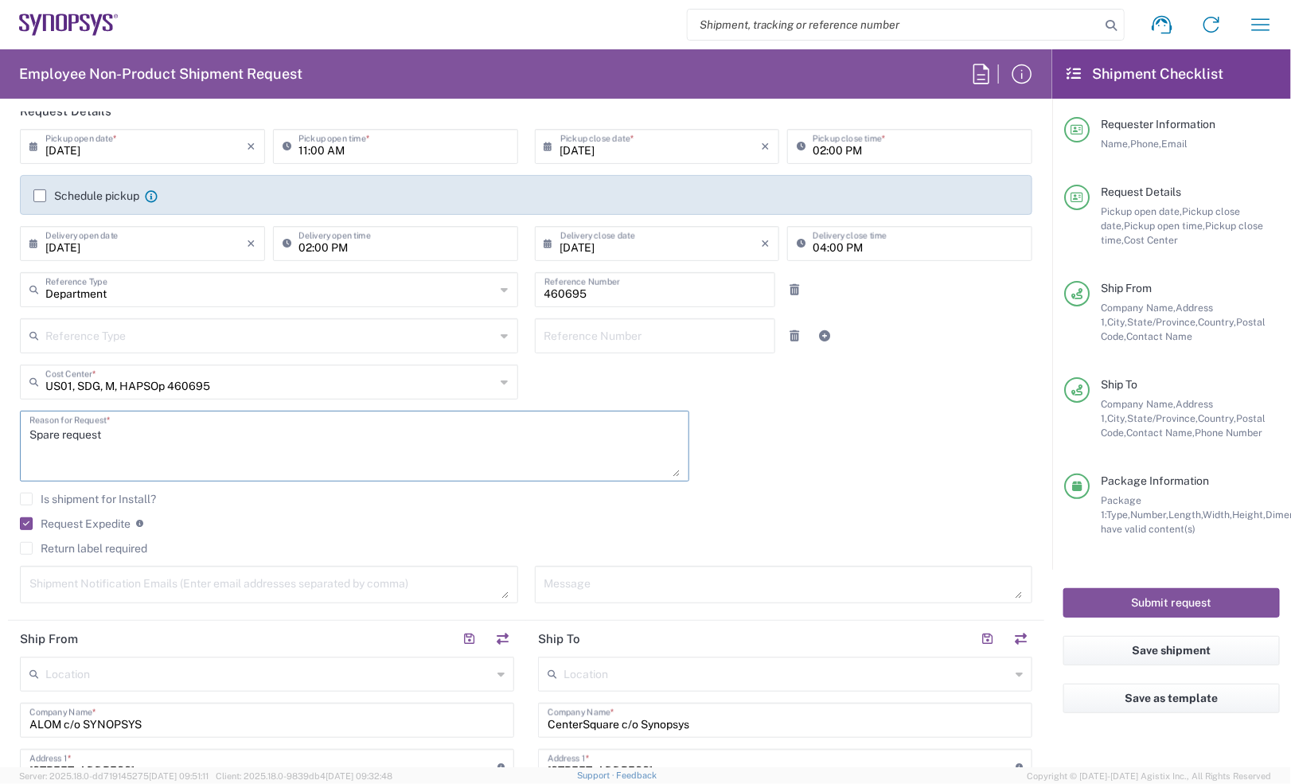
type textarea "Spare request"
click at [841, 411] on div "09/12/2025 × Pickup open date * Cancel Apply 11:00 AM Pickup open time * 09/12/…" at bounding box center [526, 371] width 1029 height 485
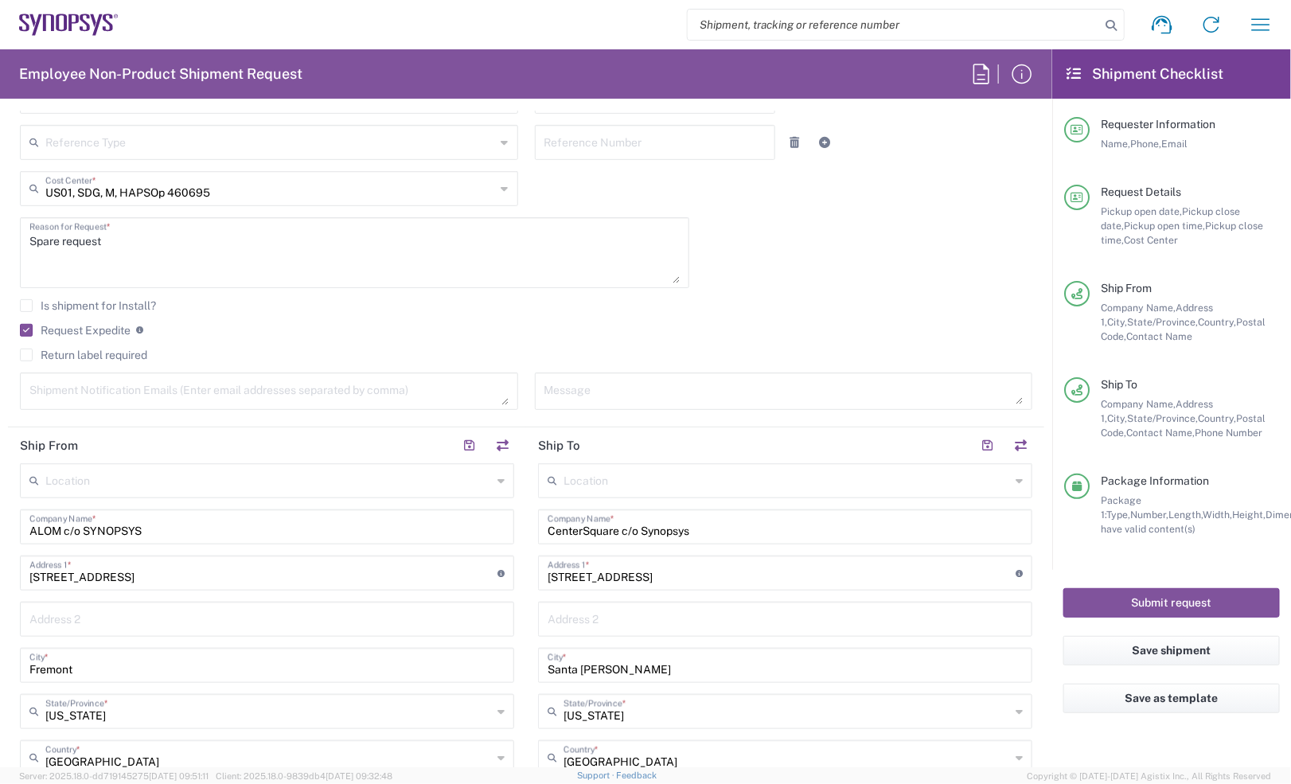
scroll to position [497, 0]
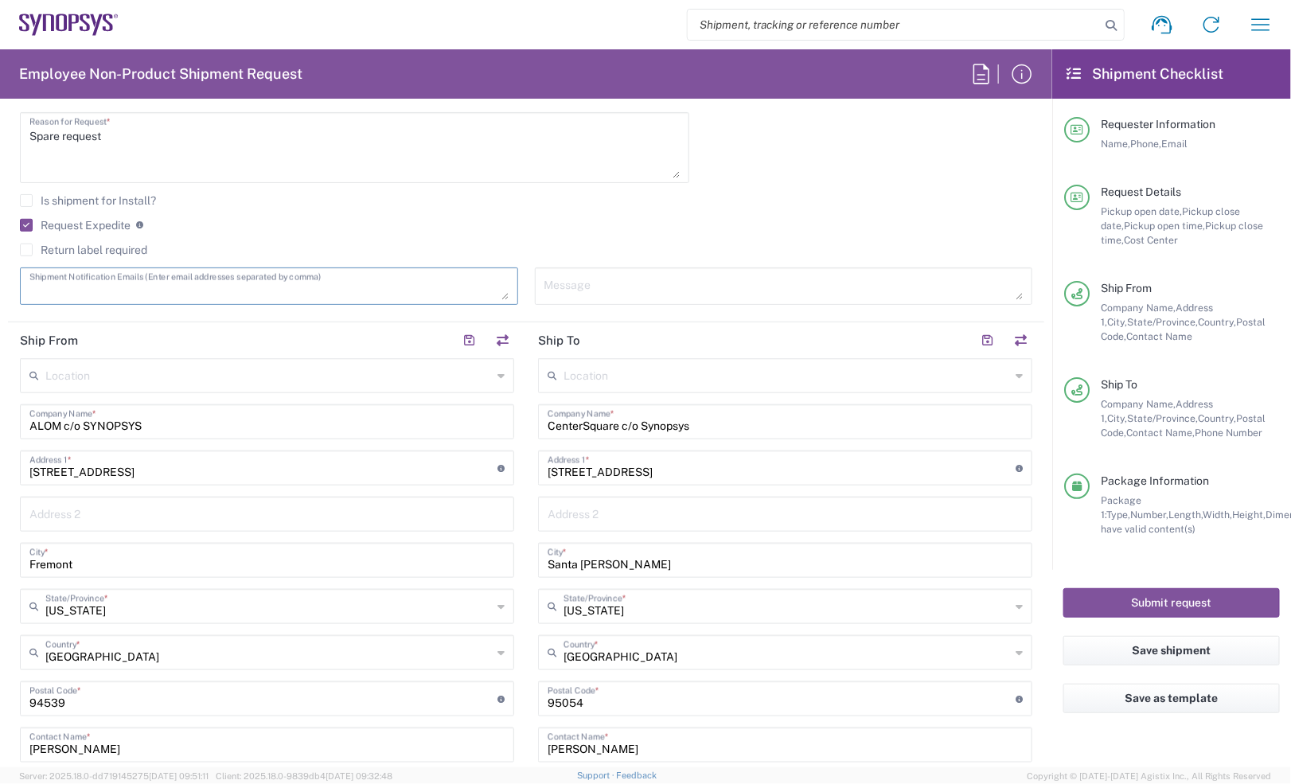
click at [271, 283] on textarea at bounding box center [268, 286] width 479 height 28
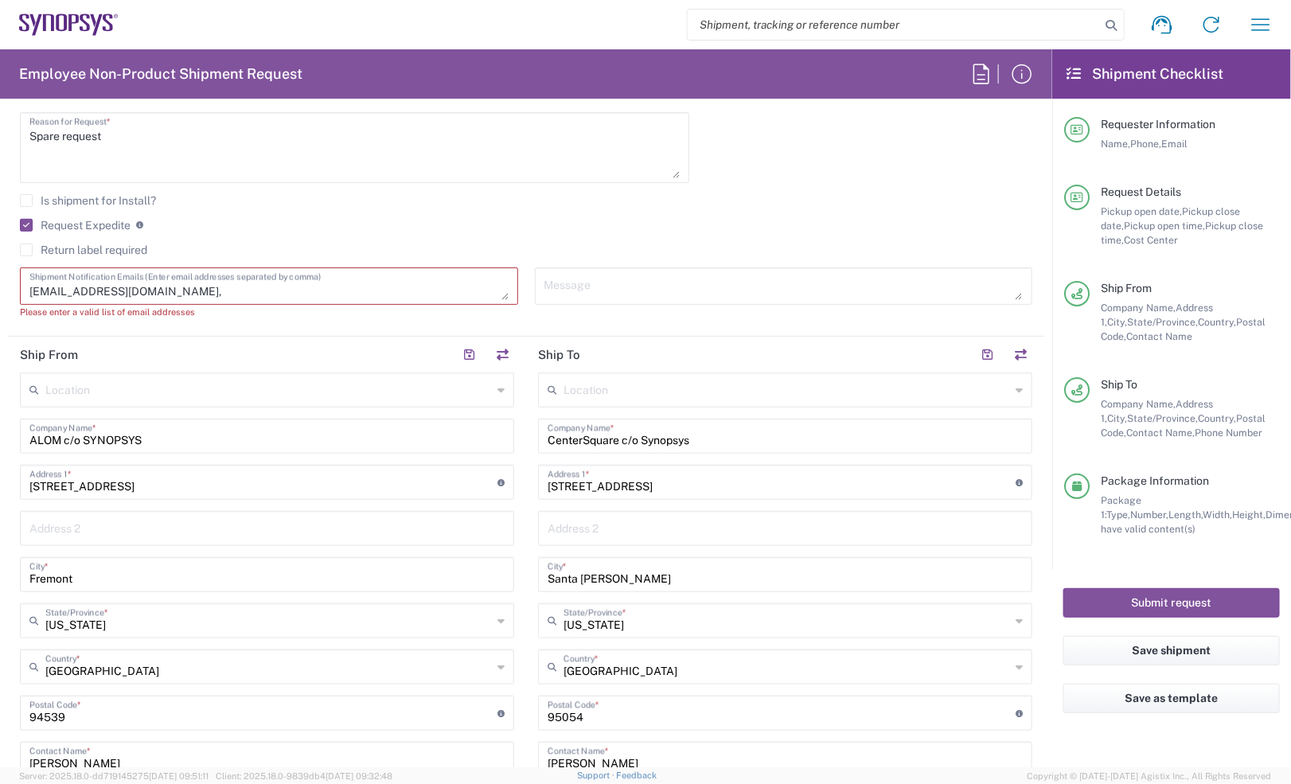
click at [227, 291] on textarea "inventory-team@synopsys.com," at bounding box center [268, 286] width 479 height 28
paste textarea "Lisa Young <lyoung@synopsys.com>"
drag, startPoint x: 259, startPoint y: 287, endPoint x: 197, endPoint y: 289, distance: 61.3
click at [197, 289] on textarea "inventory-team@synopsys.com, Lisa Young <lyoung@synopsys.com" at bounding box center [268, 286] width 479 height 28
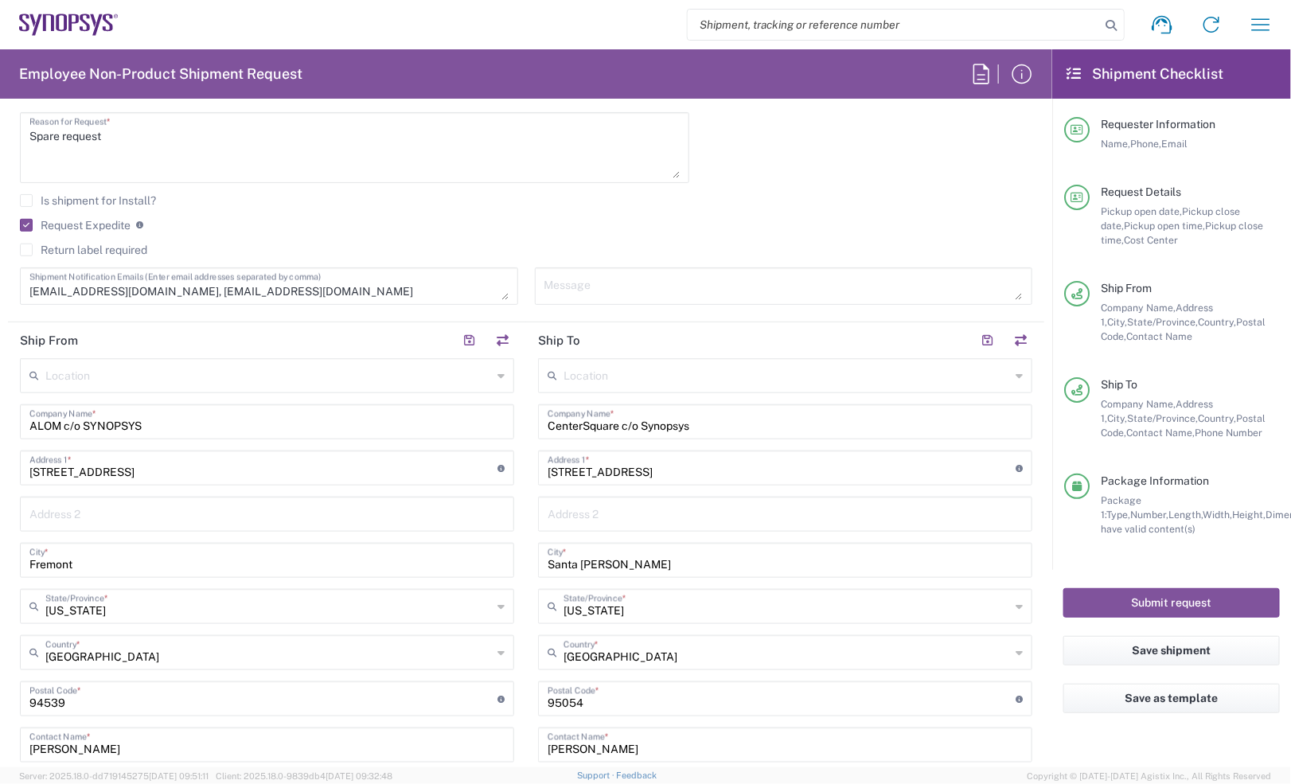
click at [367, 284] on textarea "inventory-team@synopsys.com, lyoung@synopsys.com" at bounding box center [268, 286] width 479 height 28
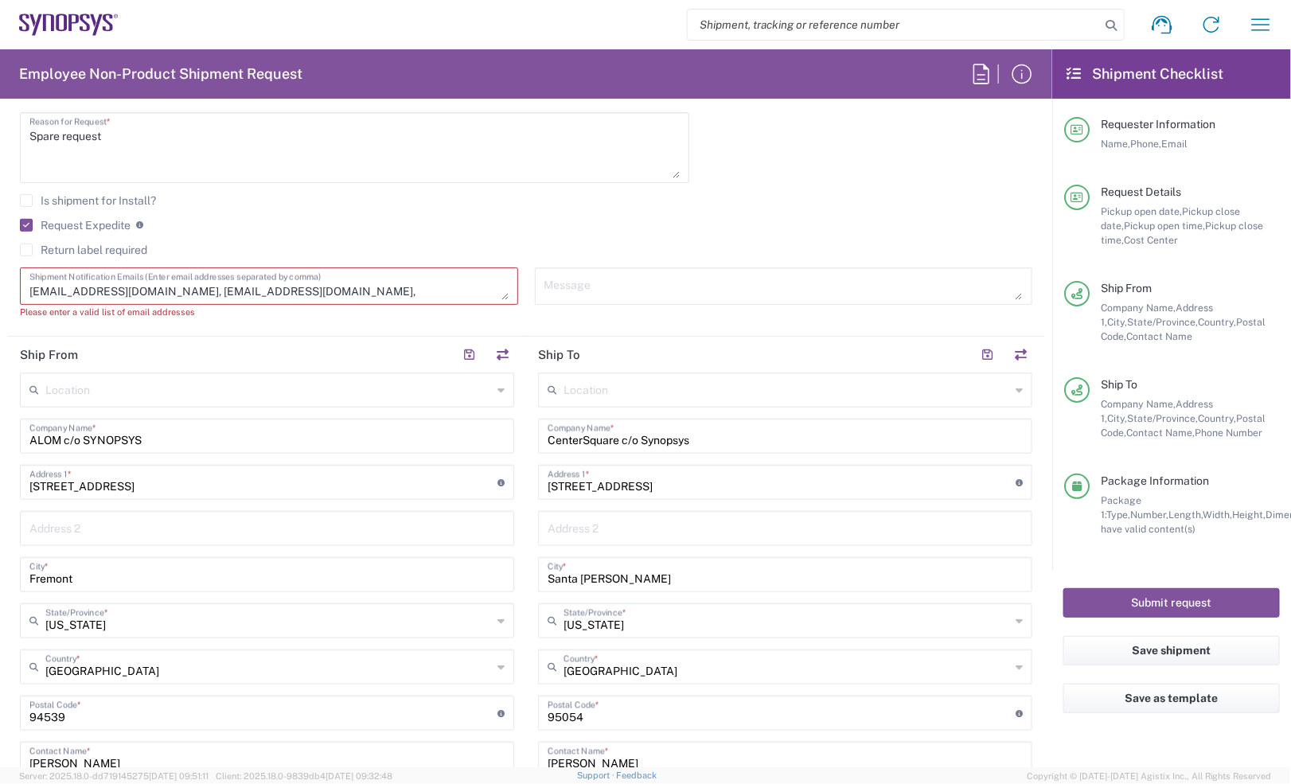
paste textarea "Max Shingarey <maxs@synopsys.com>"
click at [38, 287] on textarea "inventory-team@synopsys.com, lyoung@synopsys.com, Max Shingarey <maxs@synopsys.…" at bounding box center [268, 286] width 479 height 28
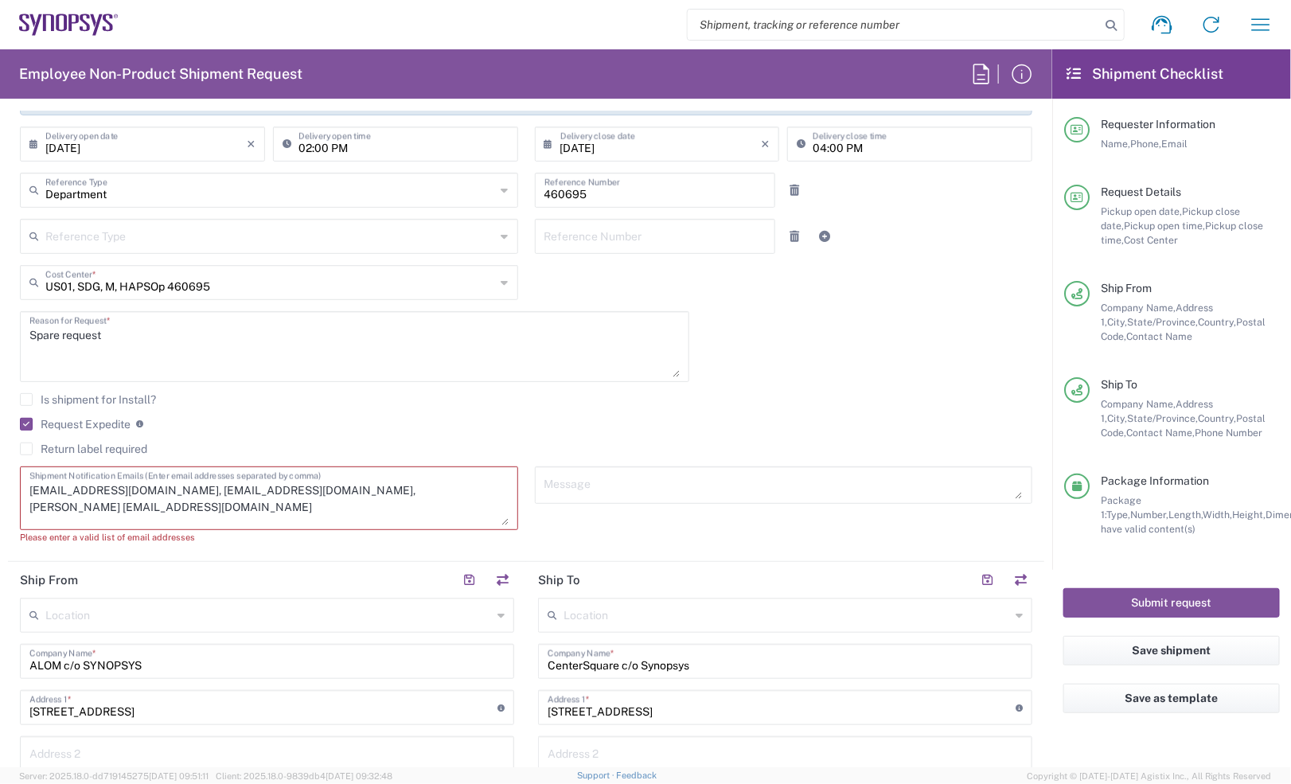
scroll to position [0, 0]
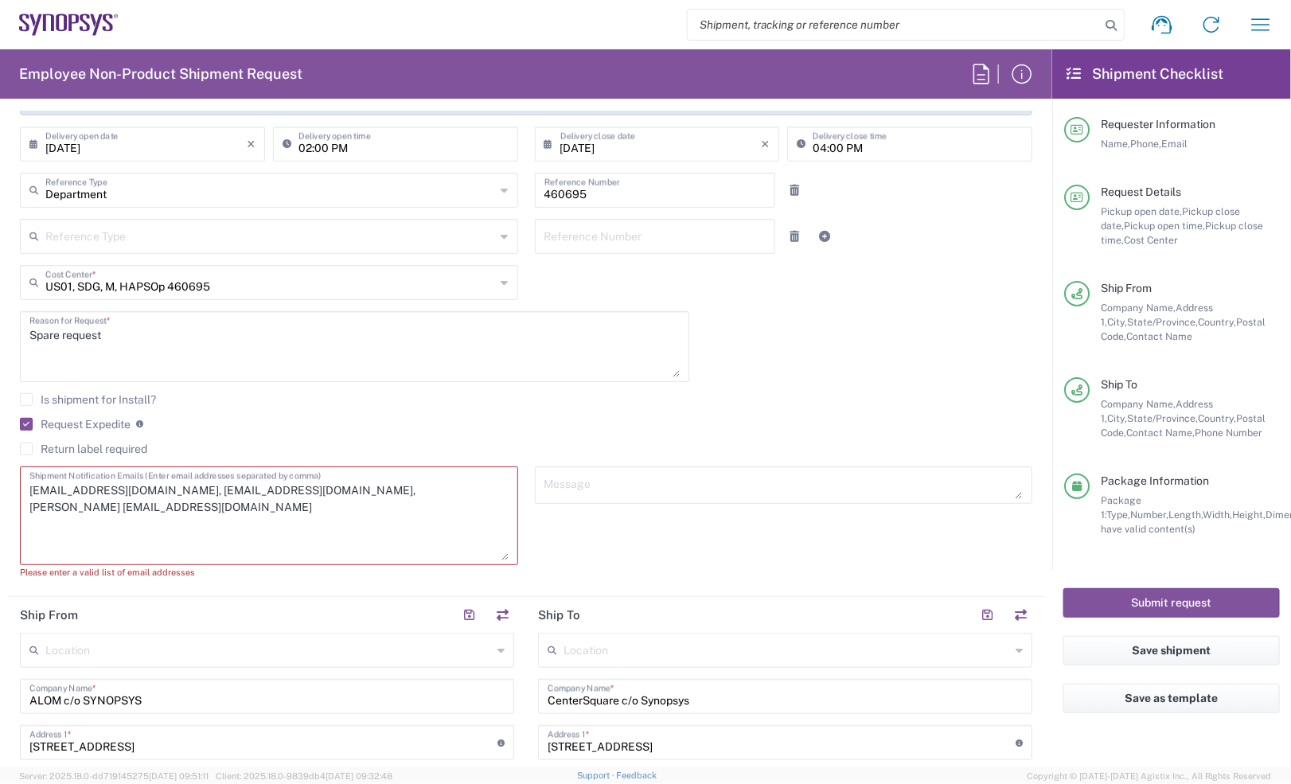
drag, startPoint x: 492, startPoint y: 490, endPoint x: 487, endPoint y: 567, distance: 76.6
click at [487, 560] on textarea "inventory-team@synopsys.com, lyoung@synopsys.com, Max Shingarey maxs@synopsys.c…" at bounding box center [268, 515] width 479 height 89
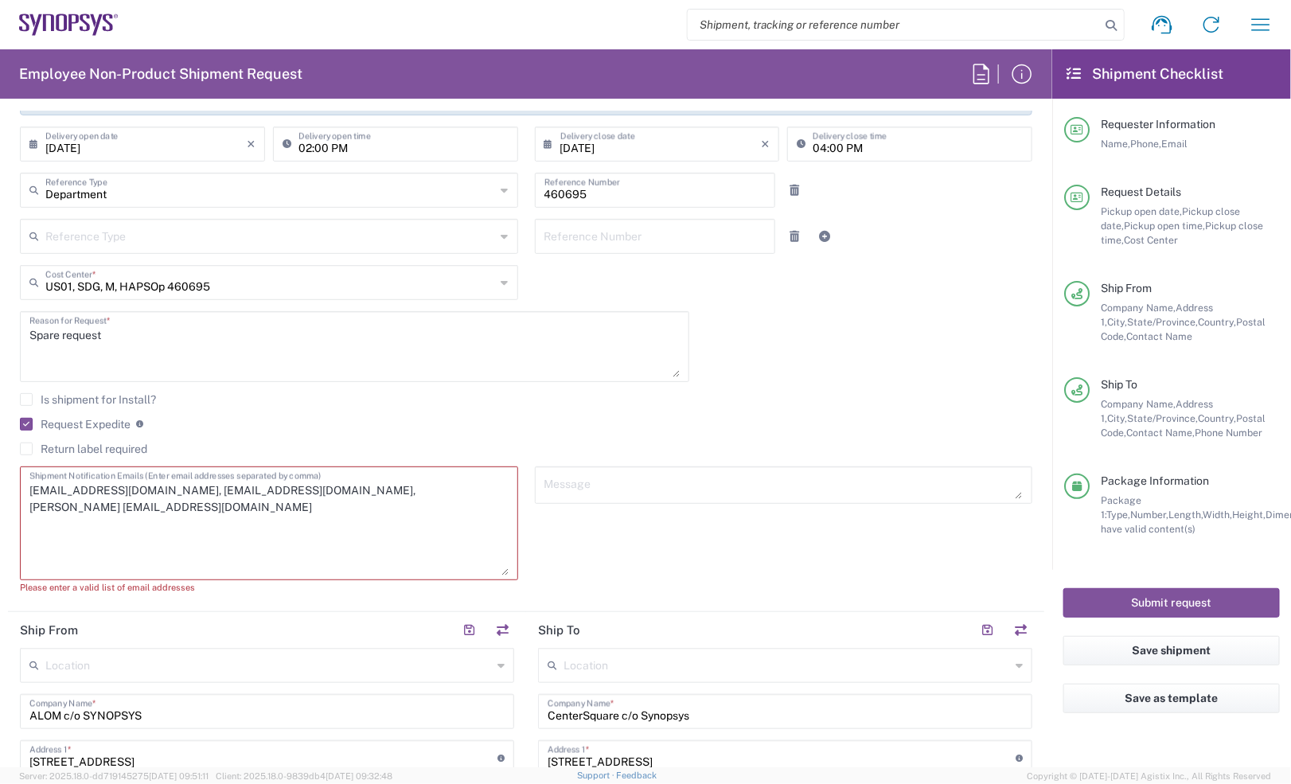
drag, startPoint x: 396, startPoint y: 490, endPoint x: 321, endPoint y: 492, distance: 75.6
click at [321, 492] on textarea "inventory-team@synopsys.com, lyoung@synopsys.com, Max Shingarey maxs@synopsys.c…" at bounding box center [268, 523] width 479 height 104
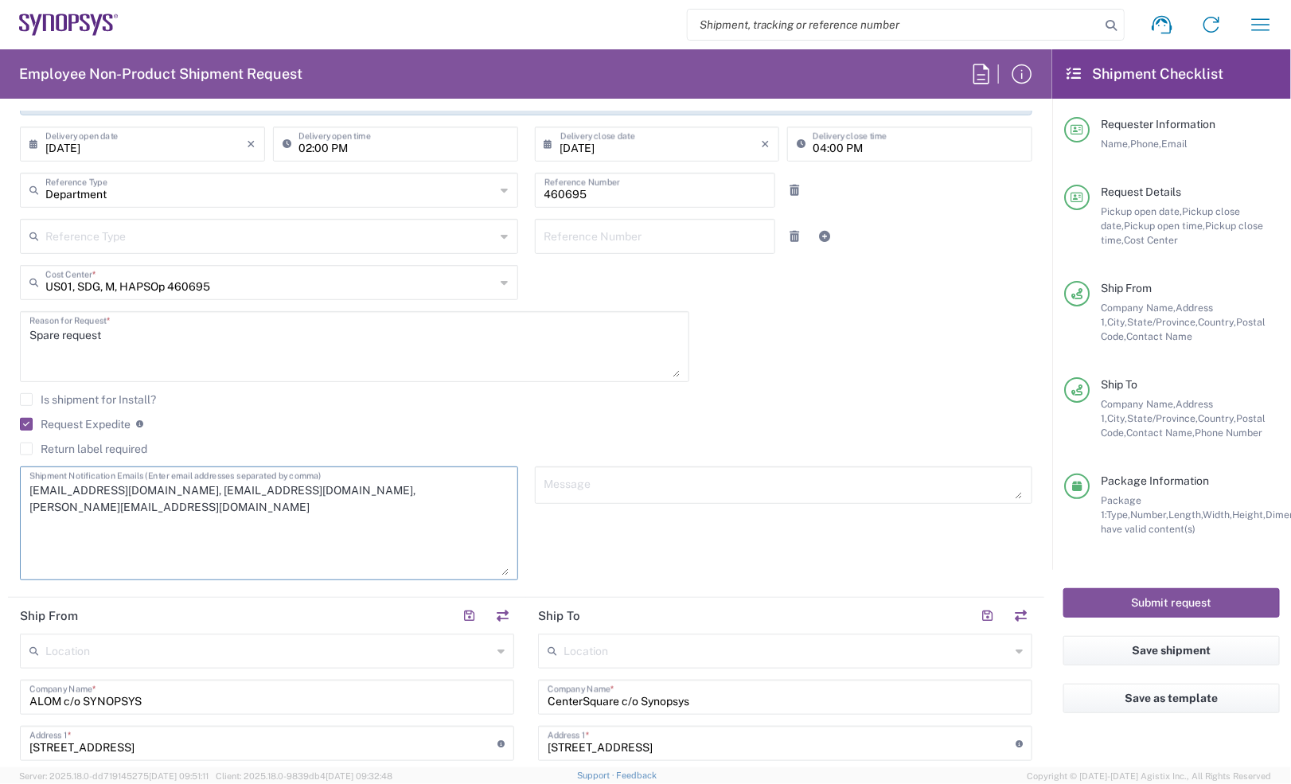
click at [438, 490] on textarea "inventory-team@synopsys.com, lyoung@synopsys.com, maxs@synopsys.com" at bounding box center [268, 523] width 479 height 104
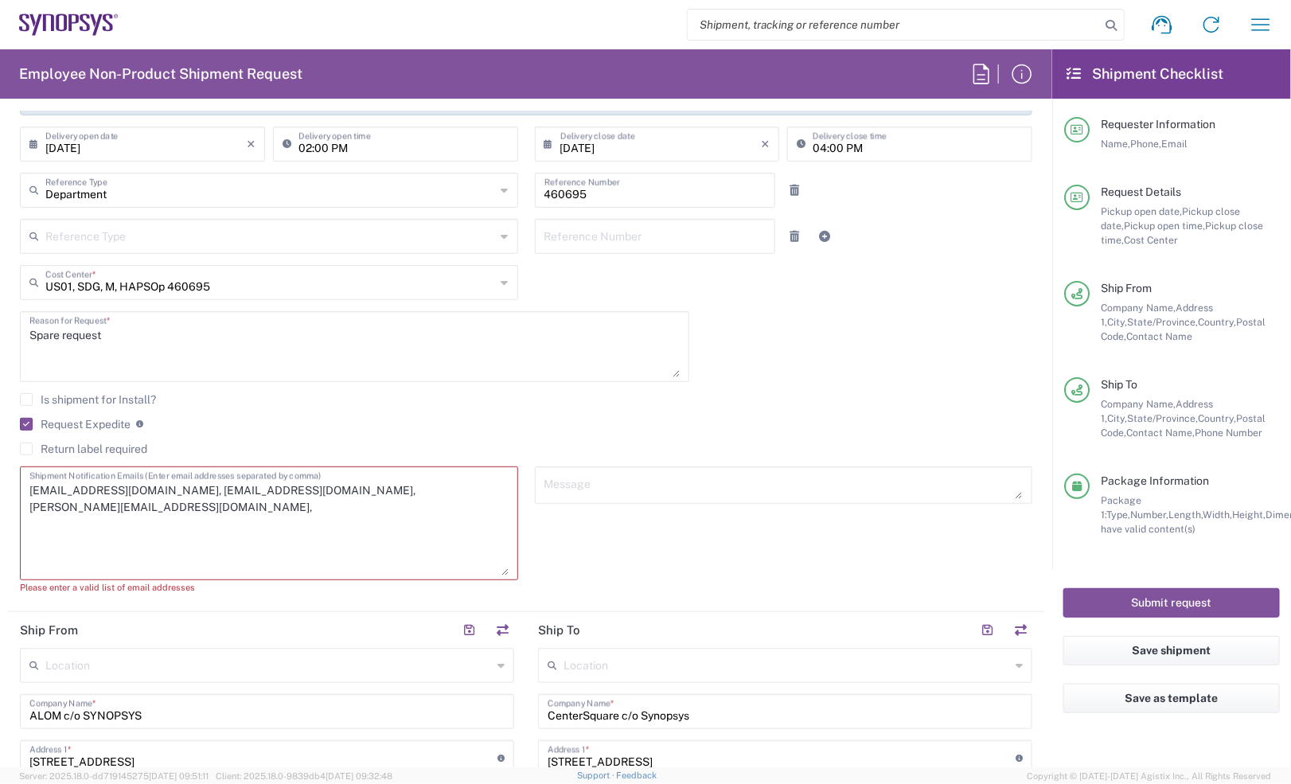
click at [439, 488] on textarea "inventory-team@synopsys.com, lyoung@synopsys.com, maxs@synopsys.com," at bounding box center [268, 523] width 479 height 104
paste textarea "Shankar Jerripothula <shankarj@synopsys.com>"
click at [239, 504] on textarea "inventory-team@synopsys.com, lyoung@synopsys.com, maxs@synopsys.com, Shankar Je…" at bounding box center [268, 523] width 479 height 104
drag, startPoint x: 99, startPoint y: 502, endPoint x: 434, endPoint y: 492, distance: 334.4
click at [434, 492] on textarea "inventory-team@synopsys.com, lyoung@synopsys.com, maxs@synopsys.com, Shankar Je…" at bounding box center [268, 523] width 479 height 104
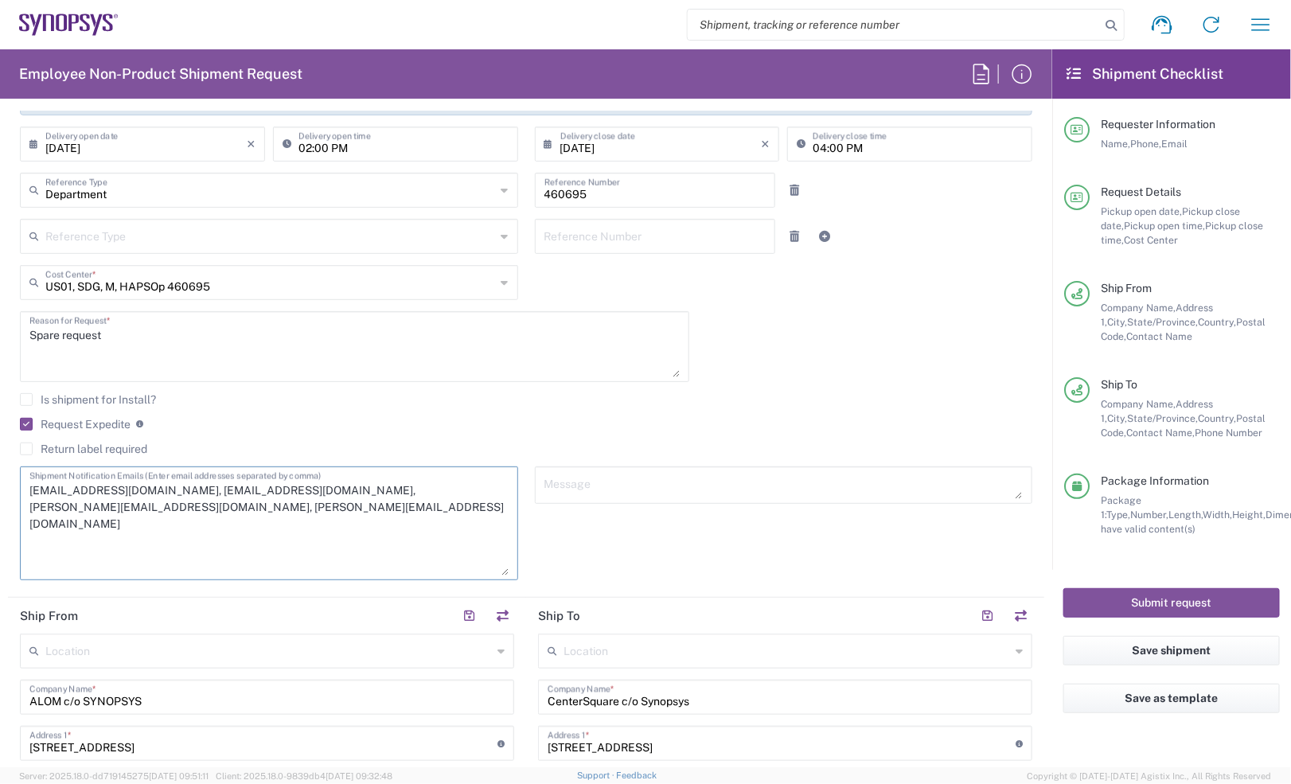
type textarea "inventory-team@synopsys.com, lyoung@synopsys.com, maxs@synopsys.com, shankarj@s…"
click at [579, 435] on div "Request Expedite If expedite is checked you will be unable to rate and book thi…" at bounding box center [526, 429] width 1012 height 25
click at [602, 482] on textarea at bounding box center [783, 485] width 479 height 28
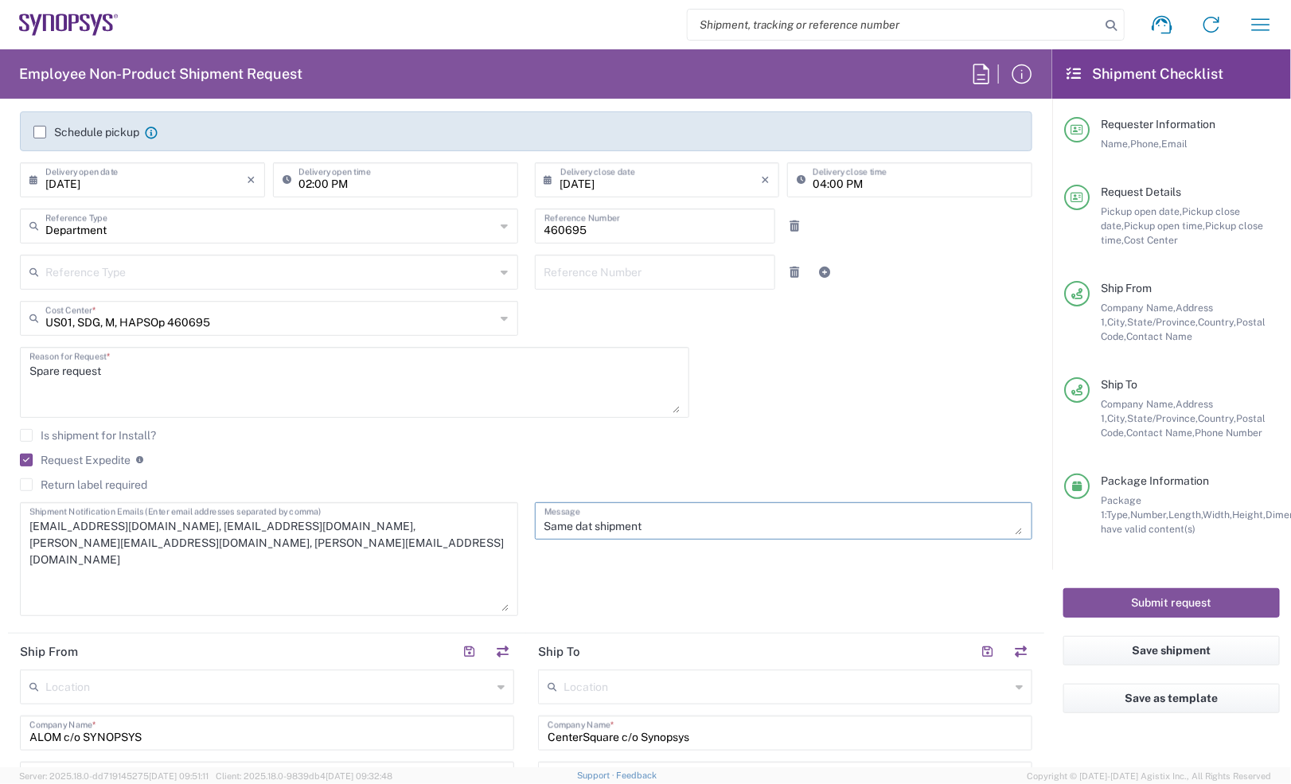
scroll to position [199, 0]
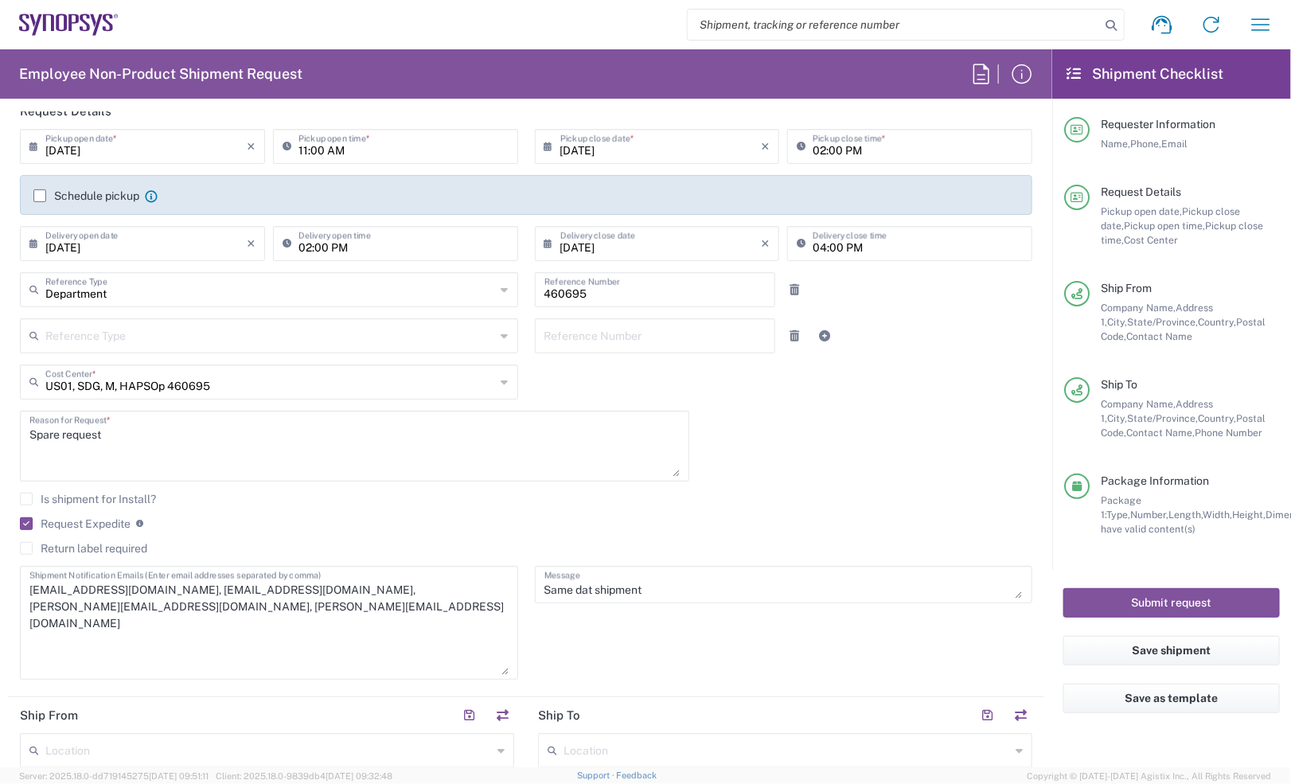
drag, startPoint x: 571, startPoint y: 591, endPoint x: 602, endPoint y: 647, distance: 64.1
click at [602, 666] on div "Same dat shipment Message" at bounding box center [783, 628] width 515 height 125
click at [585, 591] on textarea "Same dat shipment" at bounding box center [783, 585] width 479 height 28
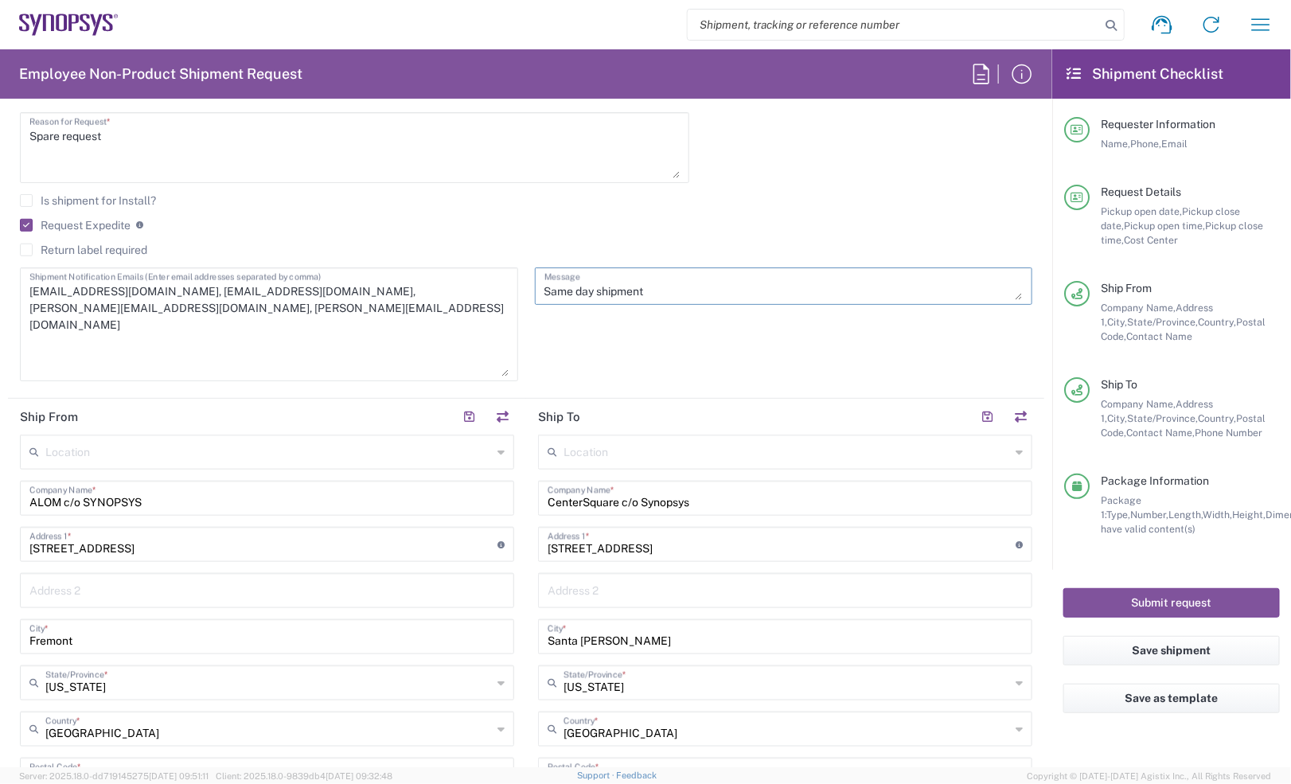
drag, startPoint x: 663, startPoint y: 279, endPoint x: 386, endPoint y: 269, distance: 277.1
click at [386, 269] on div "09/12/2025 × Pickup open date * Cancel Apply 11:00 AM Pickup open time * 09/12/…" at bounding box center [526, 111] width 1029 height 562
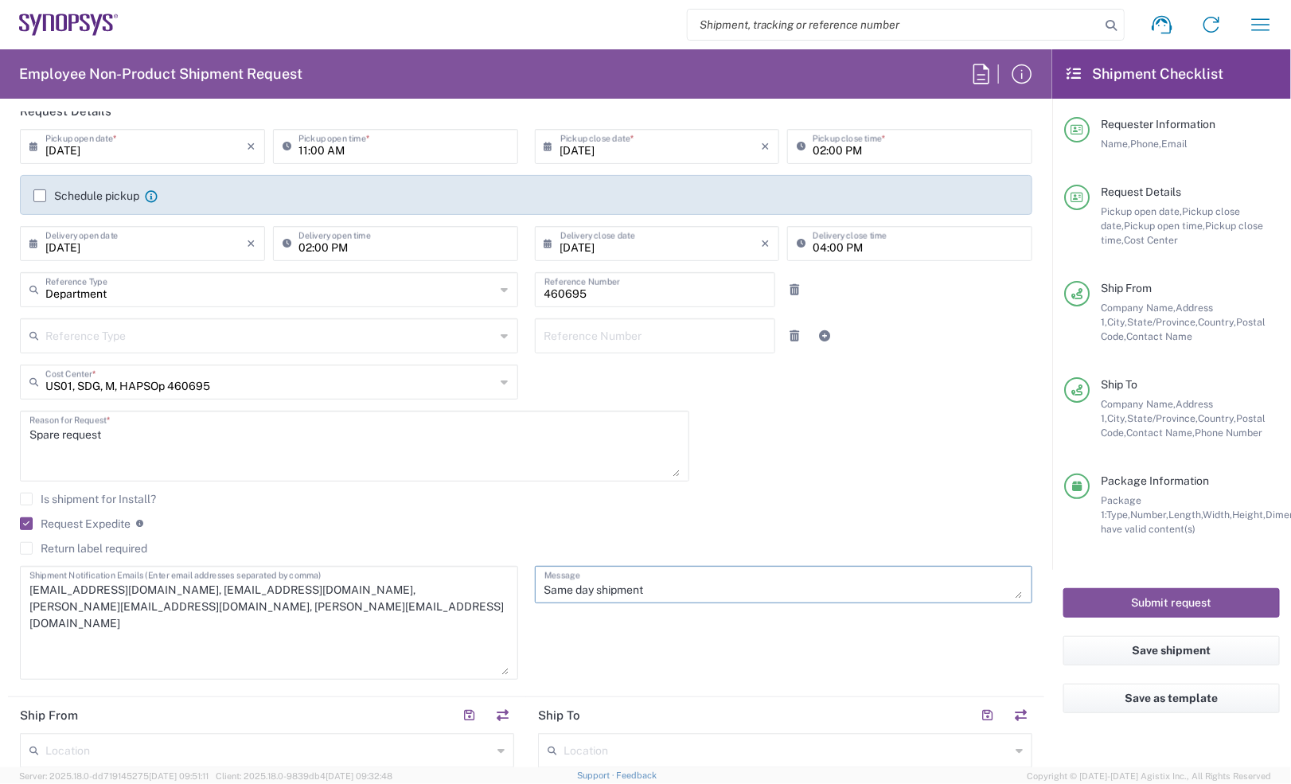
type textarea "Same day shipment"
click at [590, 350] on div "Reference Number" at bounding box center [655, 335] width 240 height 35
click at [587, 338] on input "text" at bounding box center [654, 335] width 221 height 28
paste input "Same day shipment"
type input "Same day shipment"
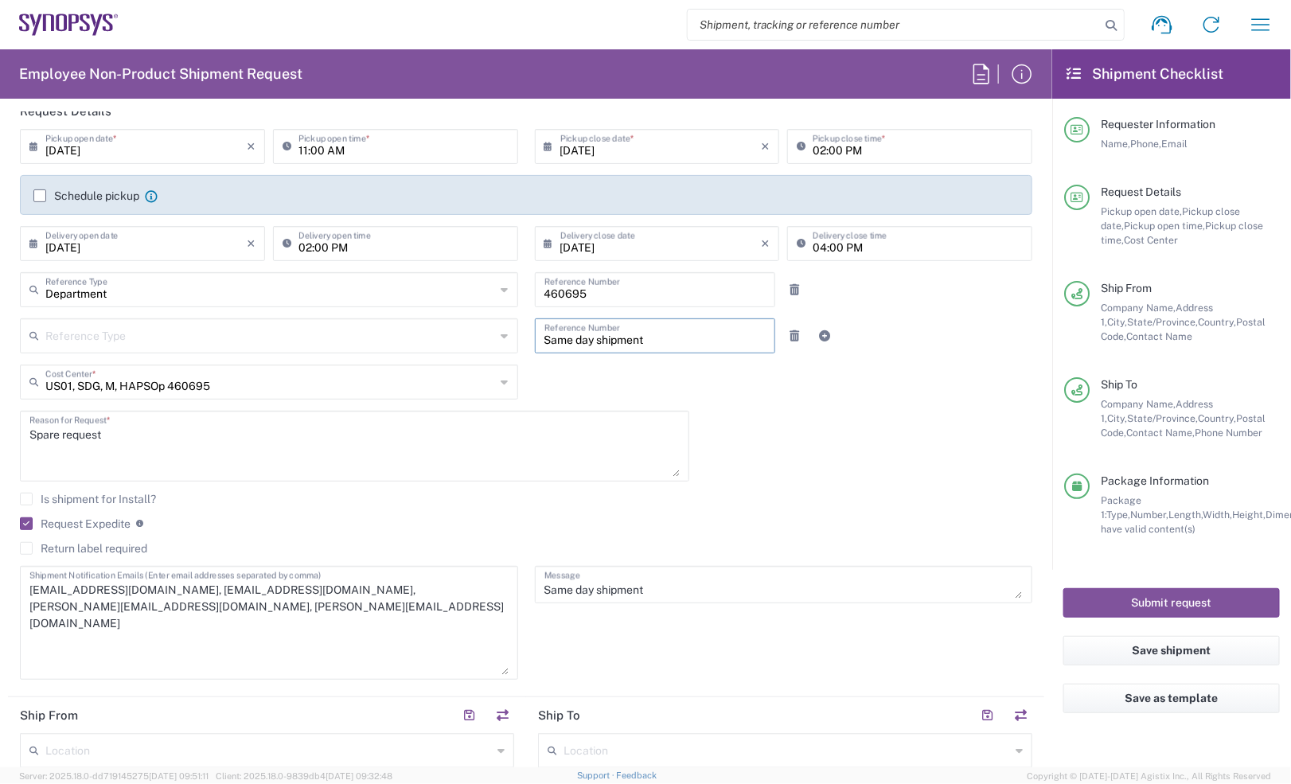
click at [748, 396] on div "09/12/2025 × Pickup open date * Cancel Apply 11:00 AM Pickup open time * 09/12/…" at bounding box center [526, 410] width 1029 height 562
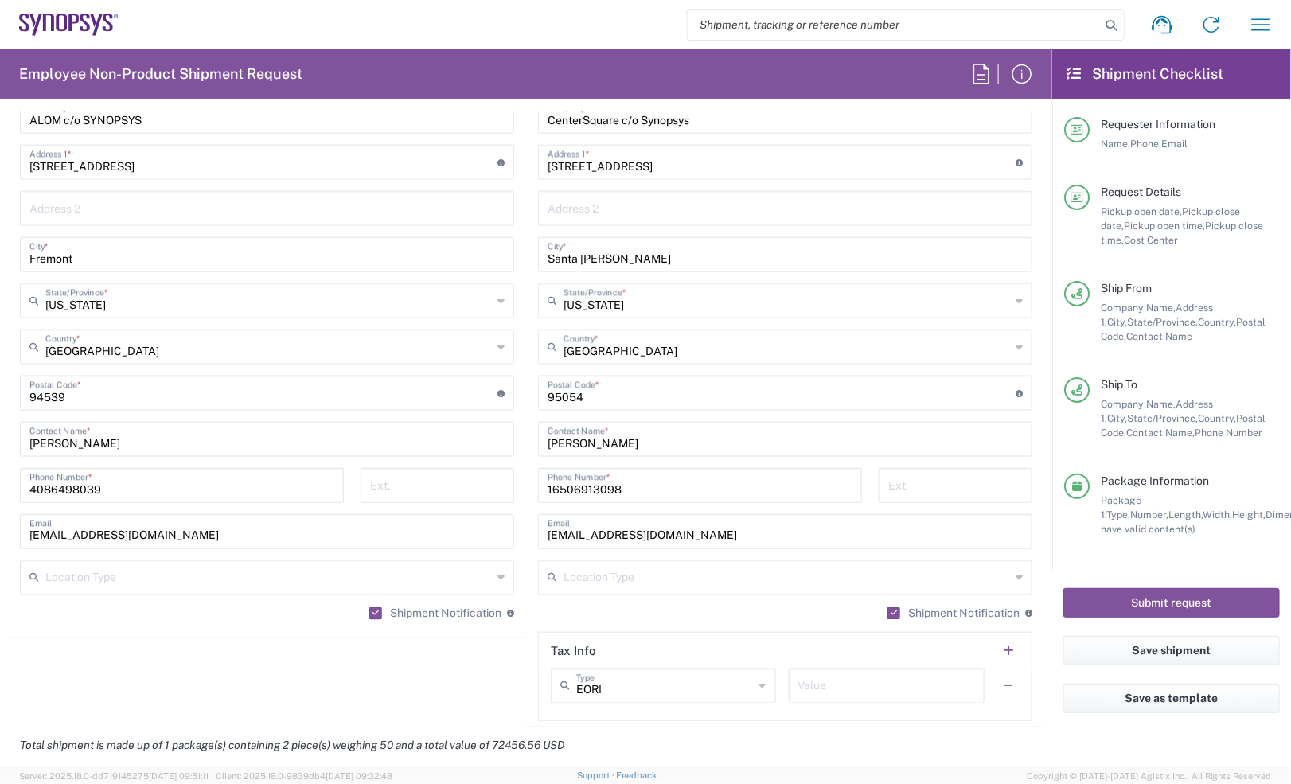
scroll to position [895, 0]
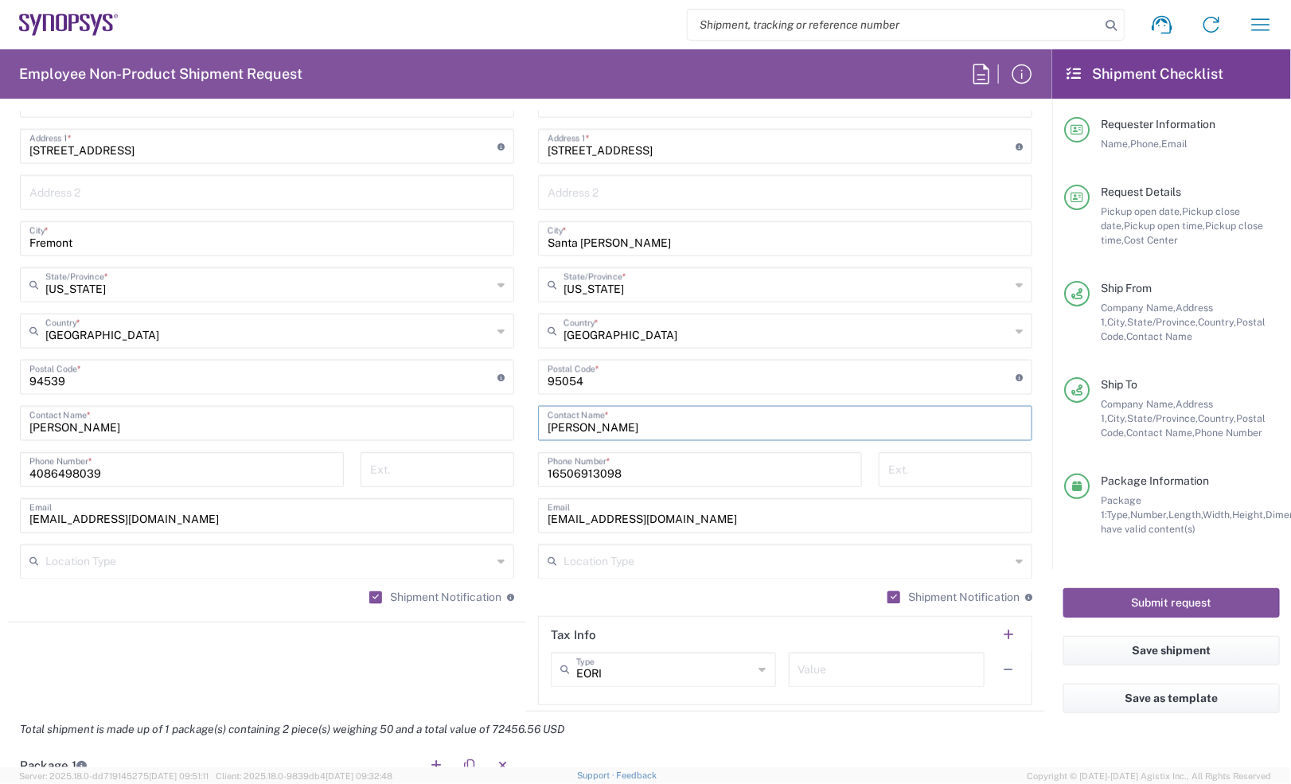
drag, startPoint x: 622, startPoint y: 423, endPoint x: 521, endPoint y: 419, distance: 100.4
click at [526, 419] on main "Location Aachen DE04 Agrate Brianza IT01 Aschheim DE02 Atlanta US60 Austin US26…" at bounding box center [785, 371] width 518 height 669
paste input "Shankar Jerripothula <shankarj@synopsys.com>"
drag, startPoint x: 808, startPoint y: 427, endPoint x: 653, endPoint y: 439, distance: 155.7
click at [653, 439] on div "Shankar Jerripothula <shankarj@synopsys.com> Contact Name *" at bounding box center [785, 423] width 494 height 35
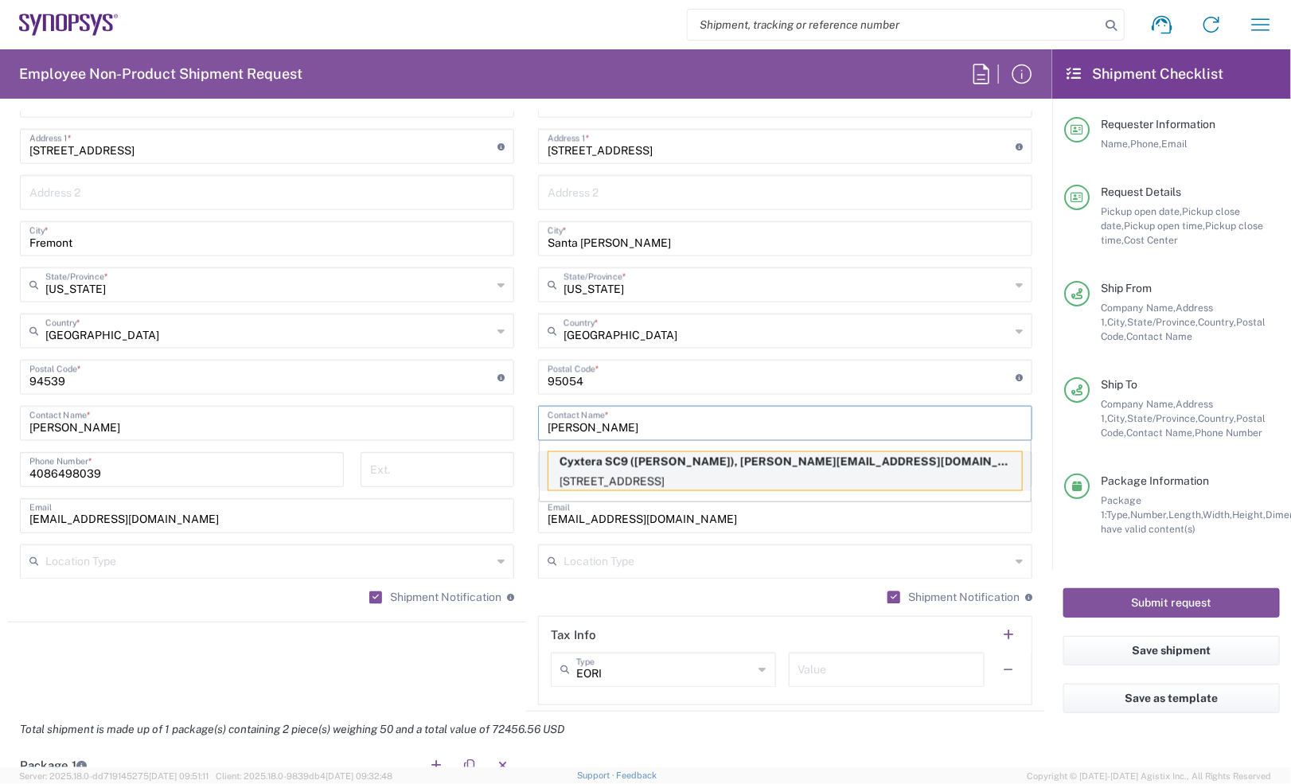
type input "Shankar Jerripothula"
click at [744, 478] on p "4650 Old Ironsides Dr, Santa Clara, CA, 95054, US" at bounding box center [785, 482] width 474 height 20
type input "Cyxtera SC9"
type input "4650 Old Ironsides Dr"
type input "16506023697"
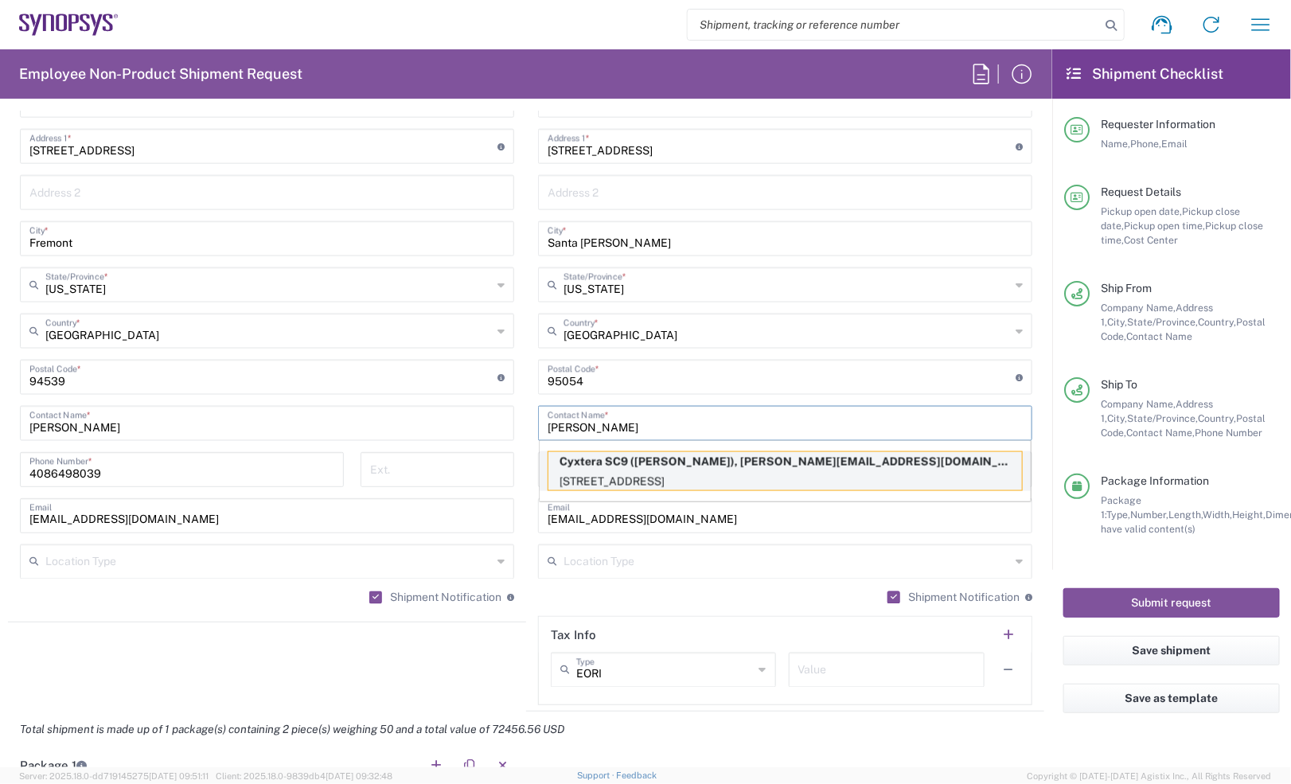
type input "shankarj@synopsys.com"
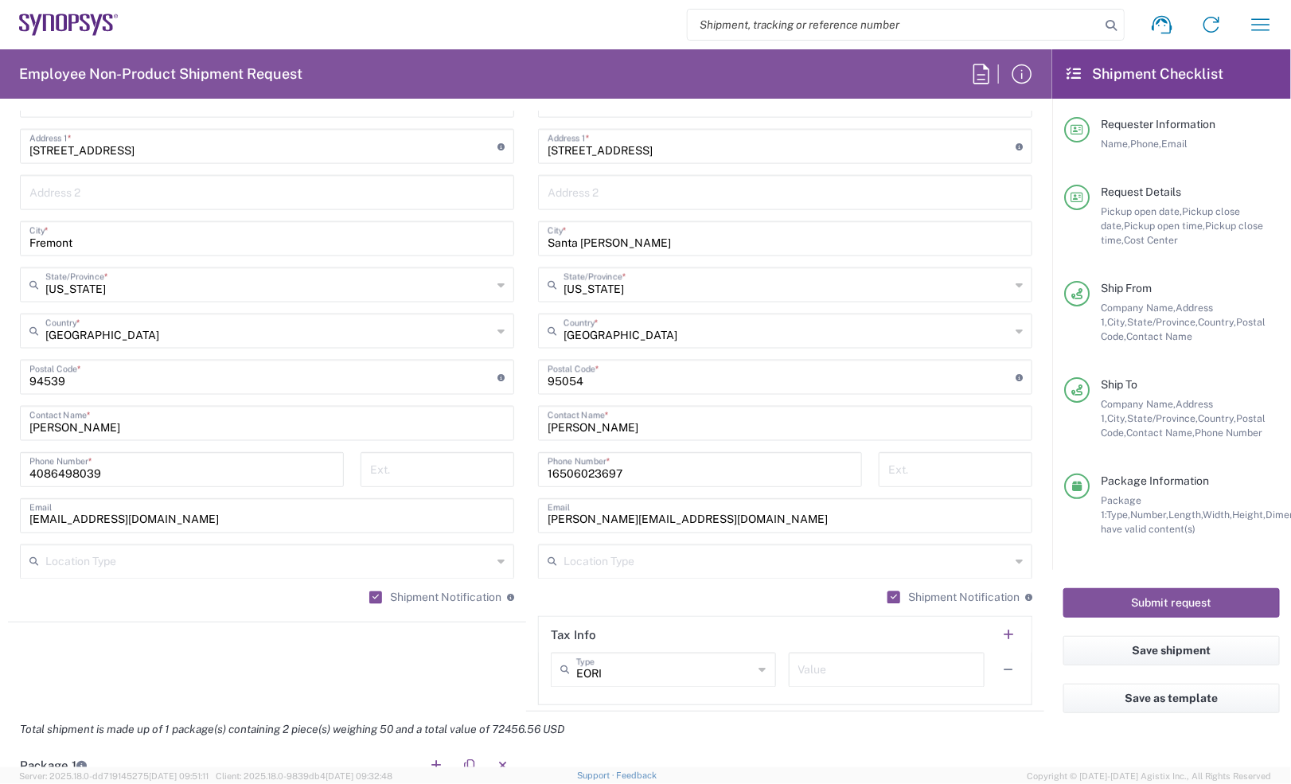
click at [284, 677] on agx-shipment-stop-widget "Ship From Location Aachen DE04 Agrate Brianza IT01 Aschheim DE02 Atlanta US60 A…" at bounding box center [267, 356] width 518 height 711
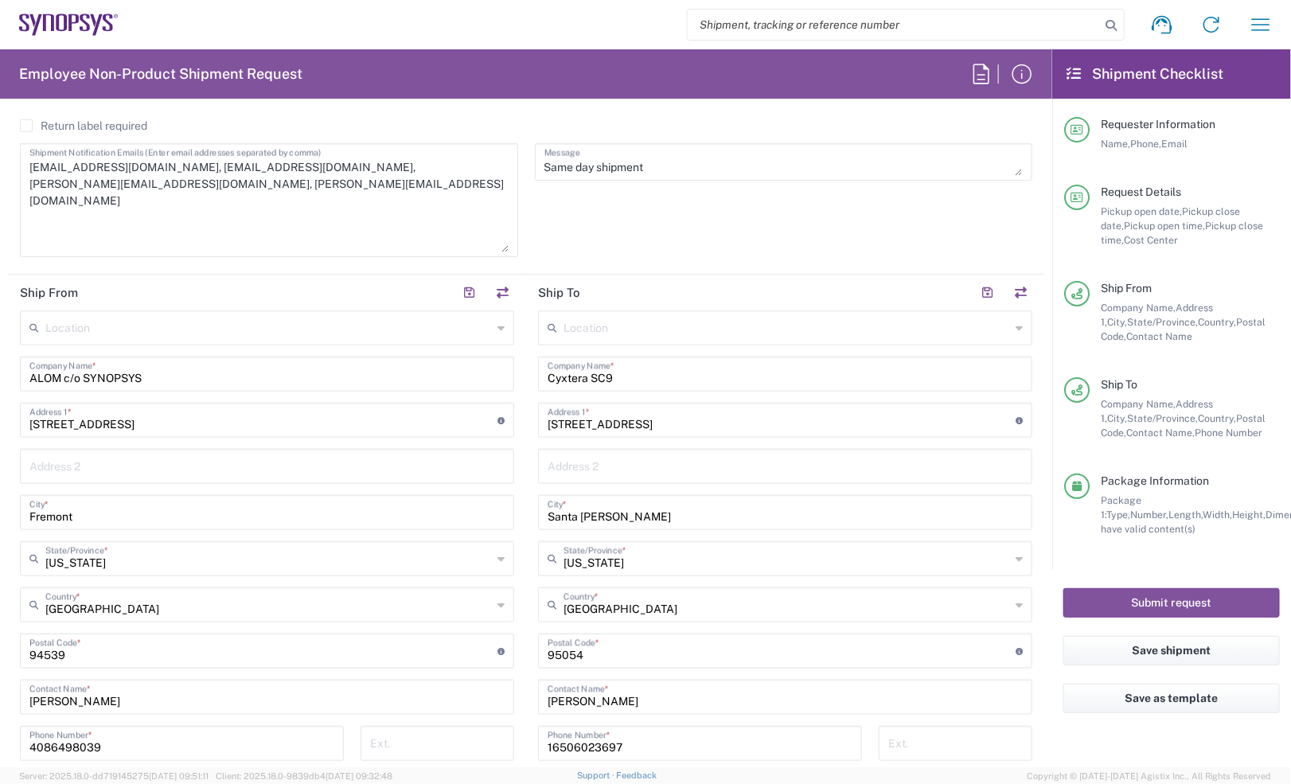
scroll to position [597, 0]
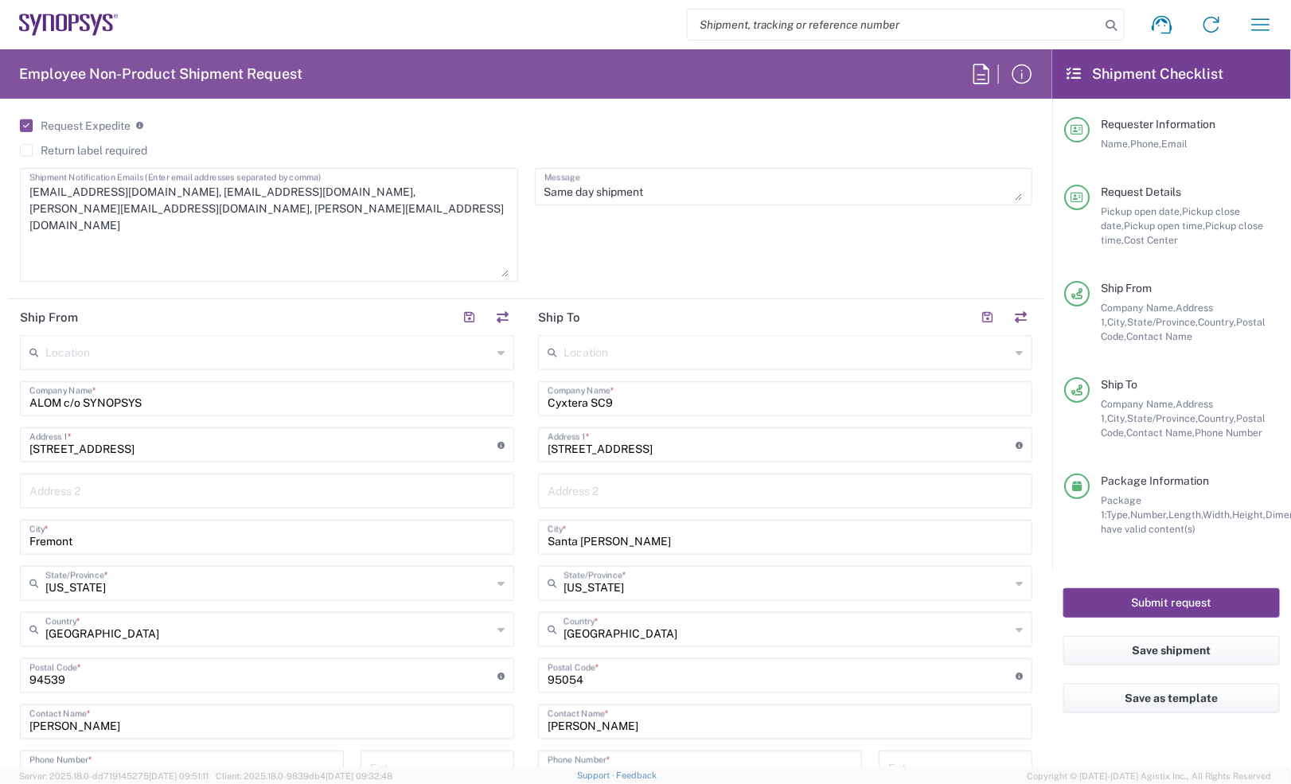
click at [1102, 603] on button "Submit request" at bounding box center [1171, 602] width 216 height 29
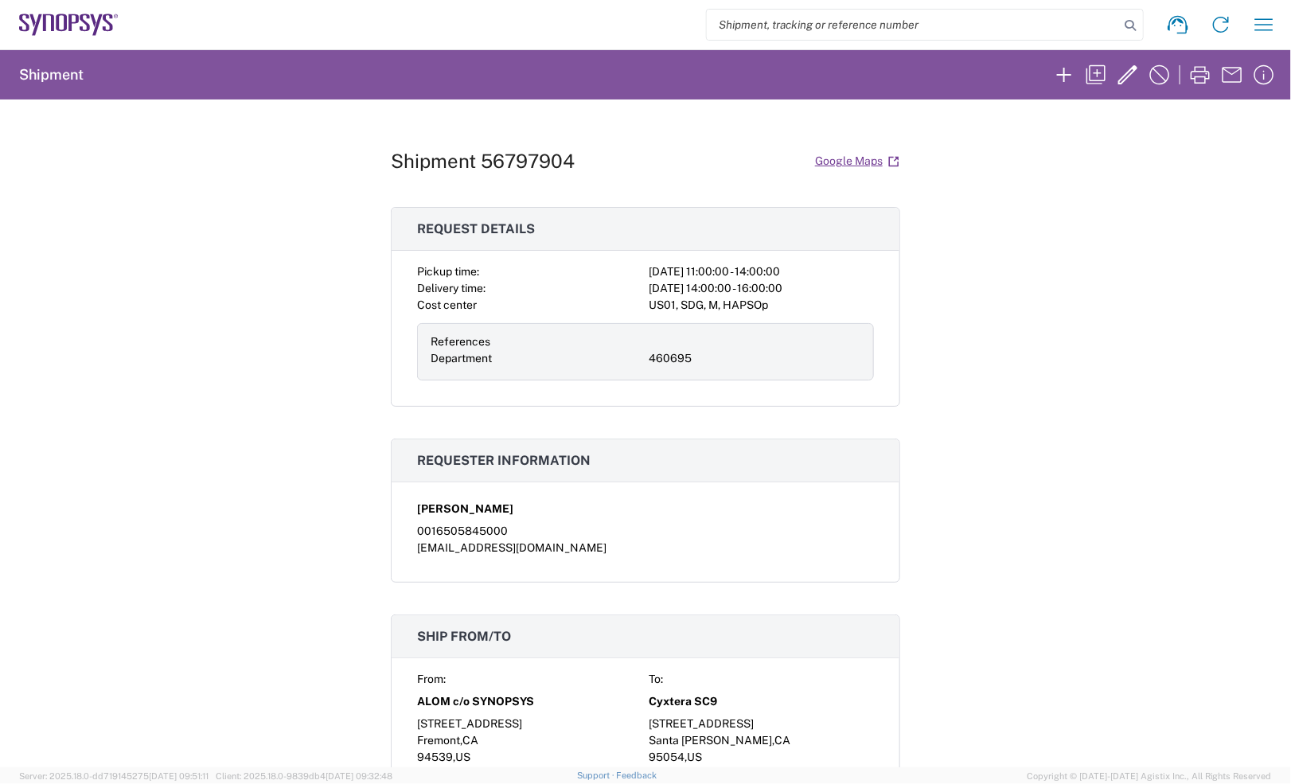
click at [535, 159] on h1 "Shipment 56797904" at bounding box center [483, 161] width 184 height 23
copy h1 "56797904"
click at [519, 154] on h1 "Shipment 56797904" at bounding box center [483, 161] width 184 height 23
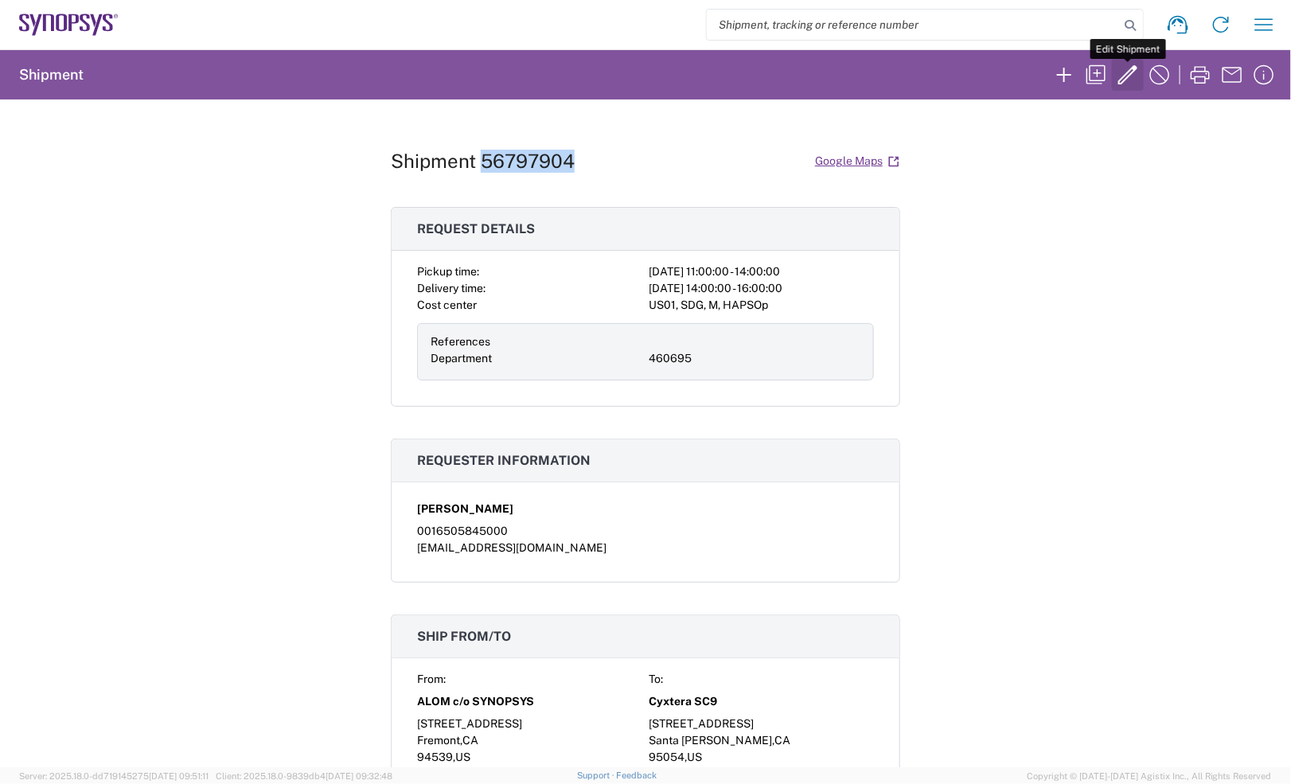
click at [1132, 76] on icon "button" at bounding box center [1127, 74] width 25 height 25
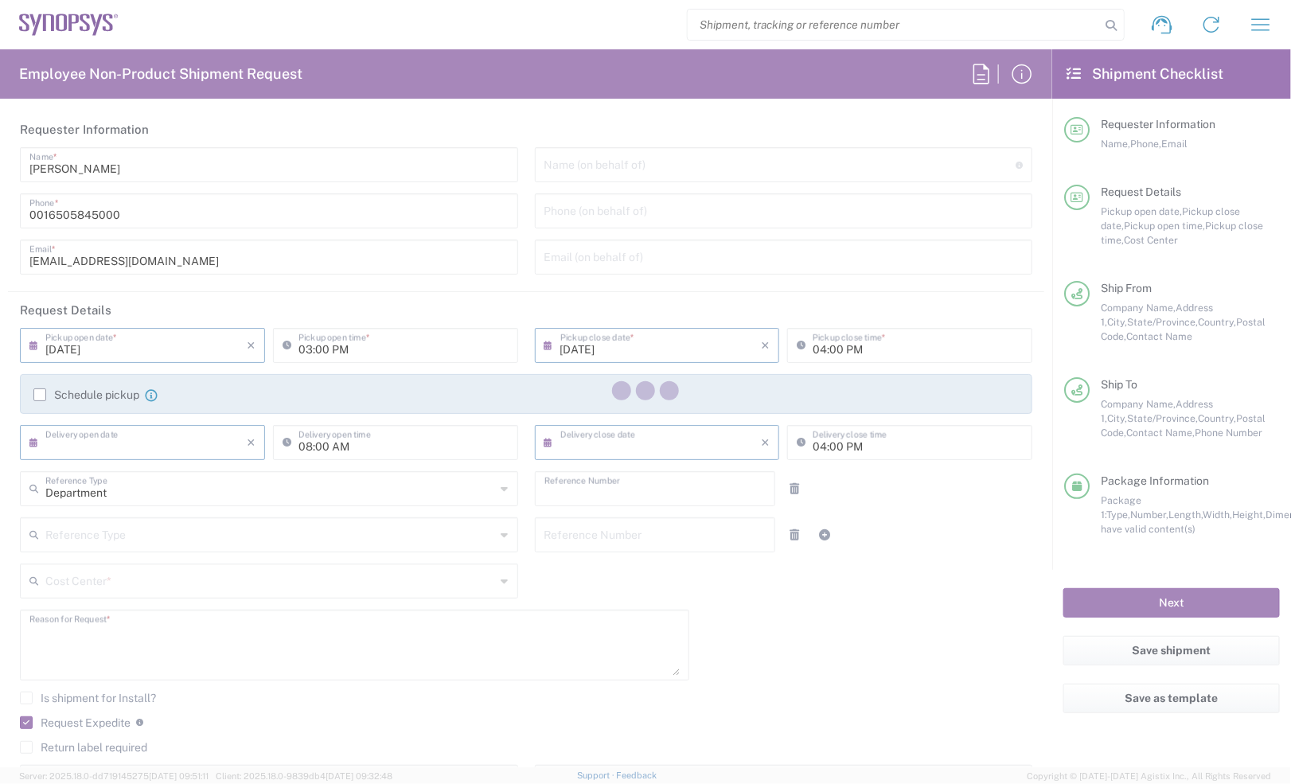
type input "09/12/2025"
type input "11:00 AM"
type input "09/12/2025"
type input "02:00 PM"
type input "09/12/2025"
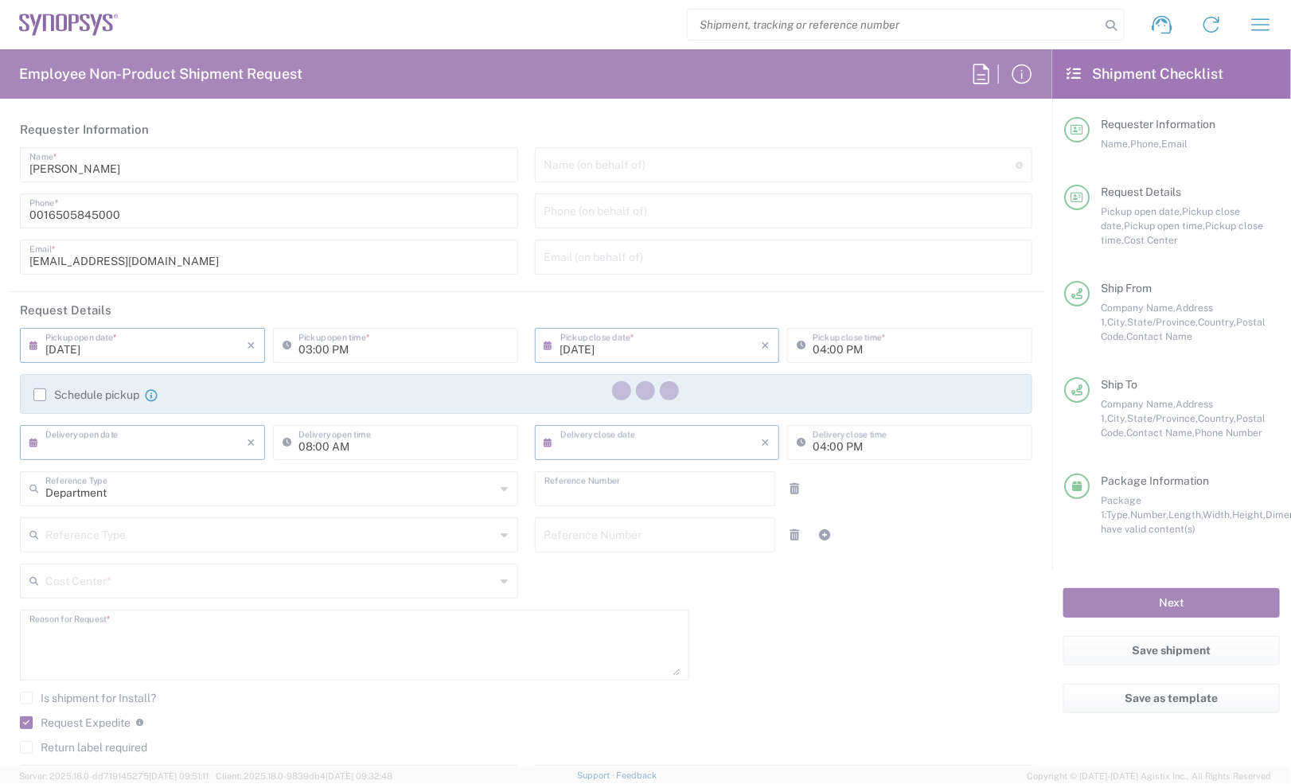
type input "02:00 PM"
type input "09/12/2025"
type input "460695"
type textarea "Spare request"
type textarea "inventory-team@synopsys.com, maxs@synopsys.com, jerryd@synopsys.com, lyoung@syn…"
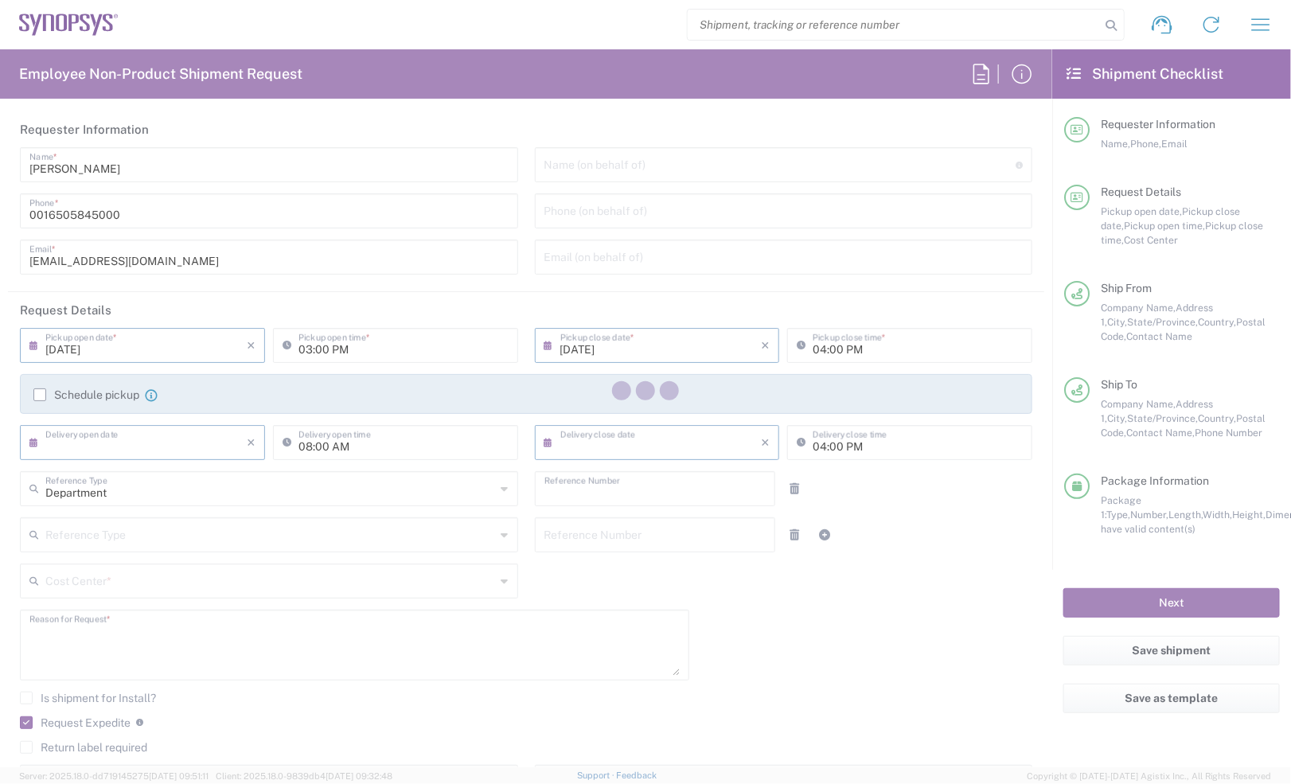
type textarea "Same day shipment"
type input "ALOM c/o SYNOPSYS"
type input "[STREET_ADDRESS]"
type input "Fremont"
type input "California"
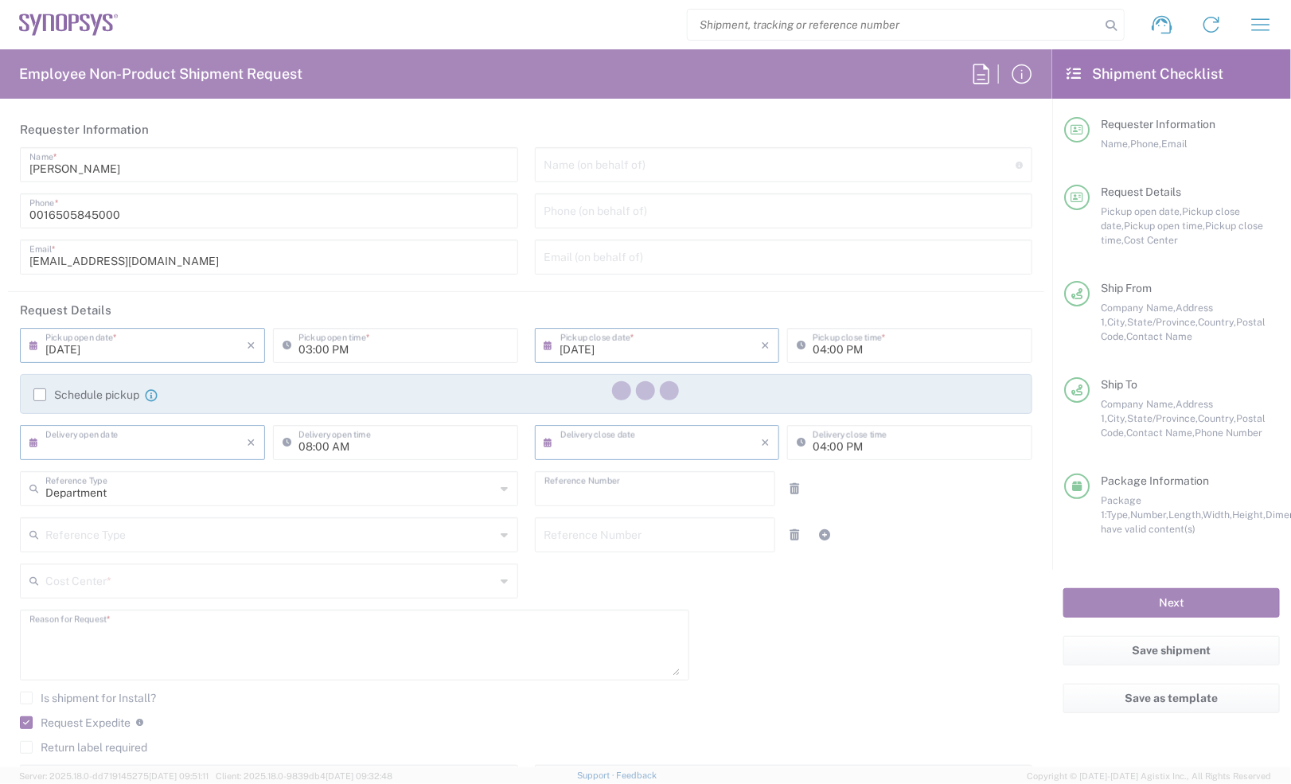
type input "94539"
type input "Nirali Trivedi"
type input "4086498039"
type input "synopsyssupport@alom.com"
type input "Cyxtera SC9"
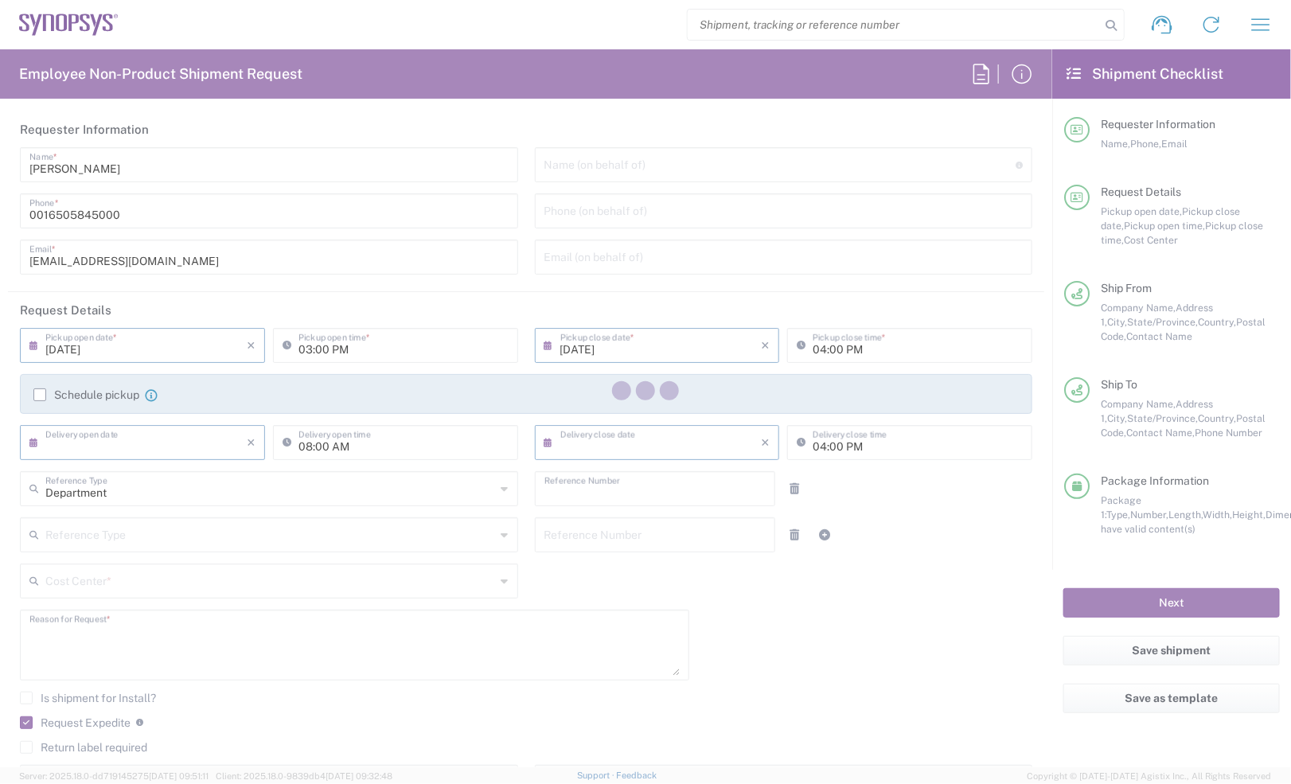
type input "4650 Old Ironsides Dr"
type input "Santa Clara"
type input "California"
type input "95054"
type input "Shankar Jerripothula"
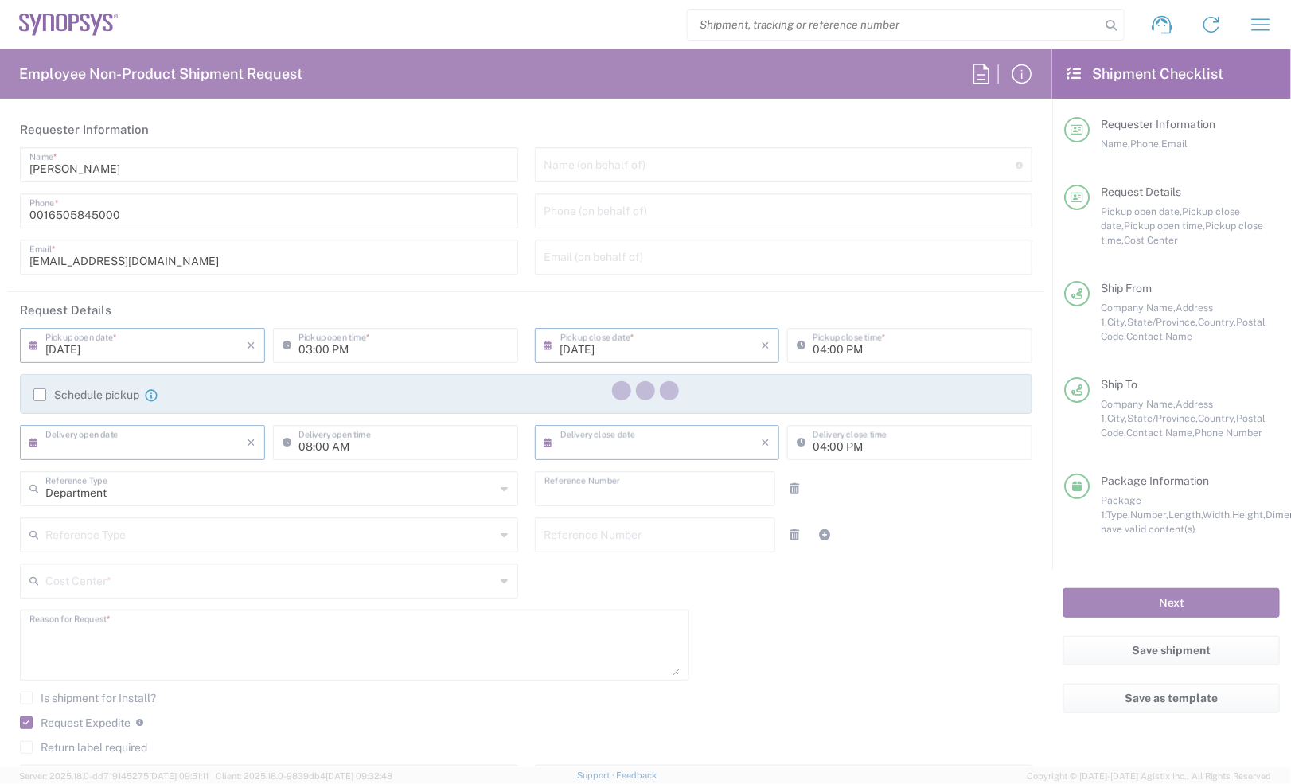
type input "16506023697"
type input "shankarj@synopsys.com"
type input "Your Packaging"
type input "US01, SDG, M, HAPSOp 460695"
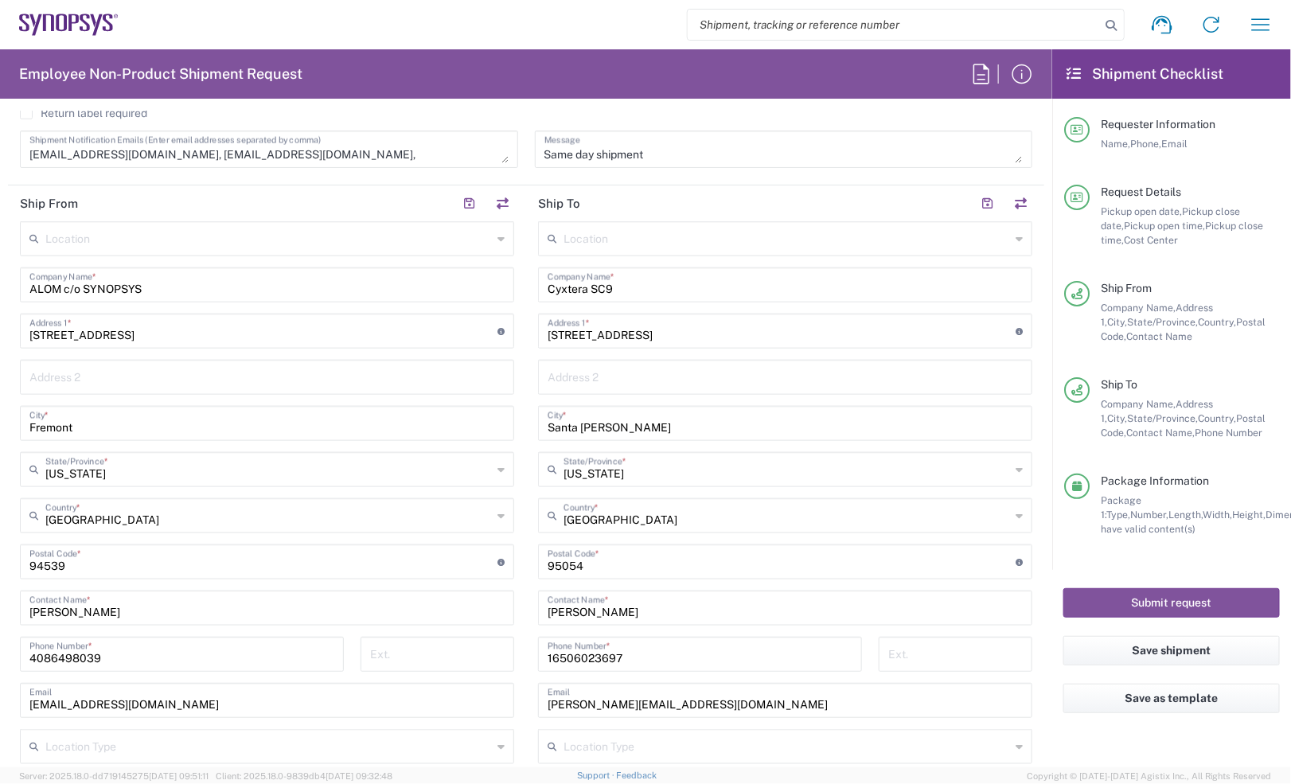
scroll to position [995, 0]
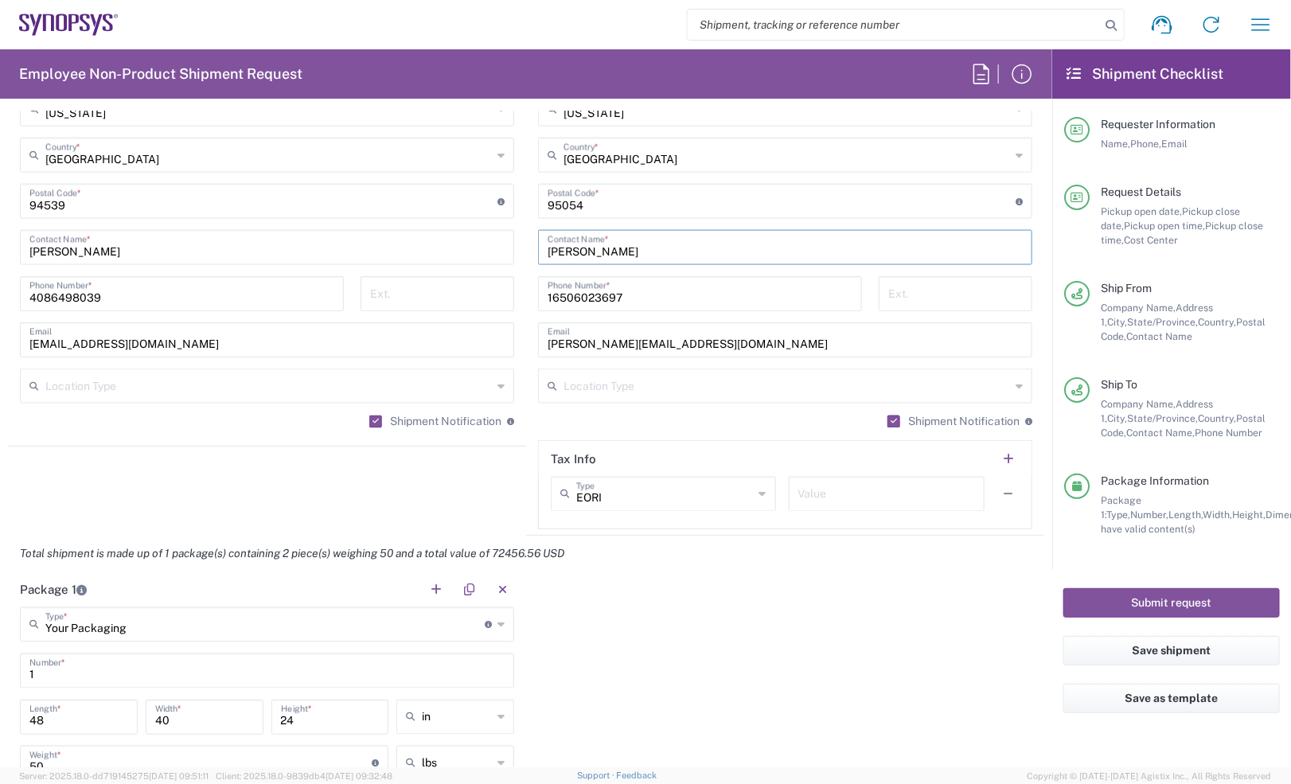
drag, startPoint x: 667, startPoint y: 251, endPoint x: 523, endPoint y: 245, distance: 144.2
click at [526, 245] on main "Location Aachen DE04 Agrate Brianza IT01 Aschheim DE02 Atlanta US60 Austin US26…" at bounding box center [785, 195] width 518 height 669
paste input "Max Shingarey"
type input "Max Shingarey"
drag, startPoint x: 631, startPoint y: 297, endPoint x: 505, endPoint y: 291, distance: 125.9
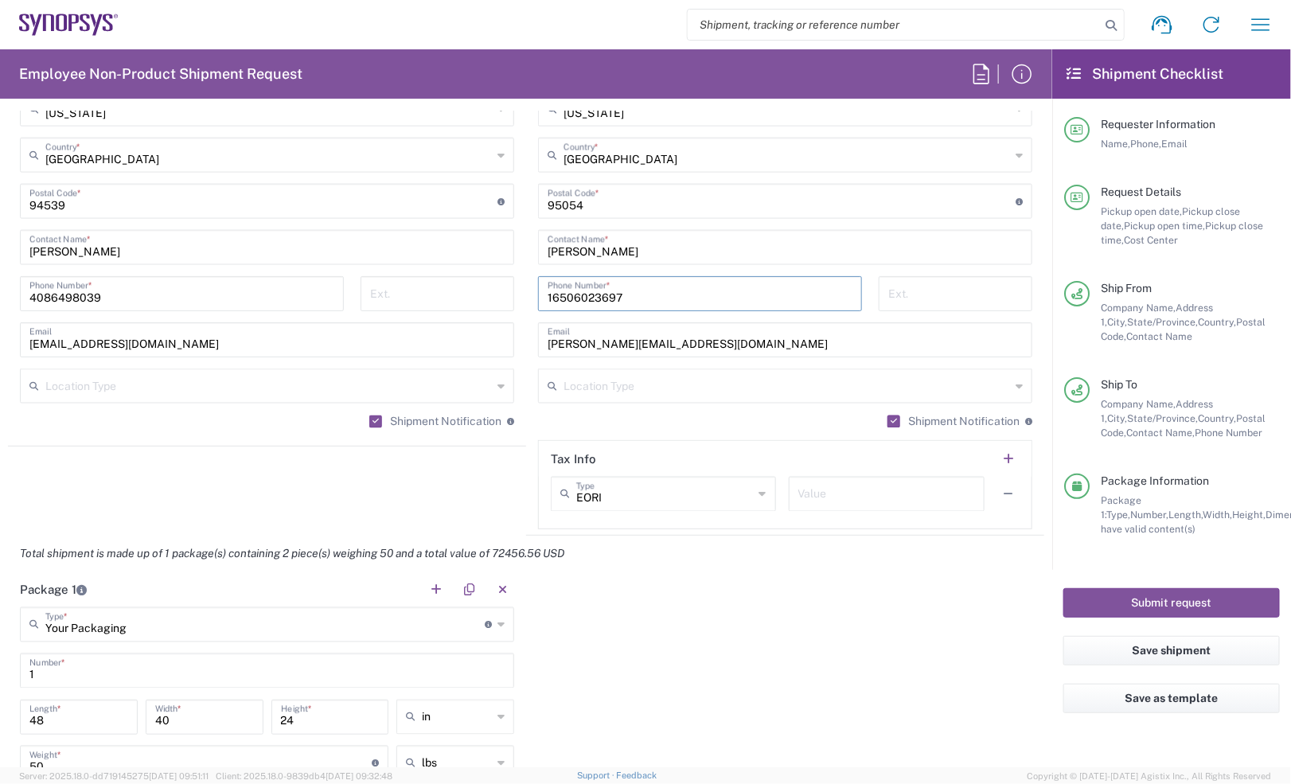
click at [505, 291] on div "Ship From Location Aachen DE04 Agrate Brianza IT01 Aschheim DE02 Atlanta US60 A…" at bounding box center [526, 180] width 1036 height 711
paste input "+1.669.207.9095"
click at [598, 295] on input "+1.669.207.9095" at bounding box center [700, 293] width 305 height 28
click at [579, 299] on input "+1.669.2079095" at bounding box center [700, 293] width 305 height 28
click at [556, 295] on input "+1.6692079095" at bounding box center [700, 293] width 305 height 28
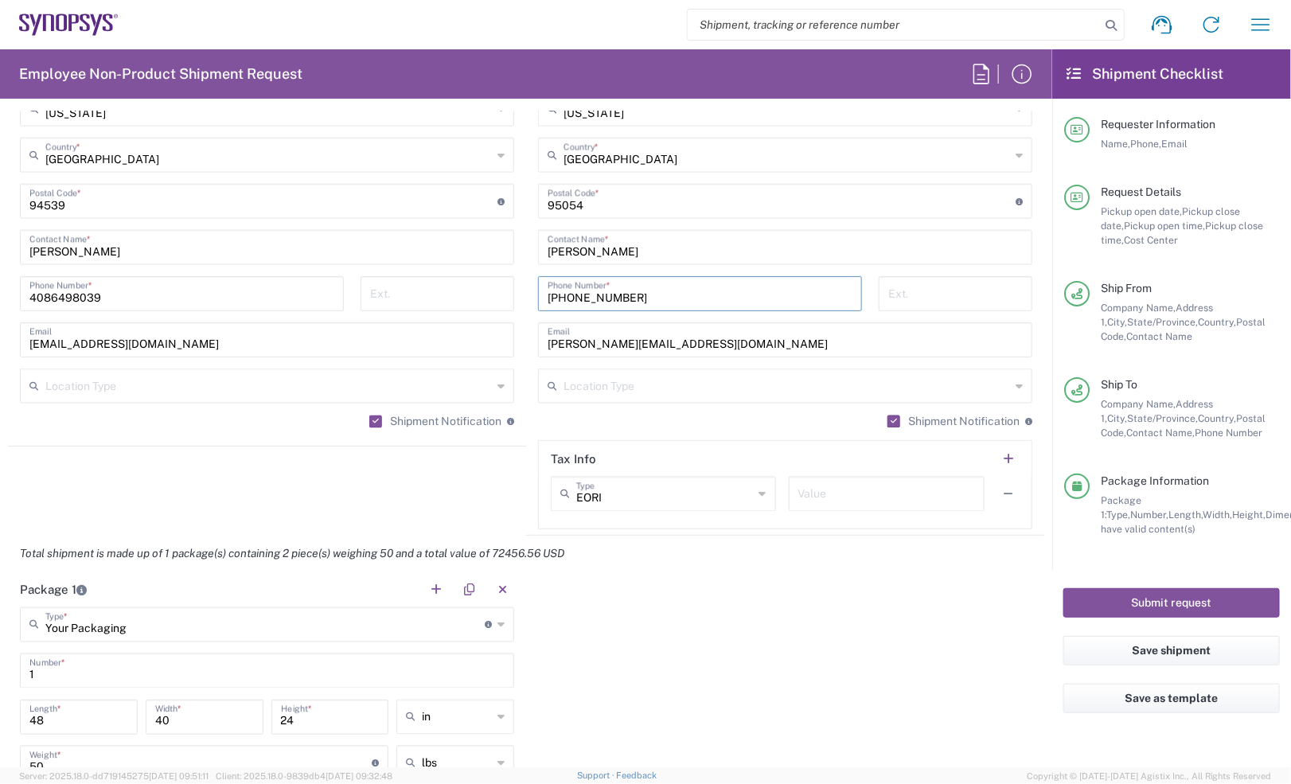
type input "+16692079095"
click at [661, 422] on div "Shipment Notification If checked, a shipment notification email will be sent to…" at bounding box center [785, 427] width 494 height 25
drag, startPoint x: 689, startPoint y: 342, endPoint x: 467, endPoint y: 339, distance: 222.1
click at [467, 339] on div "Ship From Location Aachen DE04 Agrate Brianza IT01 Aschheim DE02 Atlanta US60 A…" at bounding box center [526, 180] width 1036 height 711
paste input "maxs"
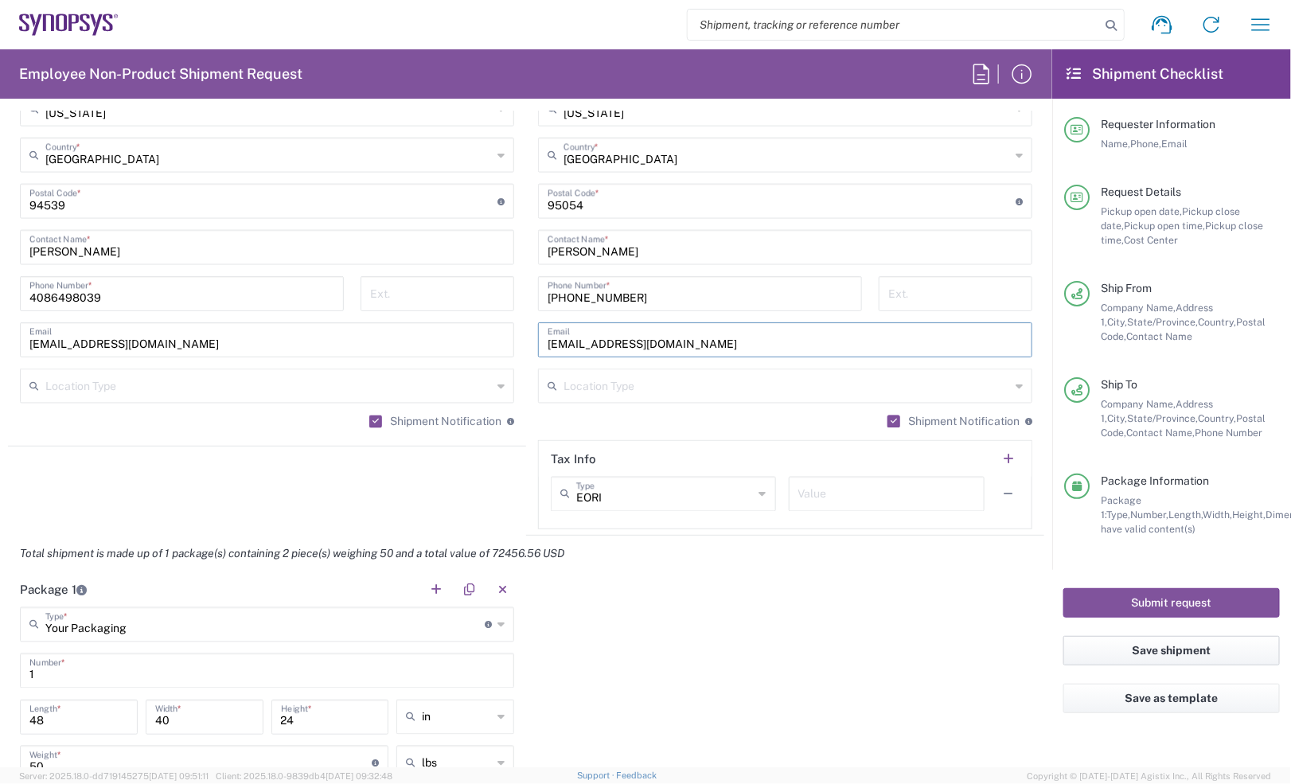
type input "maxs@synopsys.com"
click at [1121, 654] on button "Save shipment" at bounding box center [1171, 650] width 216 height 29
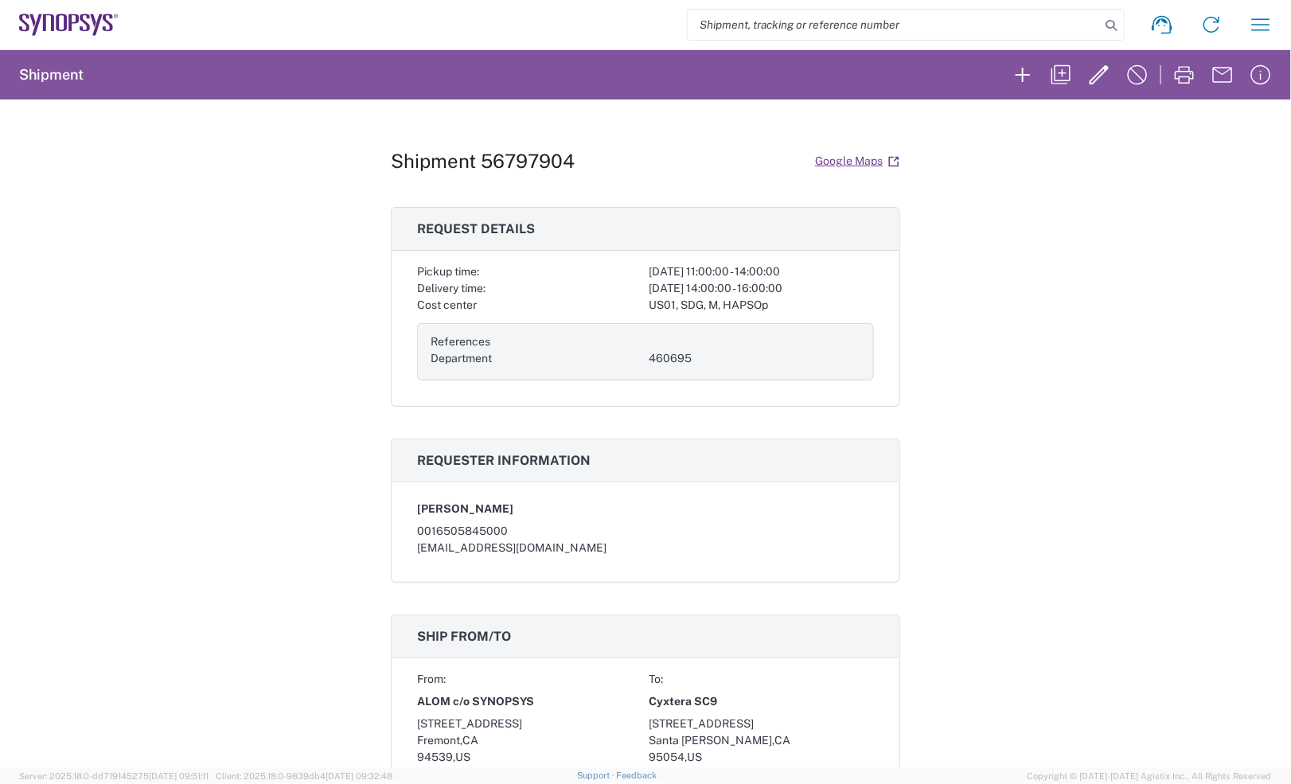
click at [935, 395] on div "Shipment 56797904 Google Maps Request details Pickup time: 2025-09-12 11:00:00 …" at bounding box center [645, 433] width 1291 height 668
drag, startPoint x: 320, startPoint y: 1, endPoint x: 567, endPoint y: 69, distance: 256.0
click at [567, 69] on agx-form-header "Shipment" at bounding box center [645, 74] width 1291 height 49
